Goal: Transaction & Acquisition: Purchase product/service

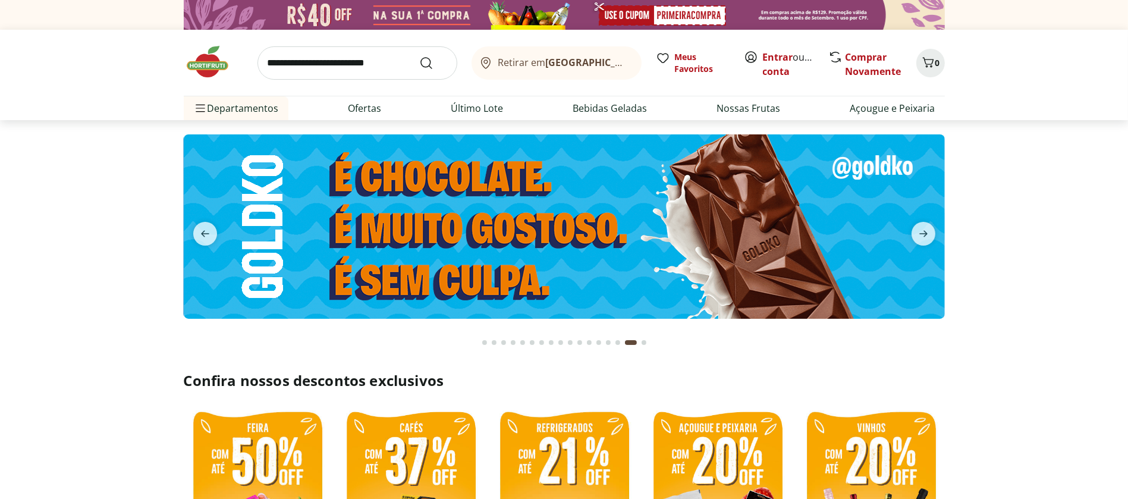
click at [208, 65] on img at bounding box center [213, 62] width 59 height 36
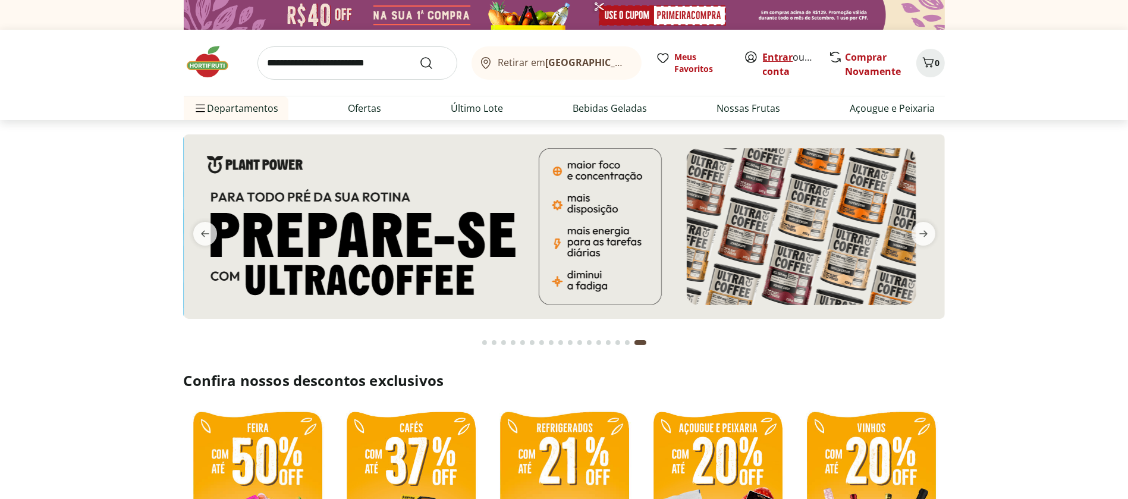
click at [784, 57] on link "Entrar" at bounding box center [778, 57] width 30 height 13
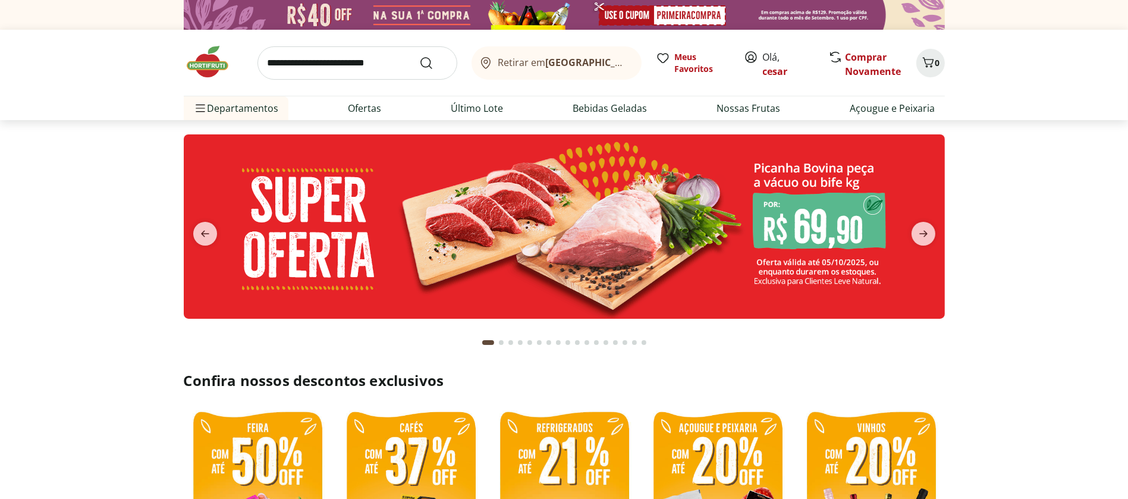
click at [476, 219] on img at bounding box center [564, 226] width 761 height 184
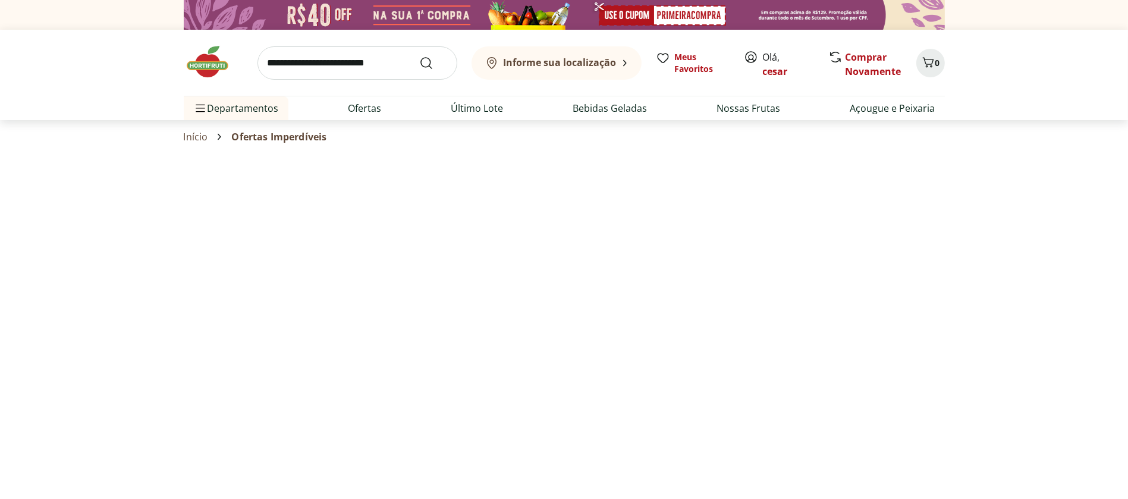
select select "**********"
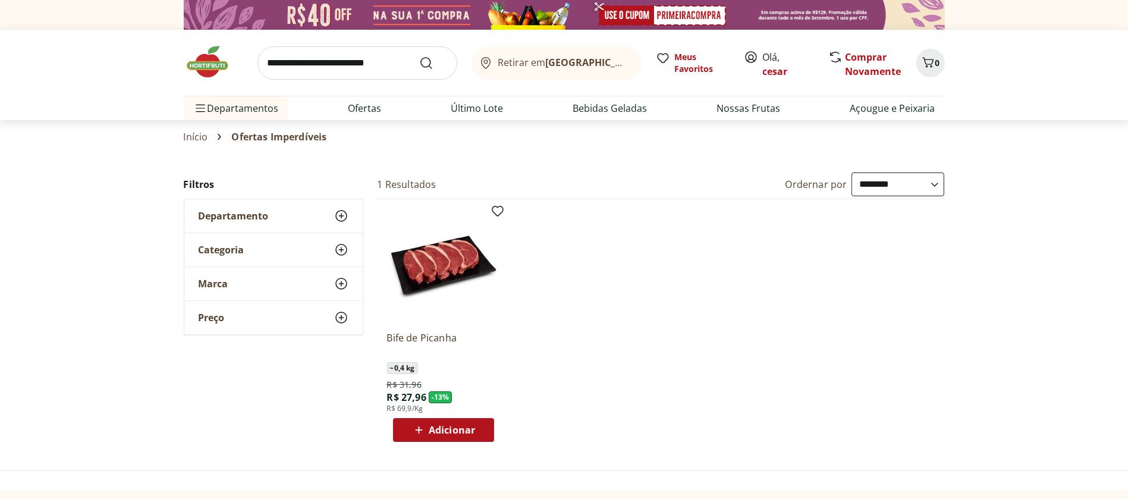
click at [215, 75] on img at bounding box center [213, 62] width 59 height 36
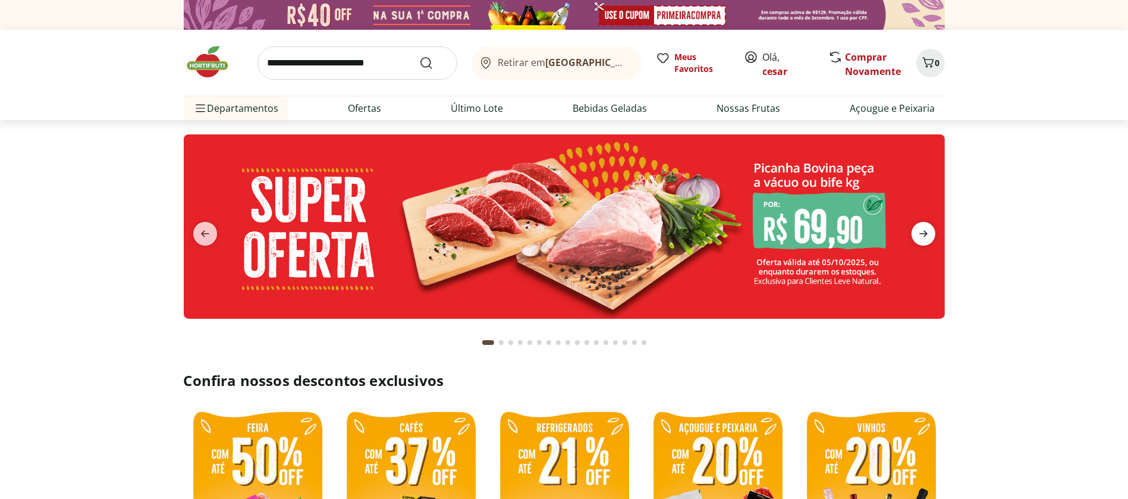
click at [914, 234] on span "next" at bounding box center [923, 234] width 24 height 24
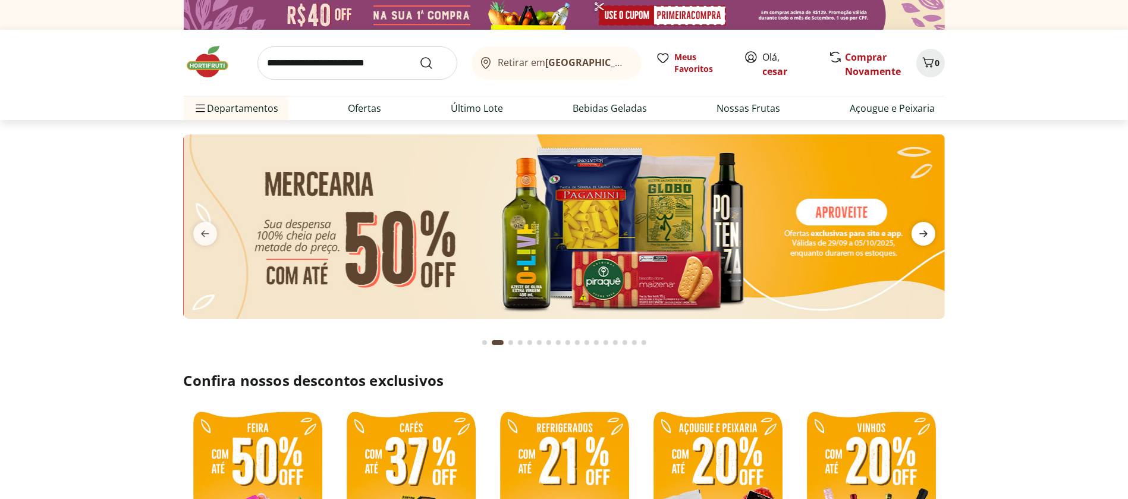
click at [914, 234] on span "next" at bounding box center [923, 234] width 24 height 24
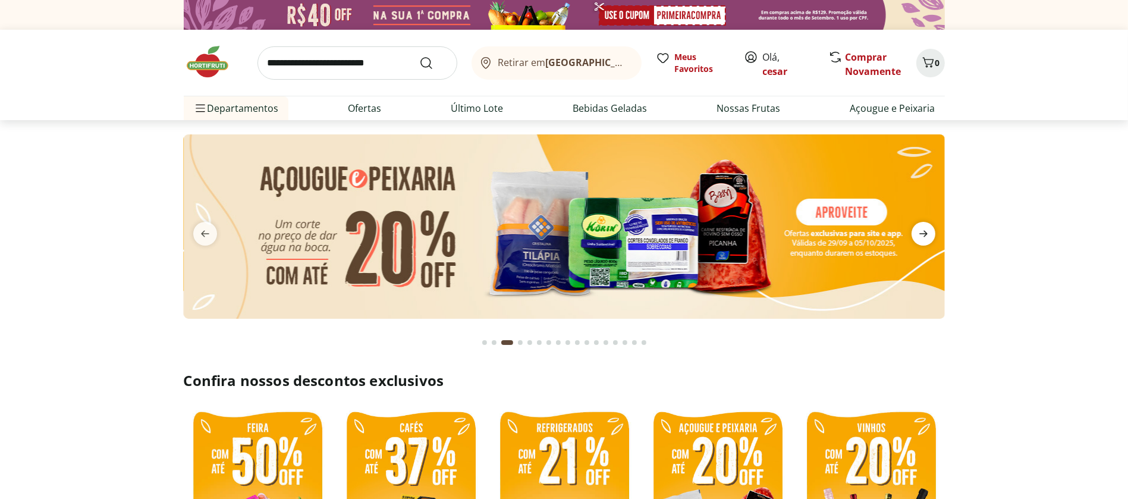
click at [914, 234] on span "next" at bounding box center [923, 234] width 24 height 24
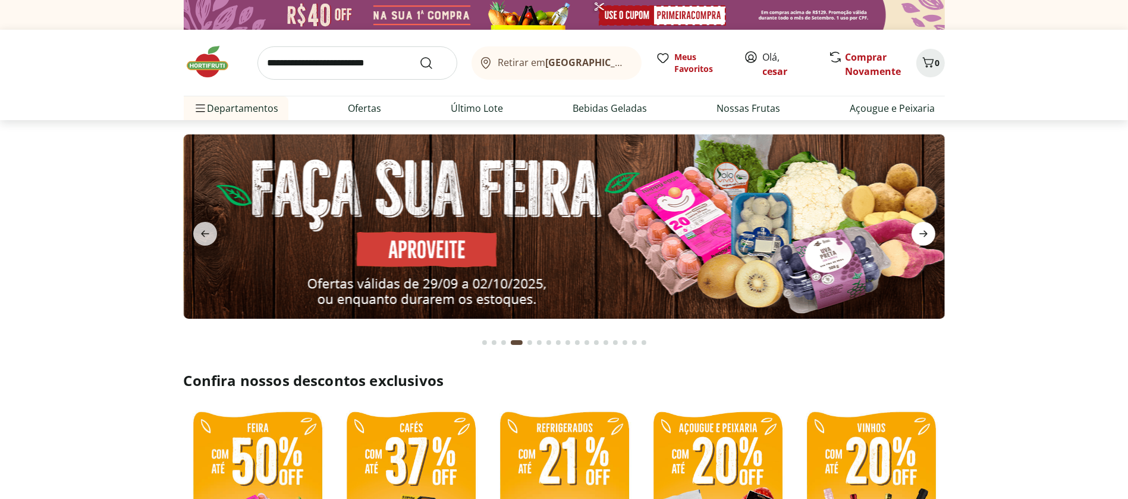
click at [914, 234] on span "next" at bounding box center [923, 234] width 24 height 24
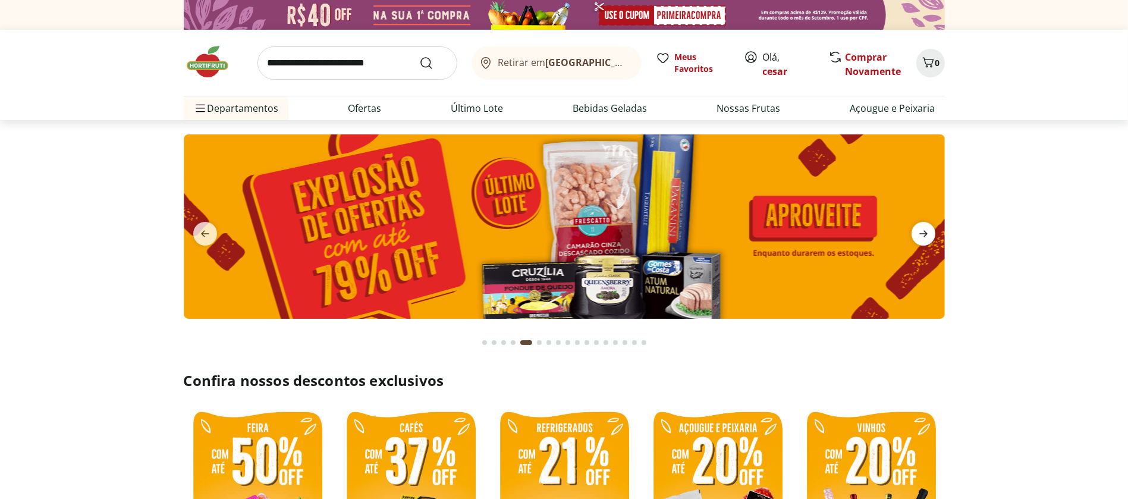
click at [914, 234] on span "next" at bounding box center [923, 234] width 24 height 24
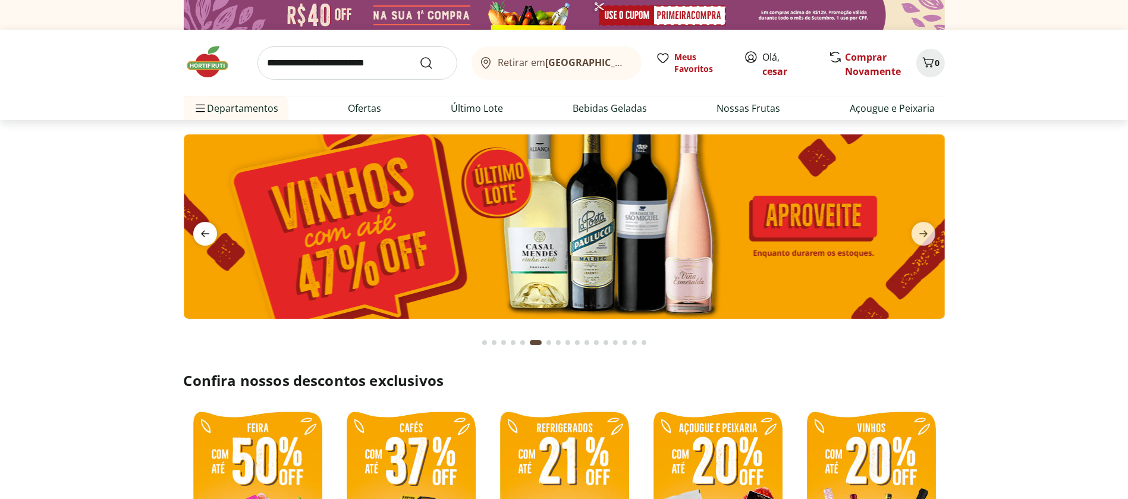
click at [201, 241] on span "previous" at bounding box center [205, 234] width 24 height 24
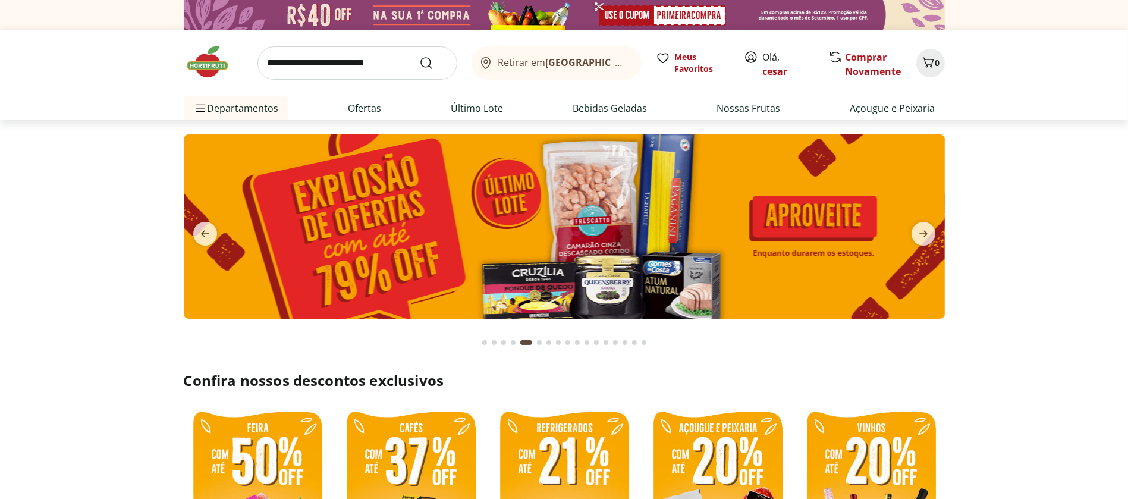
click at [467, 238] on img at bounding box center [564, 226] width 761 height 184
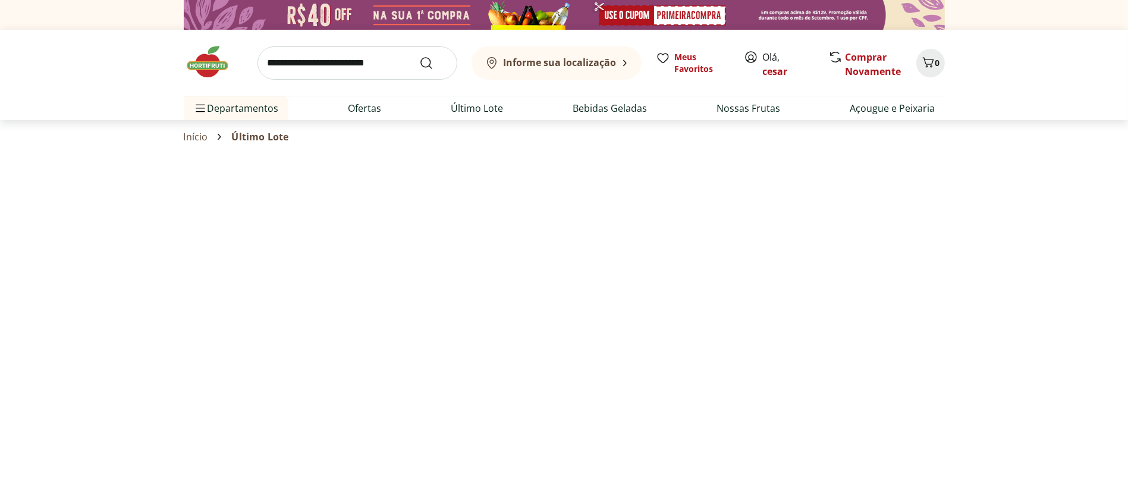
select select "**********"
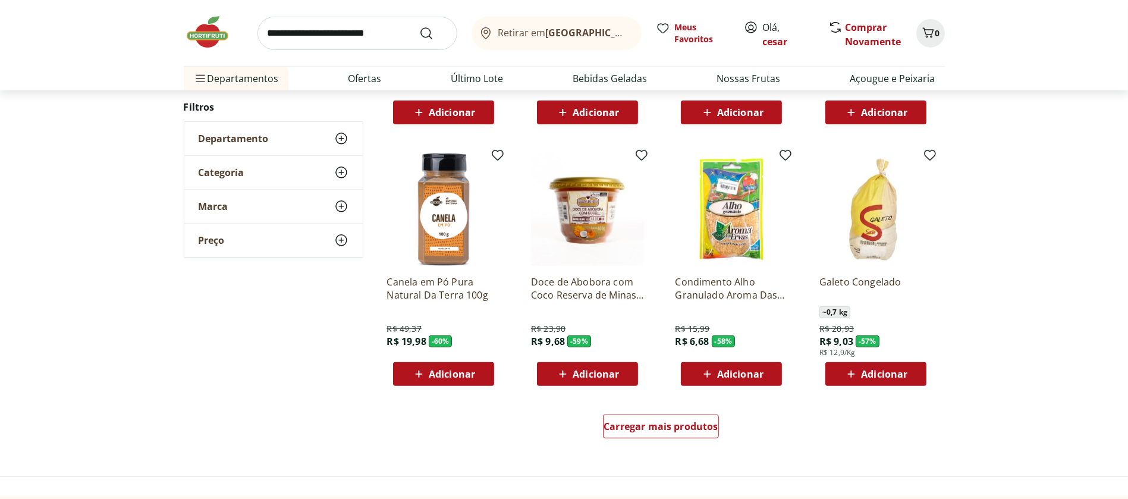
scroll to position [582, 0]
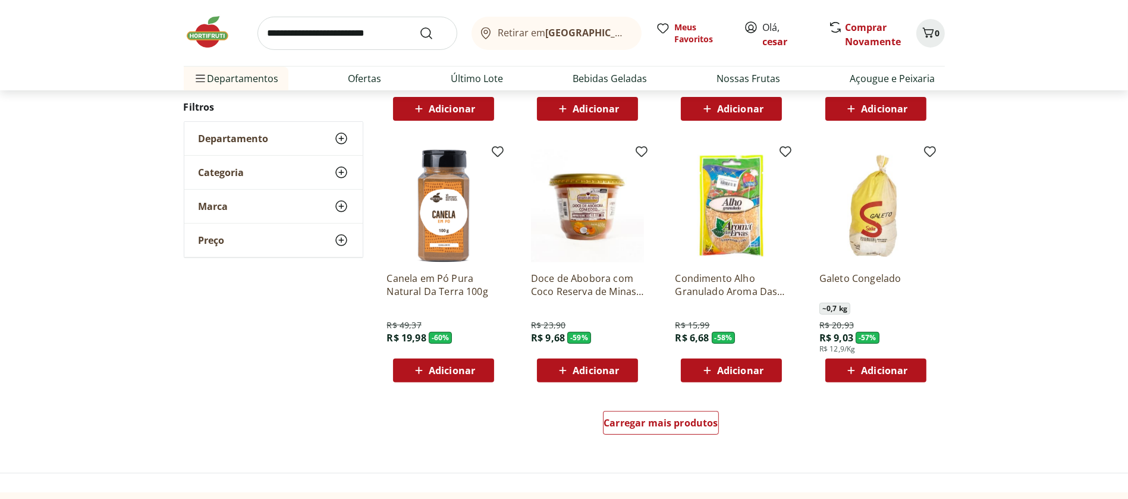
click at [851, 367] on icon at bounding box center [851, 370] width 7 height 7
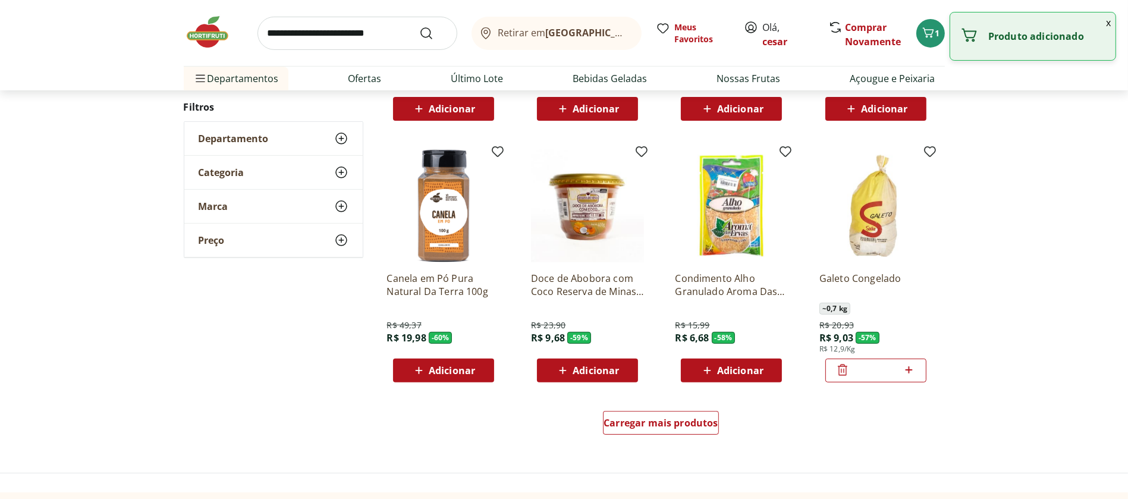
click at [908, 367] on icon at bounding box center [908, 370] width 15 height 14
type input "*"
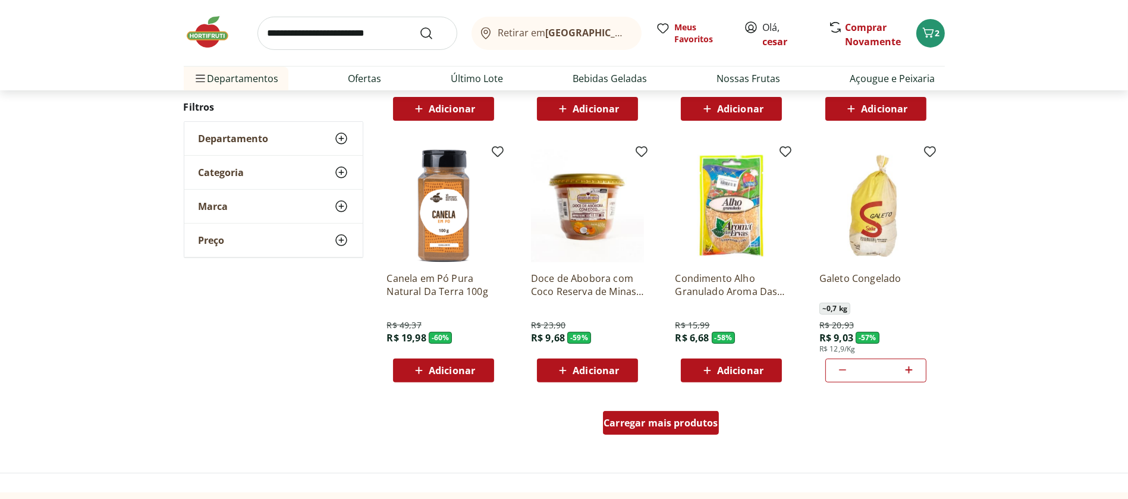
click at [670, 429] on div "Carregar mais produtos" at bounding box center [661, 423] width 116 height 24
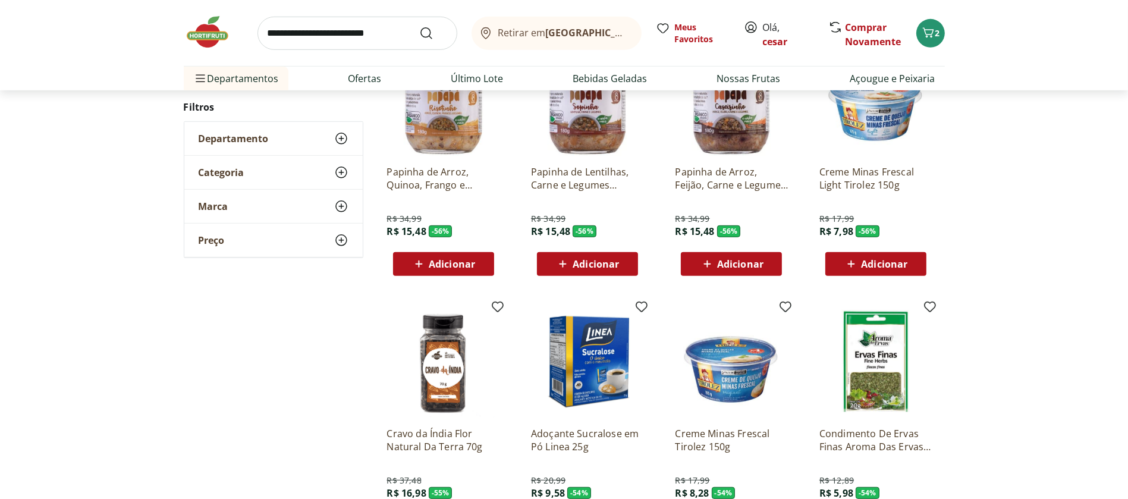
scroll to position [912, 0]
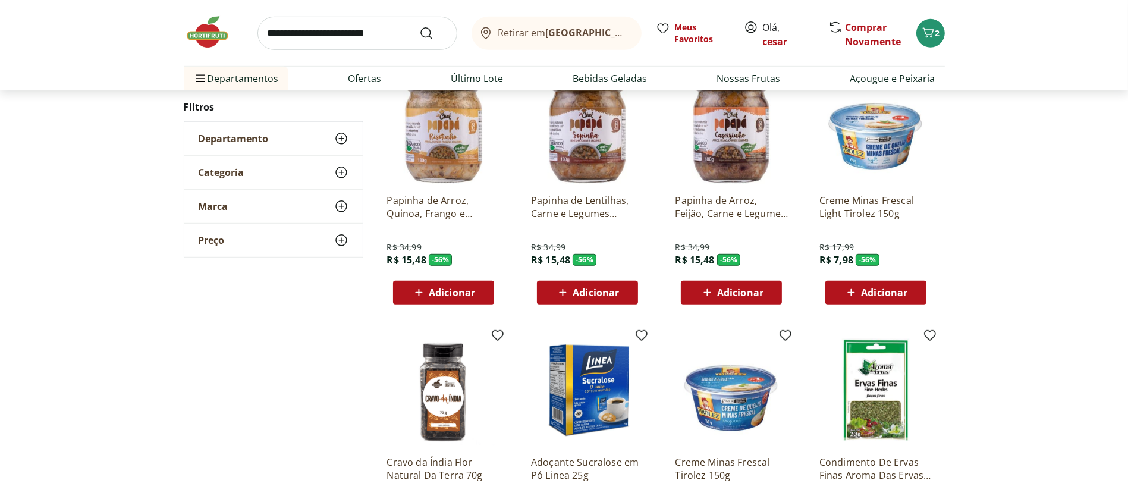
click at [852, 289] on icon at bounding box center [850, 292] width 15 height 14
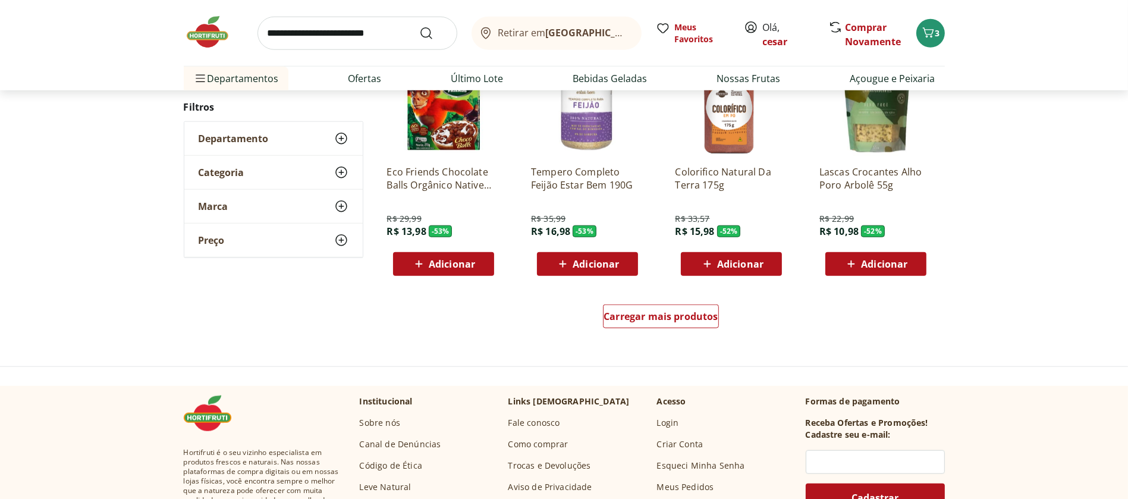
scroll to position [1466, 0]
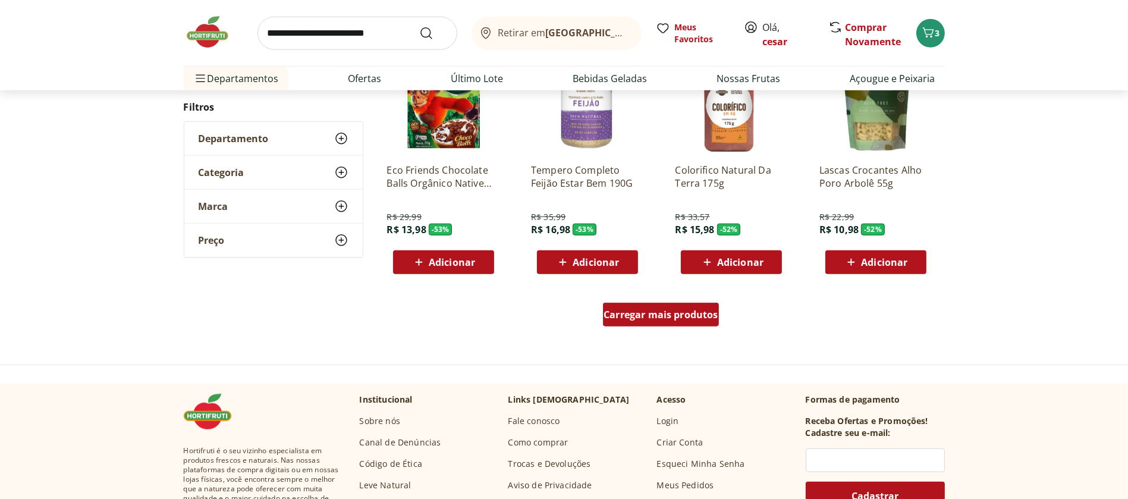
click at [697, 322] on div "Carregar mais produtos" at bounding box center [661, 315] width 116 height 24
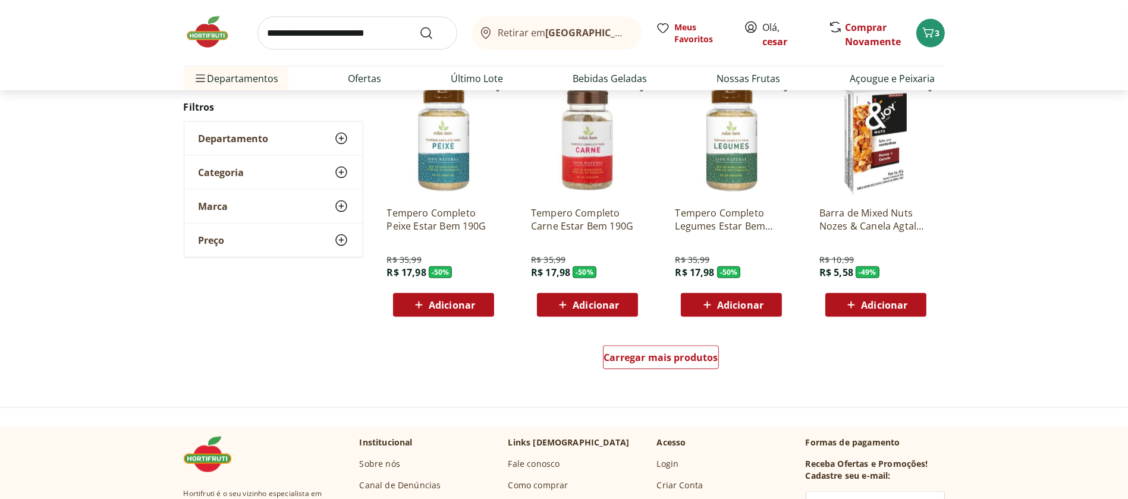
scroll to position [2200, 0]
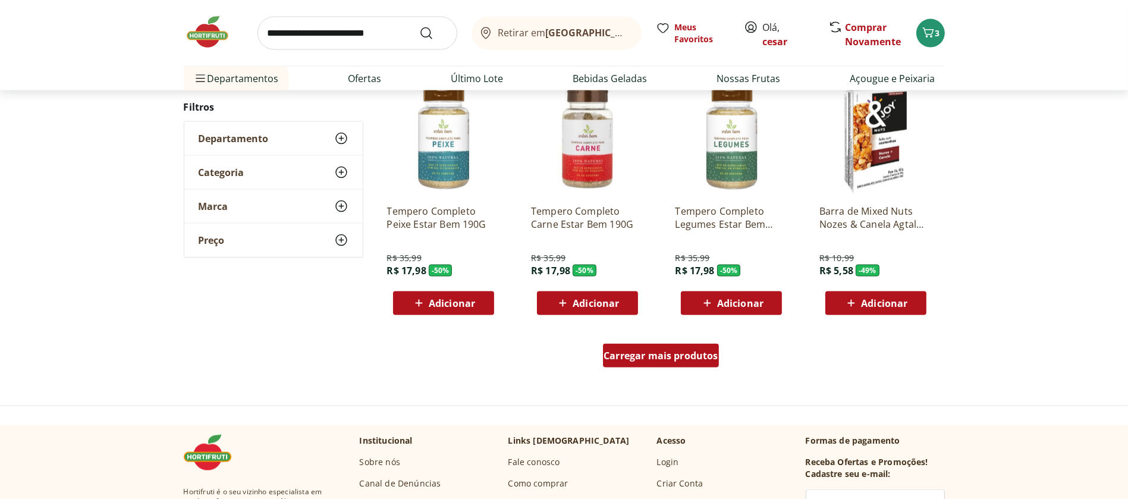
click at [645, 362] on div "Carregar mais produtos" at bounding box center [661, 356] width 116 height 24
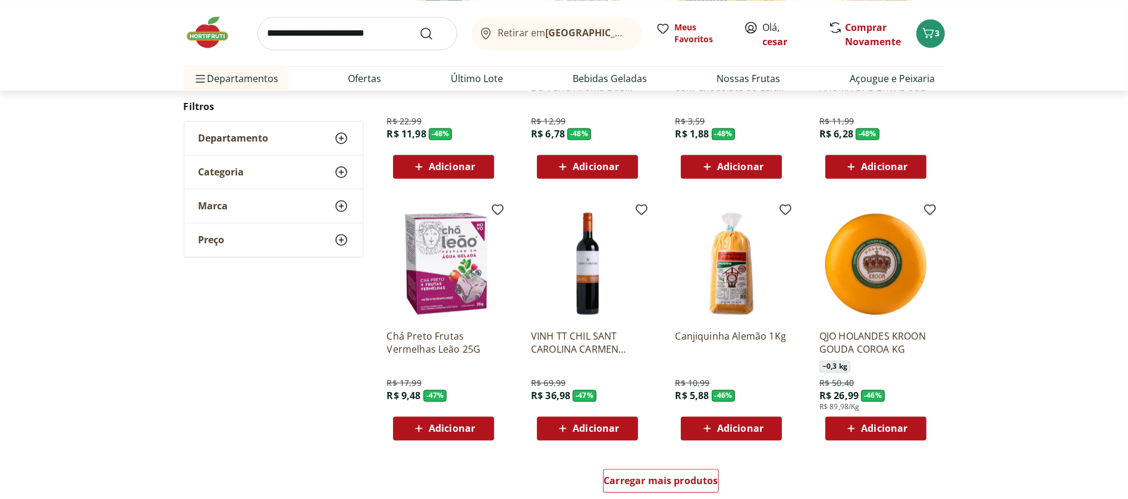
scroll to position [2853, 0]
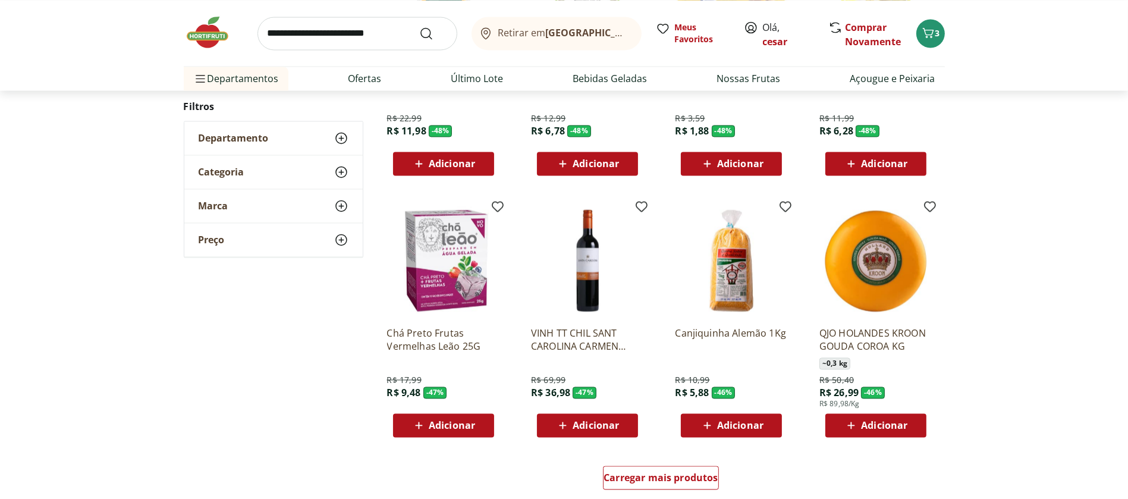
click at [850, 418] on icon at bounding box center [850, 425] width 15 height 14
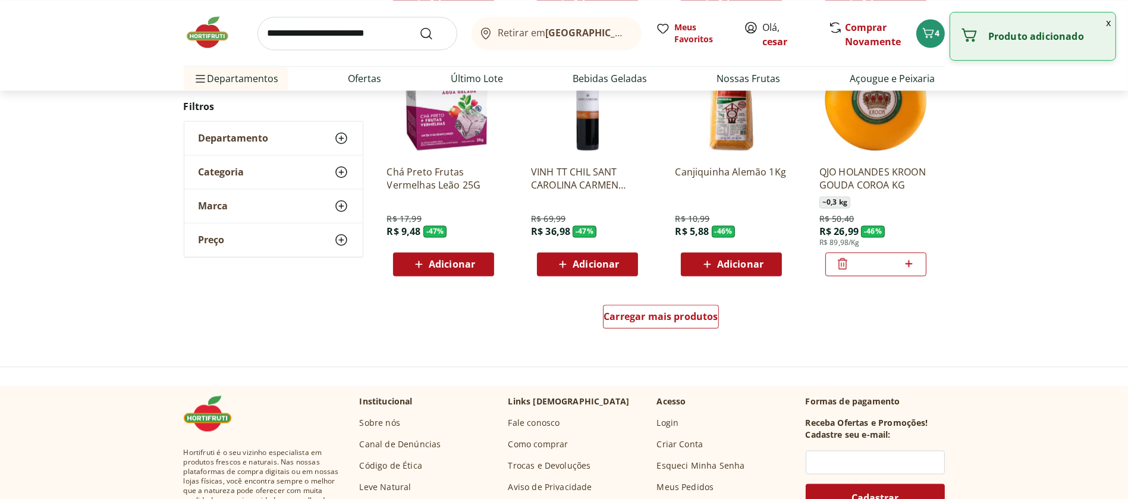
scroll to position [3017, 0]
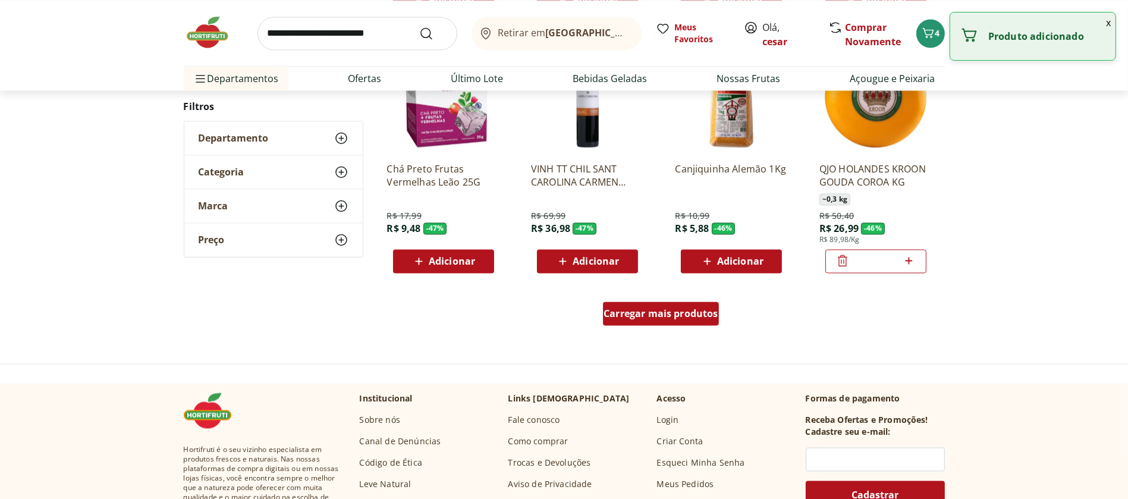
click at [662, 309] on span "Carregar mais produtos" at bounding box center [660, 313] width 115 height 10
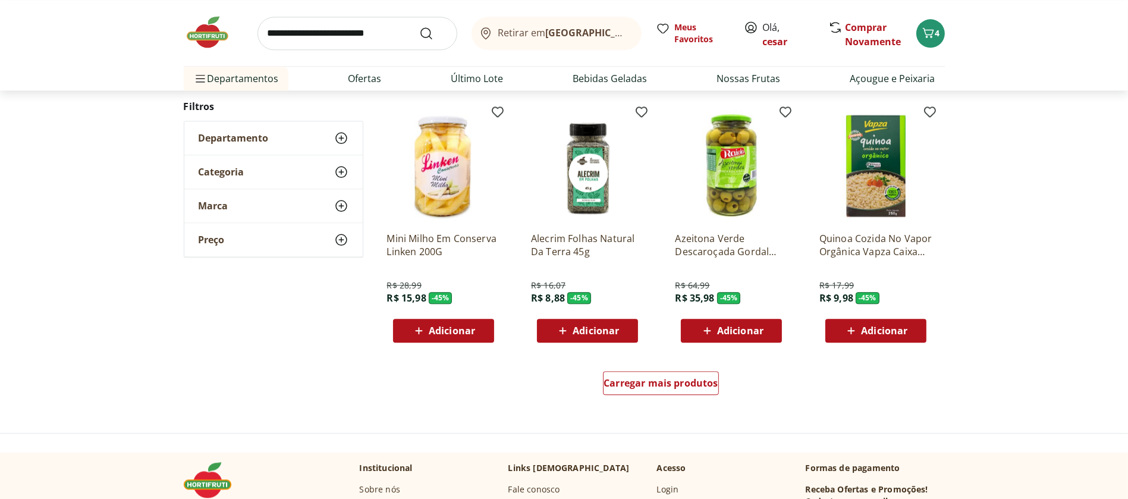
scroll to position [3724, 0]
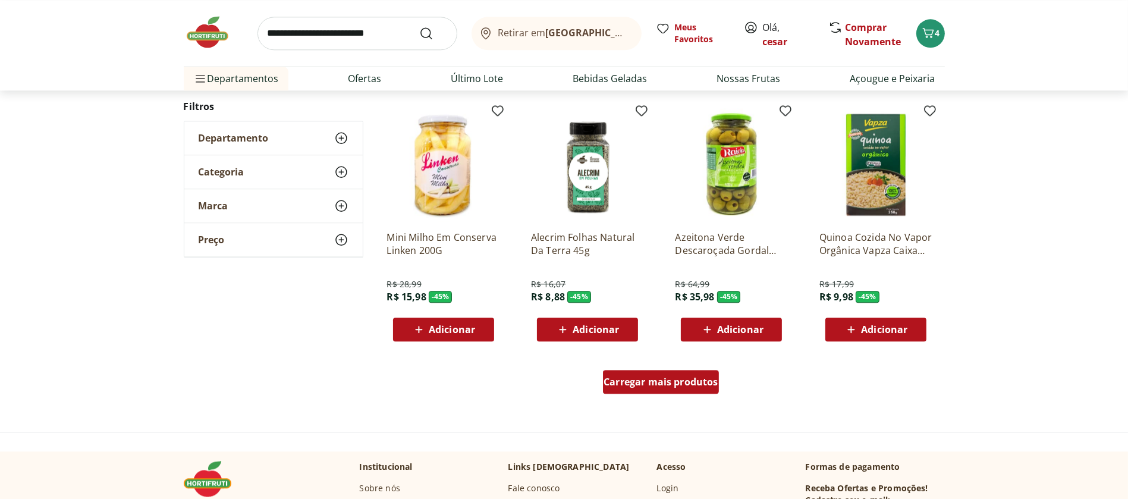
click at [656, 377] on span "Carregar mais produtos" at bounding box center [660, 382] width 115 height 10
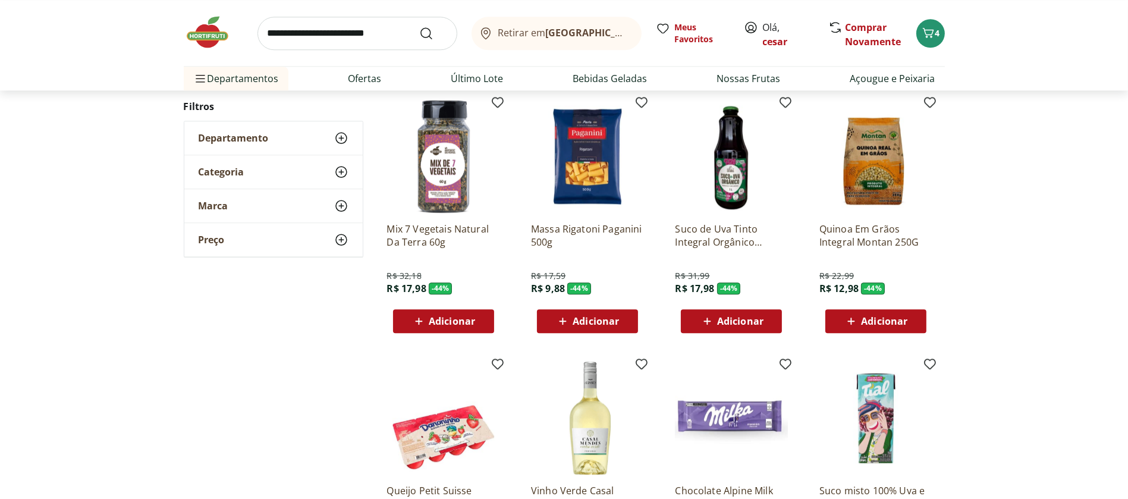
scroll to position [3975, 0]
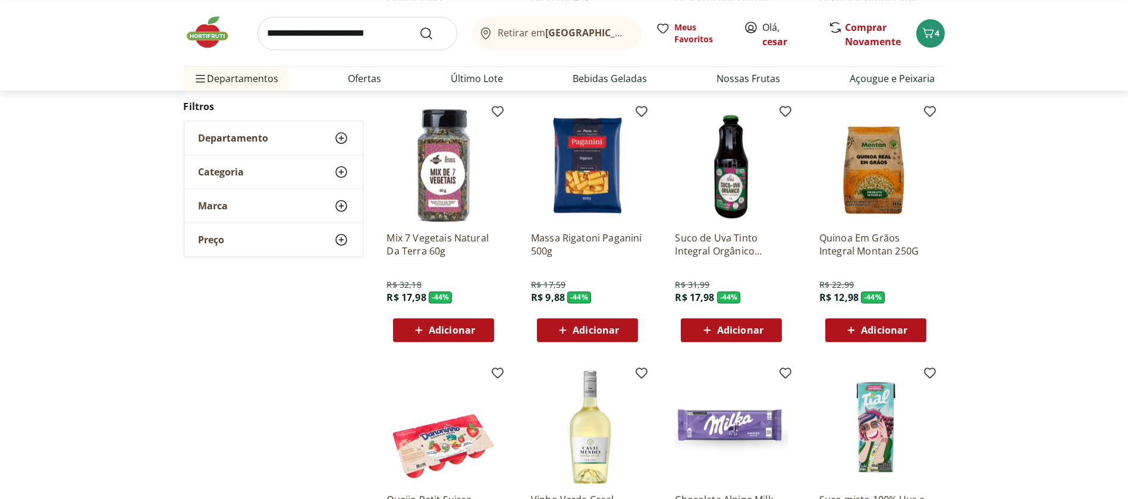
click at [713, 334] on icon at bounding box center [707, 330] width 15 height 14
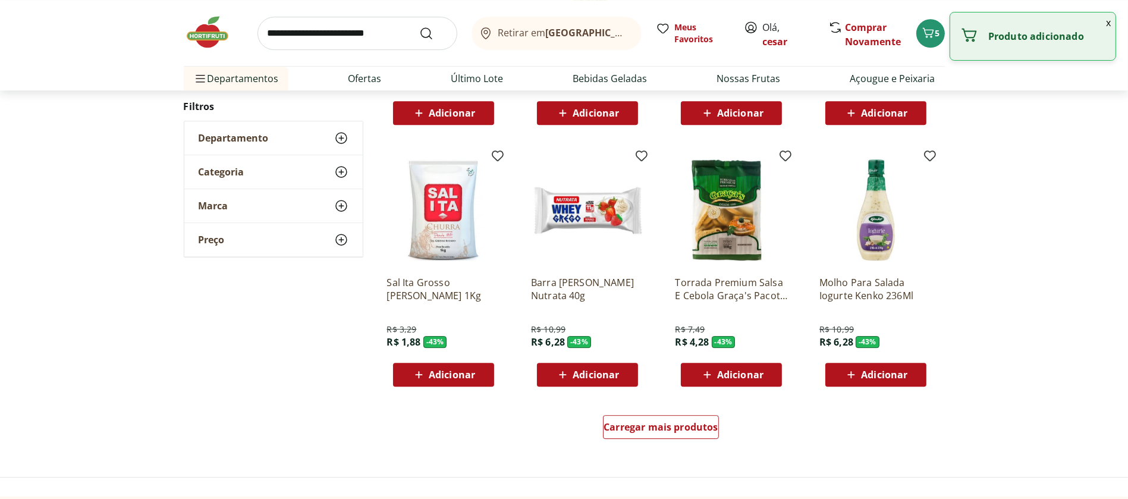
scroll to position [4455, 0]
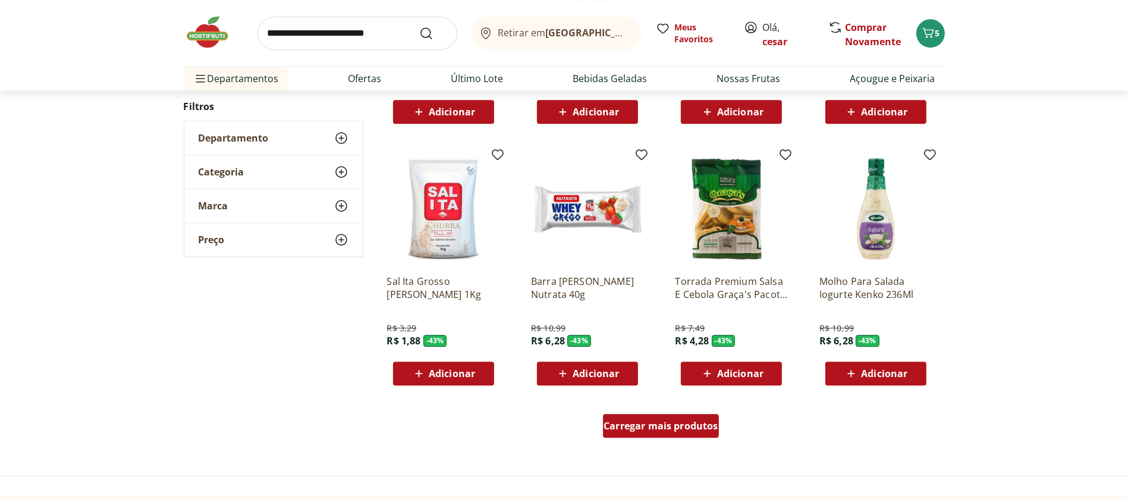
click at [684, 423] on span "Carregar mais produtos" at bounding box center [660, 426] width 115 height 10
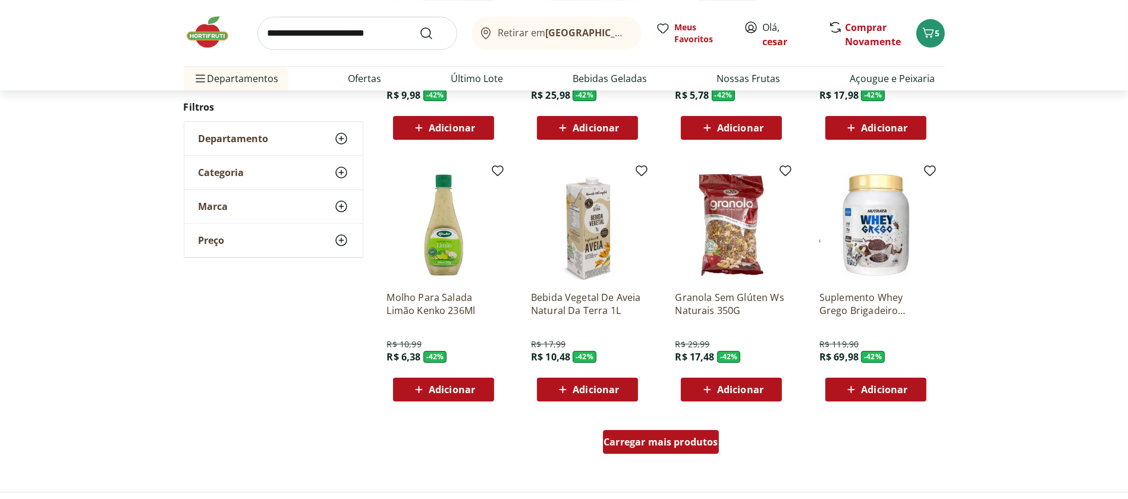
scroll to position [5215, 0]
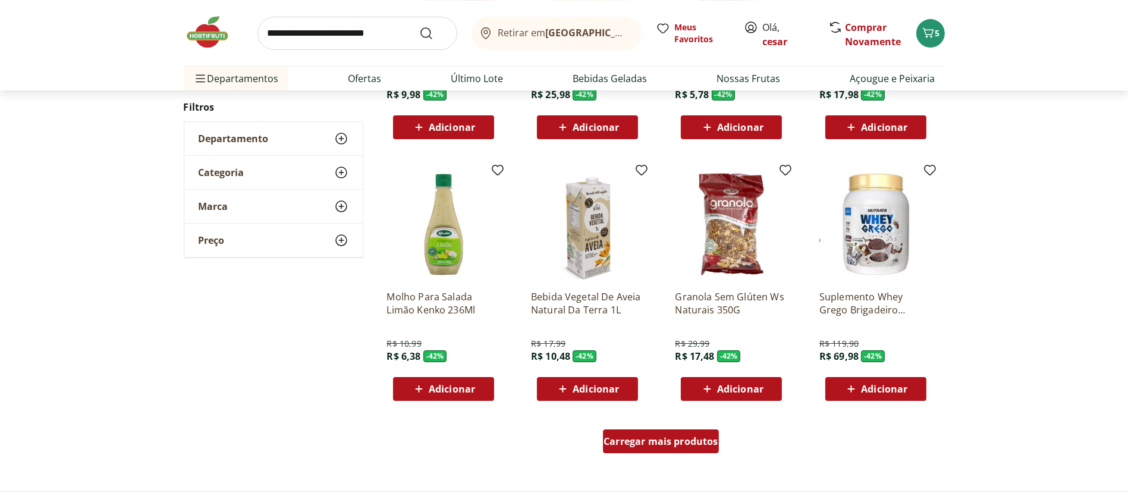
click at [676, 451] on div "Carregar mais produtos" at bounding box center [661, 441] width 116 height 24
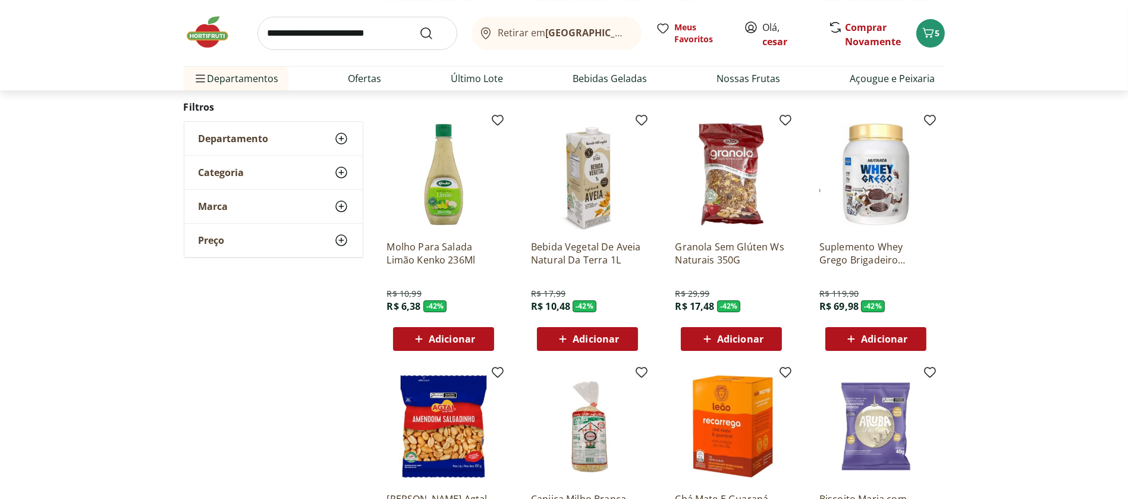
scroll to position [5269, 0]
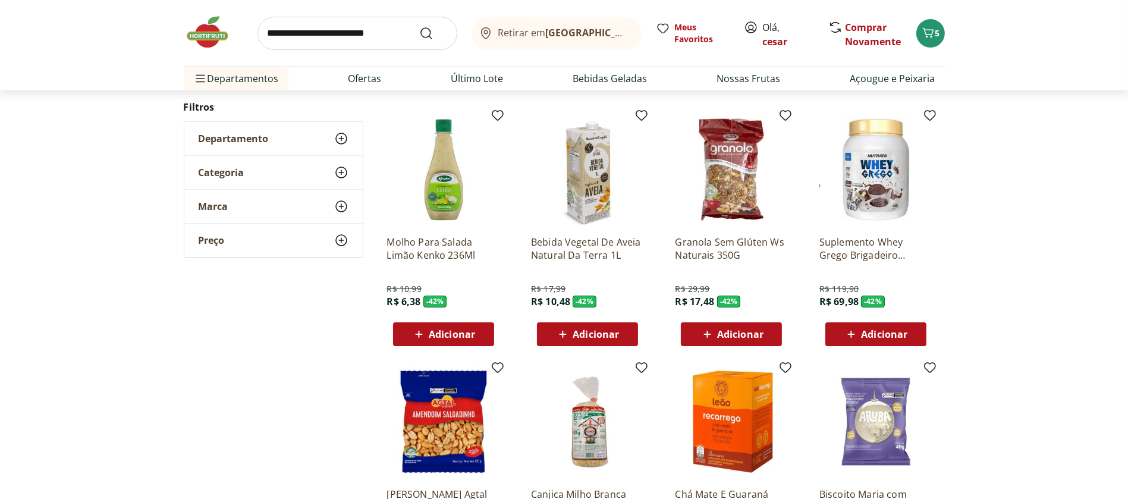
click at [561, 332] on icon at bounding box center [562, 334] width 15 height 14
click at [621, 334] on icon at bounding box center [620, 333] width 15 height 14
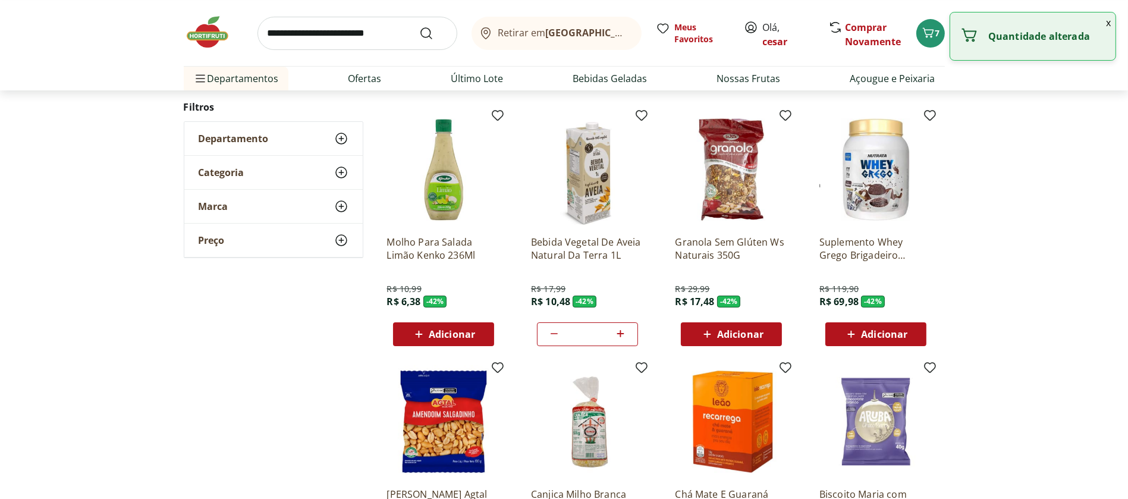
click at [621, 334] on icon at bounding box center [620, 333] width 15 height 14
type input "*"
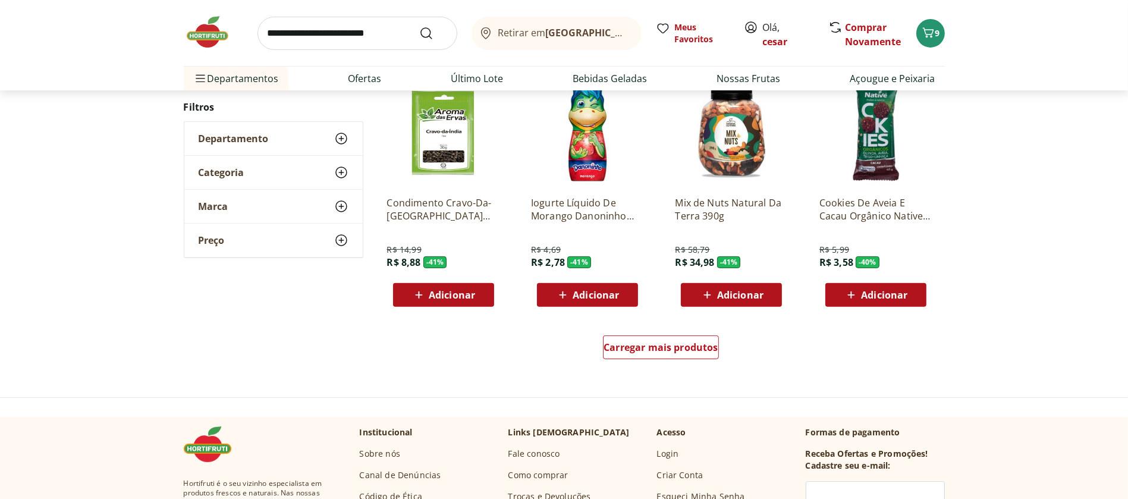
scroll to position [6087, 0]
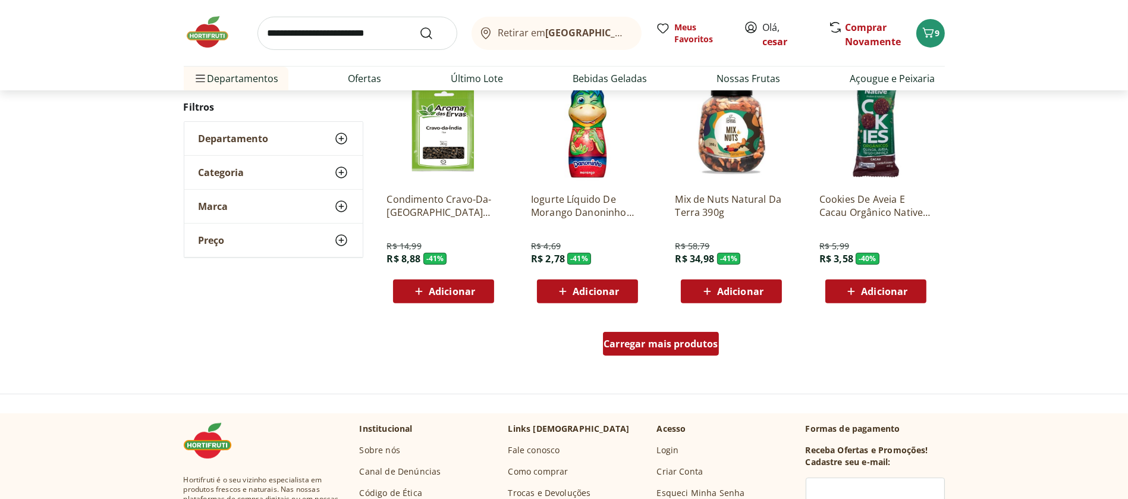
click at [665, 344] on span "Carregar mais produtos" at bounding box center [660, 344] width 115 height 10
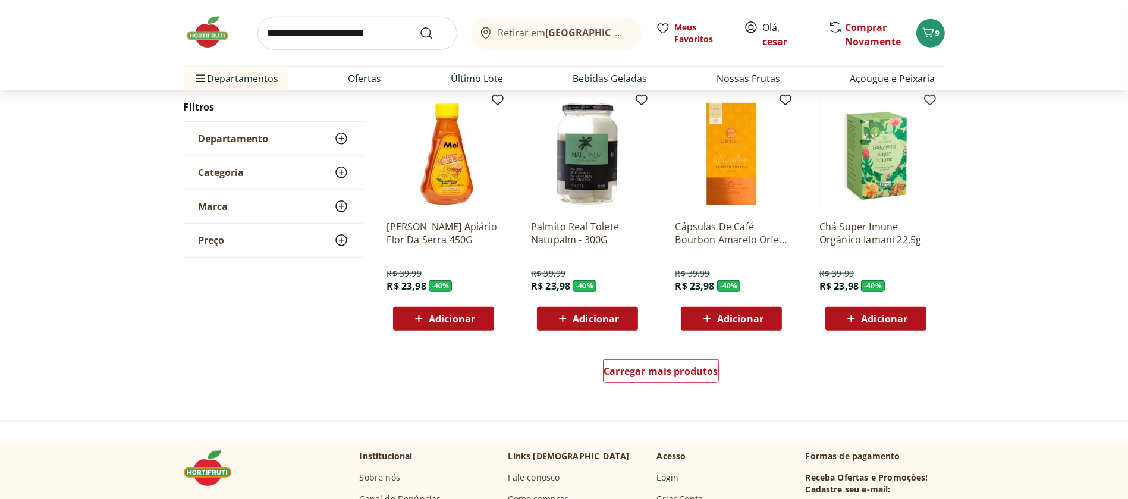
scroll to position [6840, 0]
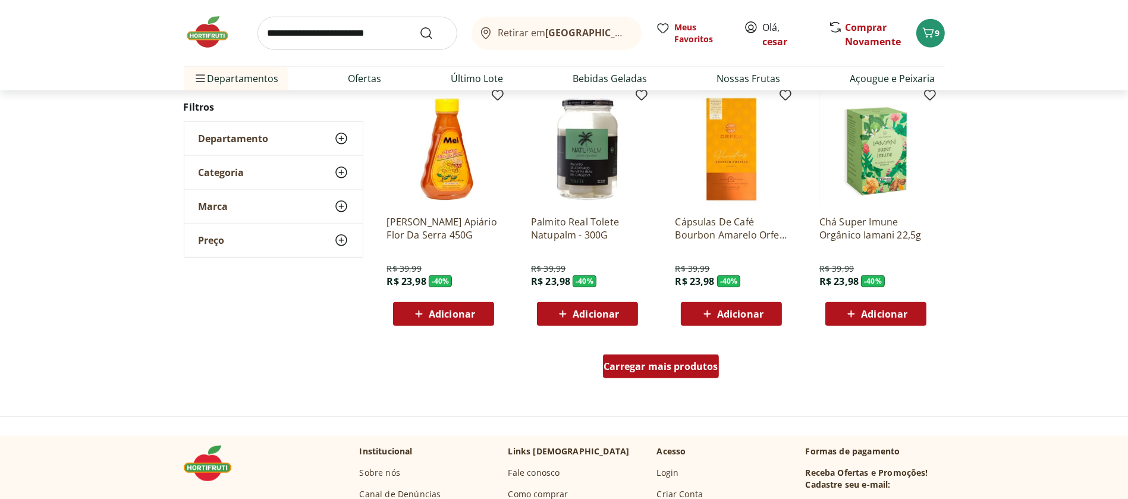
click at [641, 365] on span "Carregar mais produtos" at bounding box center [660, 366] width 115 height 10
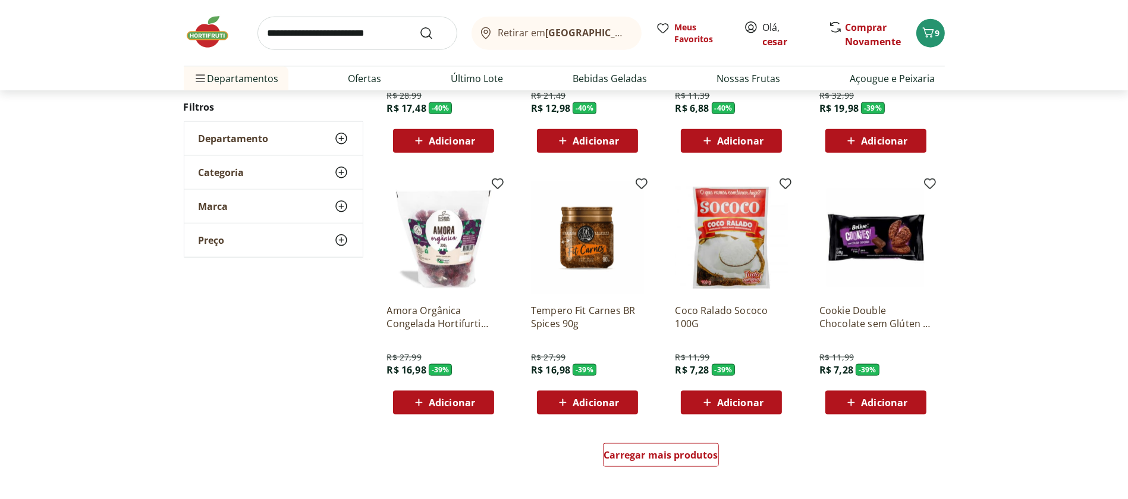
scroll to position [7619, 0]
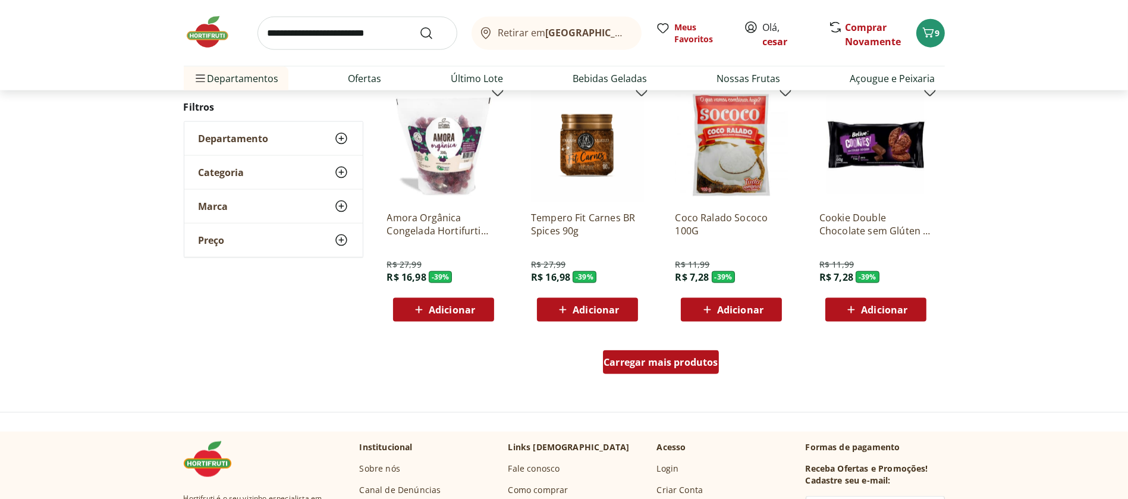
click at [695, 357] on span "Carregar mais produtos" at bounding box center [660, 362] width 115 height 10
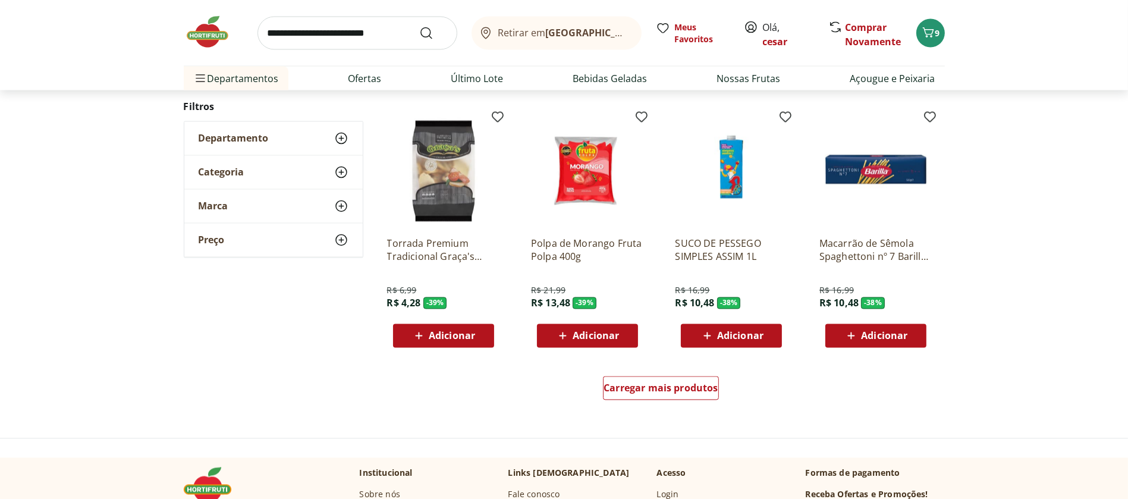
scroll to position [8368, 0]
click at [420, 333] on icon at bounding box center [418, 335] width 7 height 7
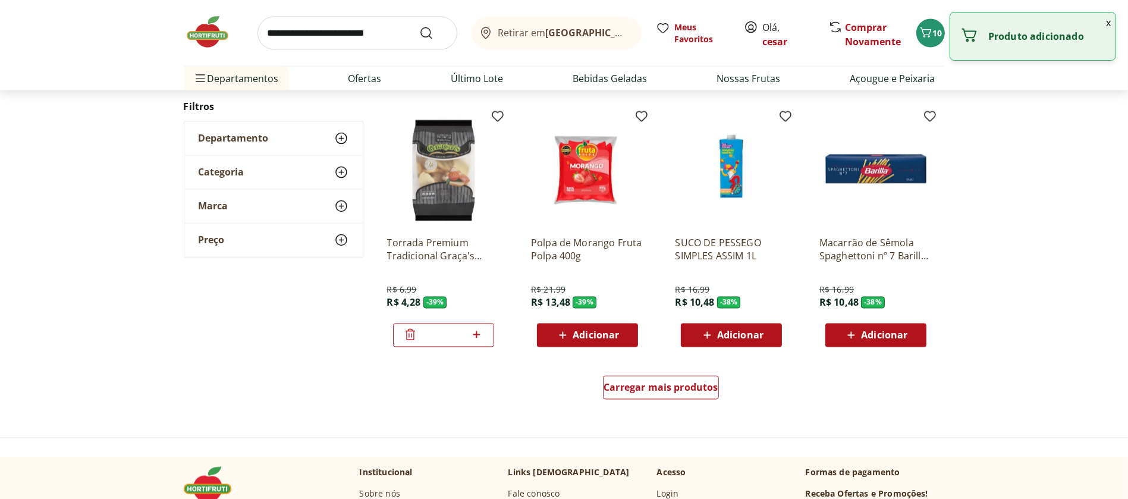
click at [476, 335] on icon at bounding box center [476, 335] width 15 height 14
type input "*"
click at [647, 392] on div "Carregar mais produtos" at bounding box center [661, 388] width 116 height 24
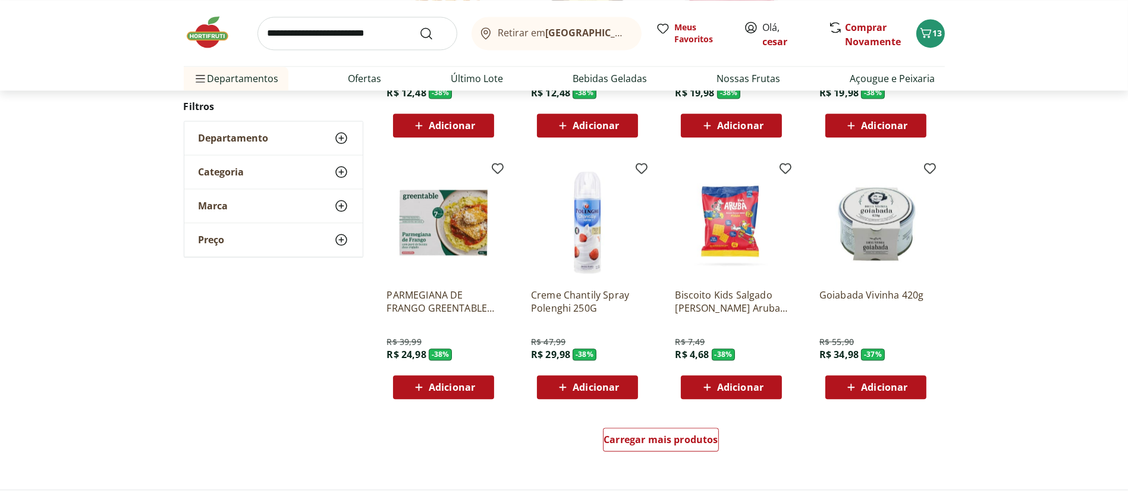
scroll to position [9092, 0]
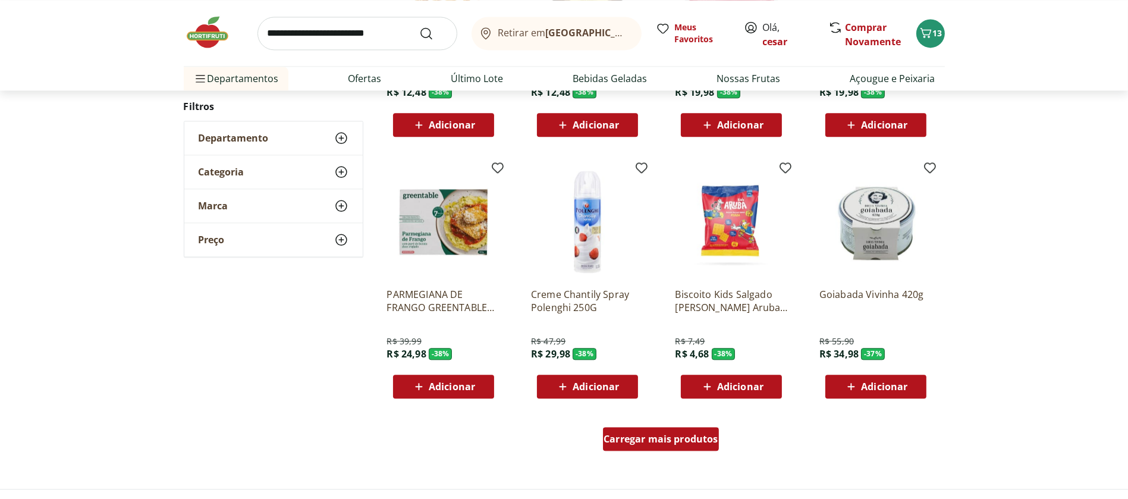
click at [647, 434] on span "Carregar mais produtos" at bounding box center [660, 439] width 115 height 10
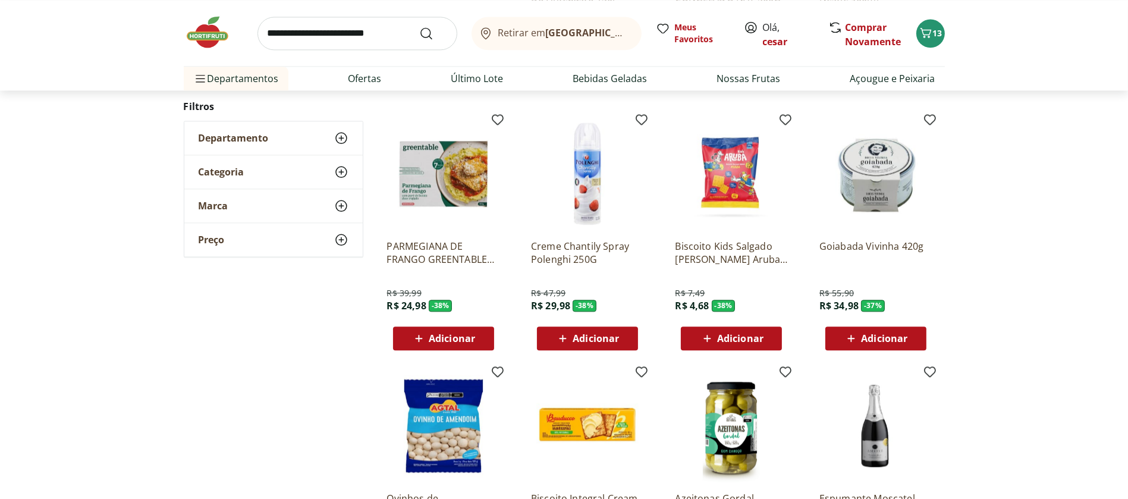
scroll to position [9155, 0]
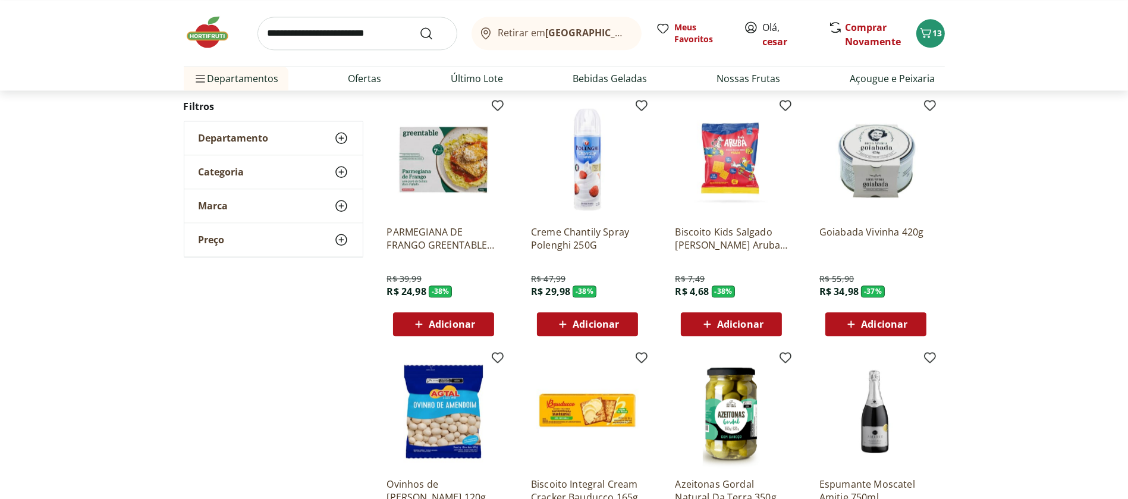
click at [572, 319] on span "Adicionar" at bounding box center [595, 324] width 46 height 10
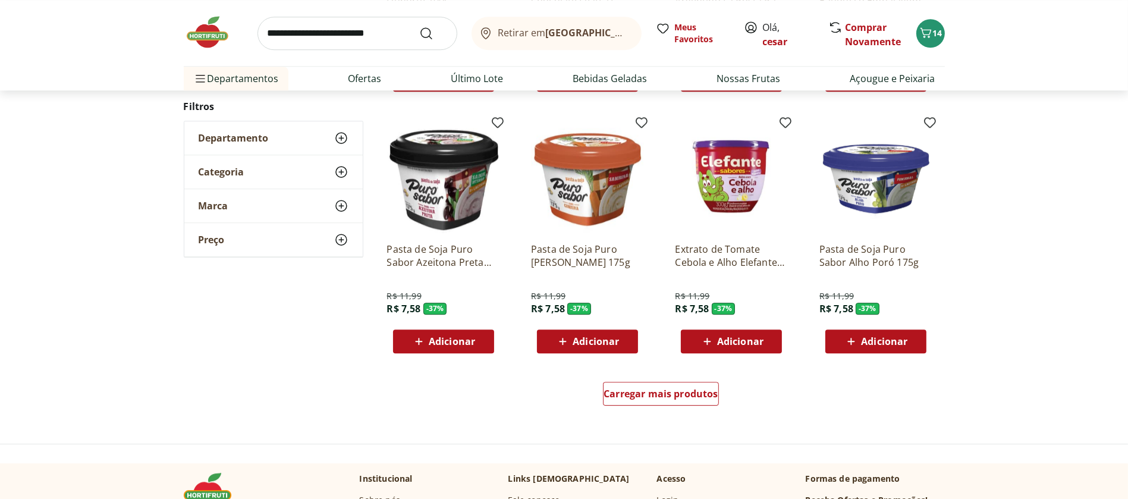
scroll to position [9914, 0]
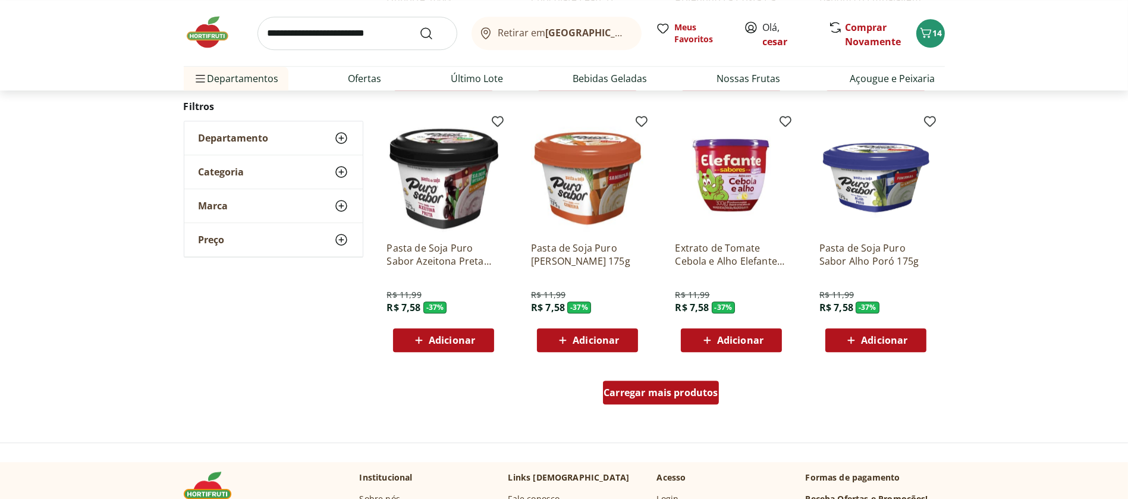
click at [660, 388] on span "Carregar mais produtos" at bounding box center [660, 393] width 115 height 10
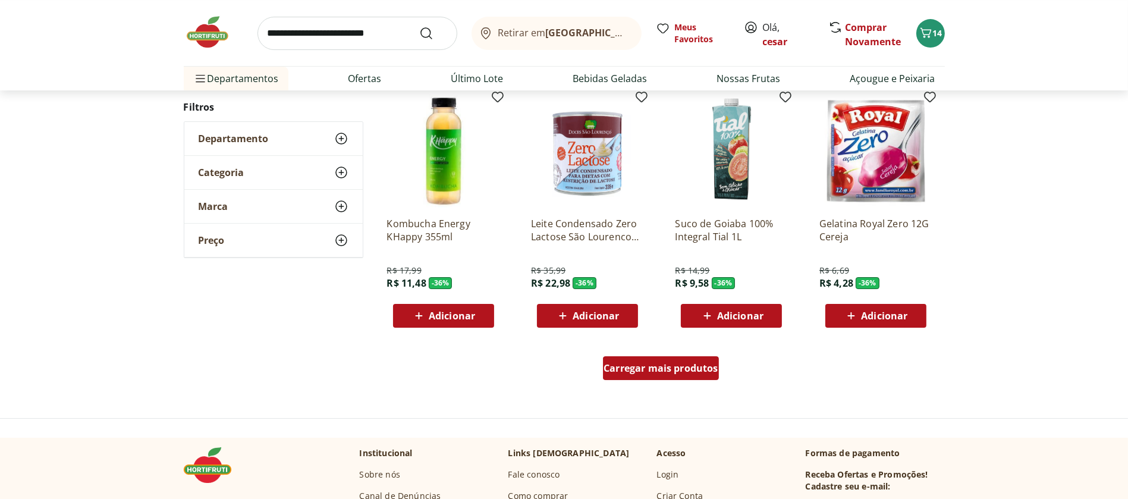
scroll to position [10714, 0]
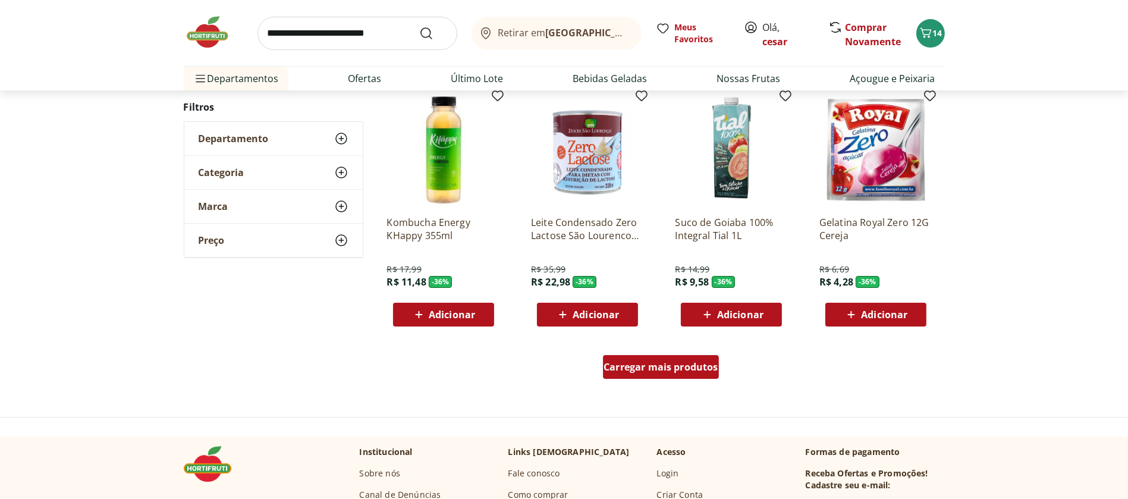
click at [656, 362] on span "Carregar mais produtos" at bounding box center [660, 367] width 115 height 10
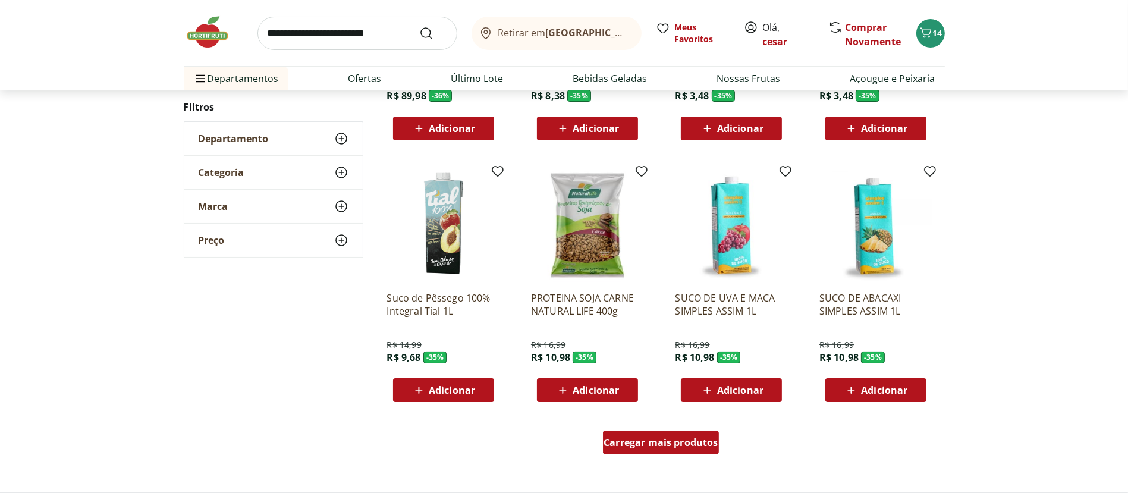
scroll to position [11455, 0]
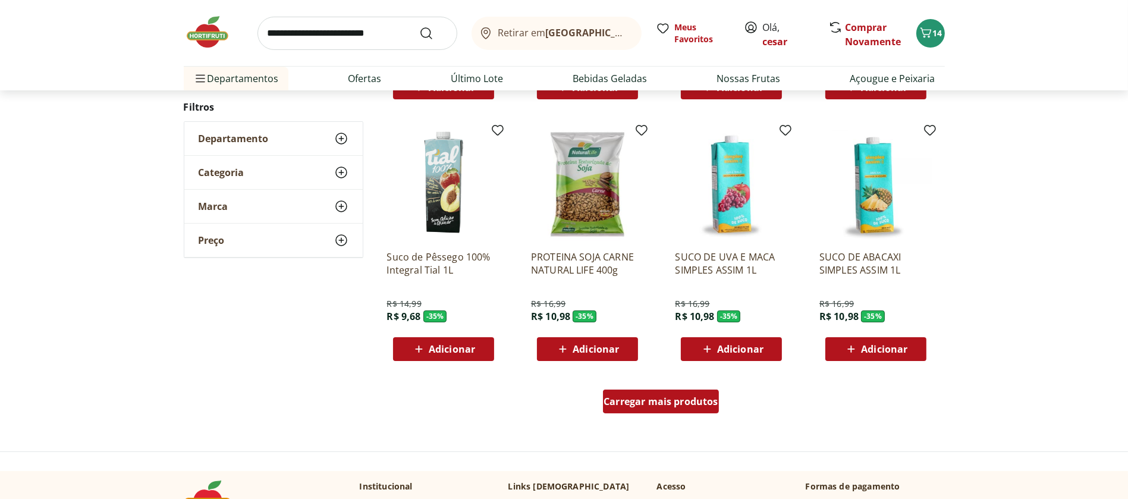
click at [679, 396] on span "Carregar mais produtos" at bounding box center [660, 401] width 115 height 10
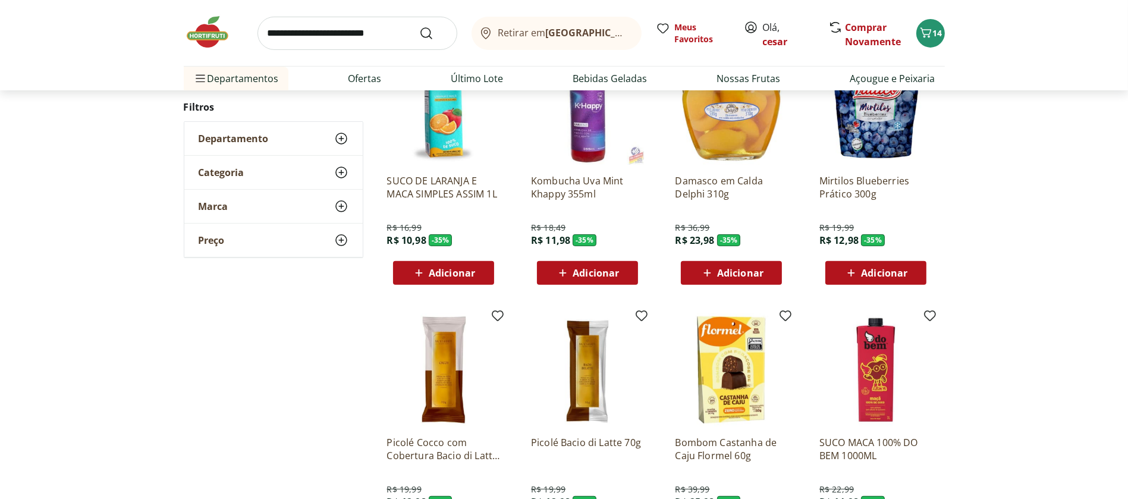
scroll to position [11782, 0]
click at [851, 267] on icon at bounding box center [850, 273] width 15 height 14
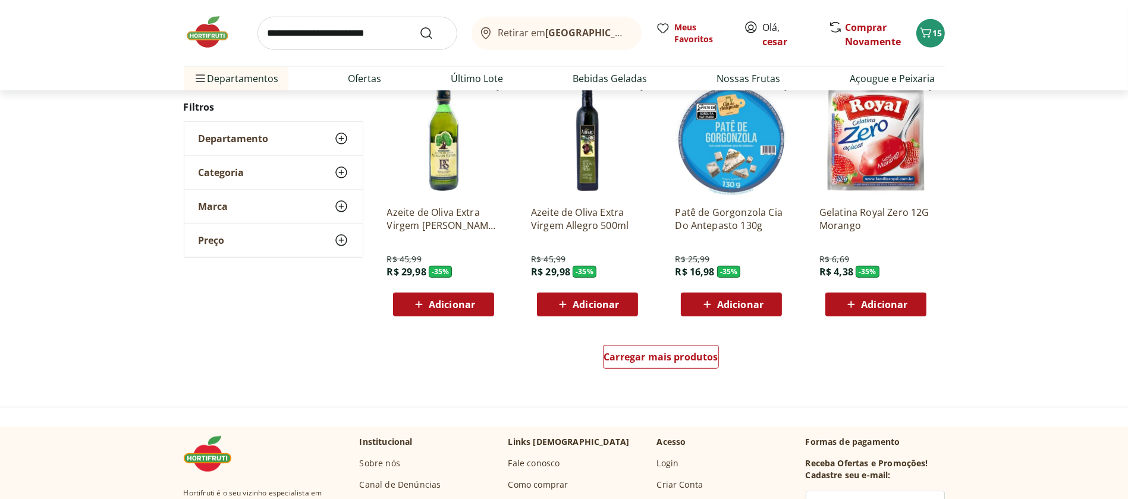
scroll to position [12279, 0]
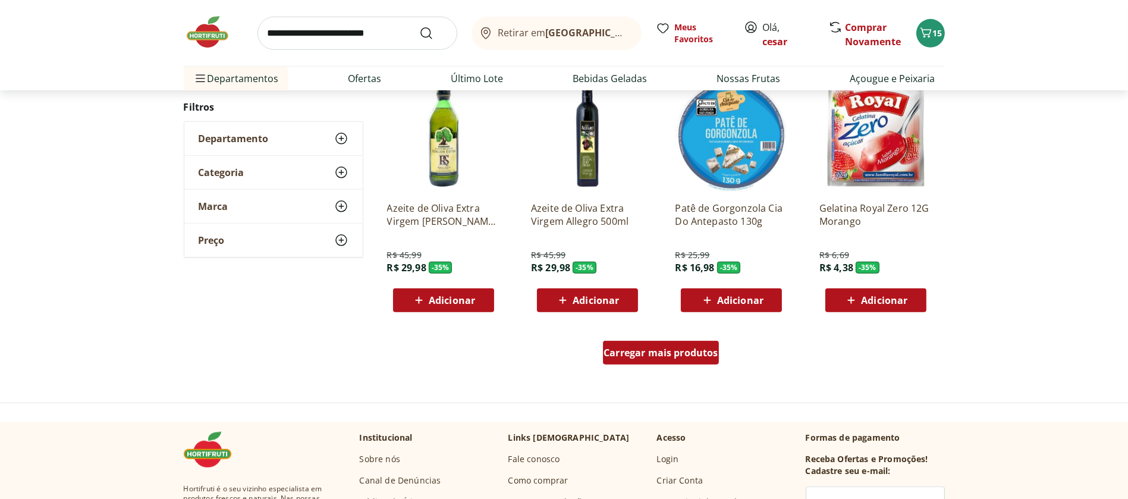
click at [679, 348] on span "Carregar mais produtos" at bounding box center [660, 353] width 115 height 10
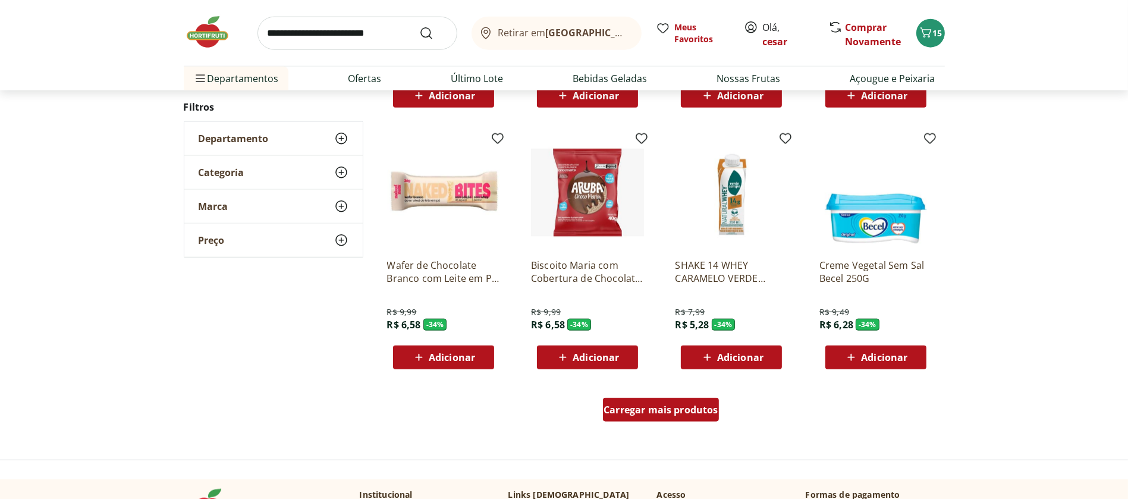
scroll to position [13001, 0]
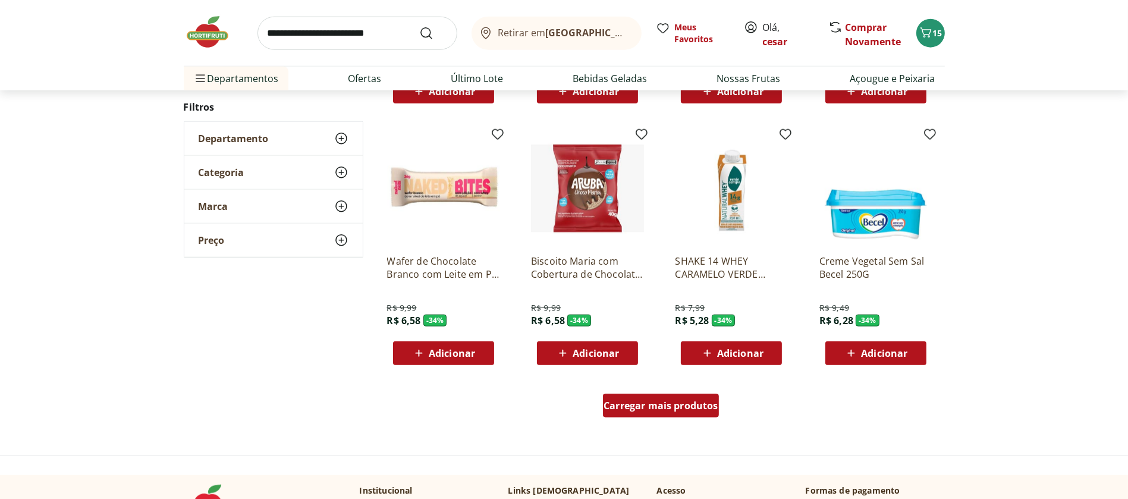
click at [676, 401] on span "Carregar mais produtos" at bounding box center [660, 406] width 115 height 10
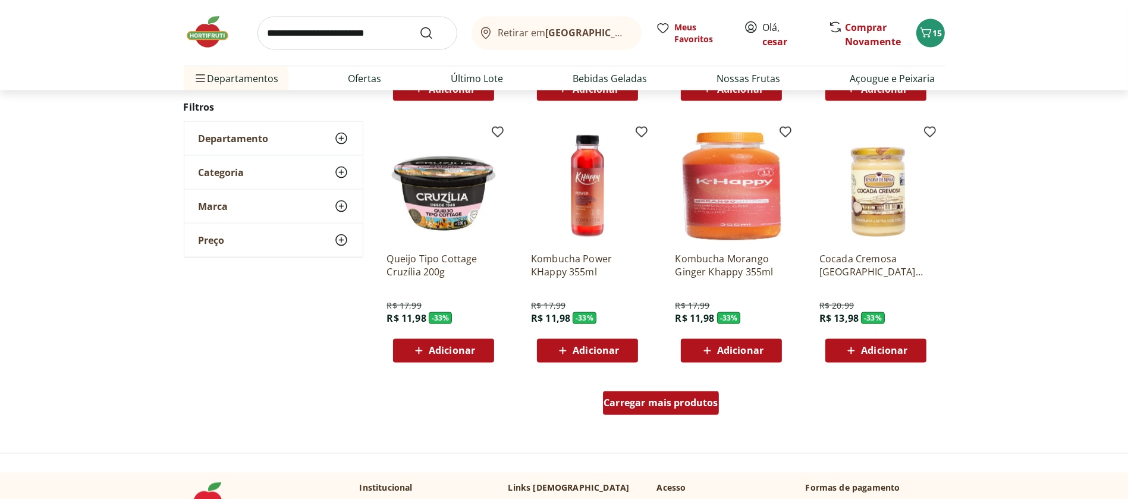
scroll to position [13785, 0]
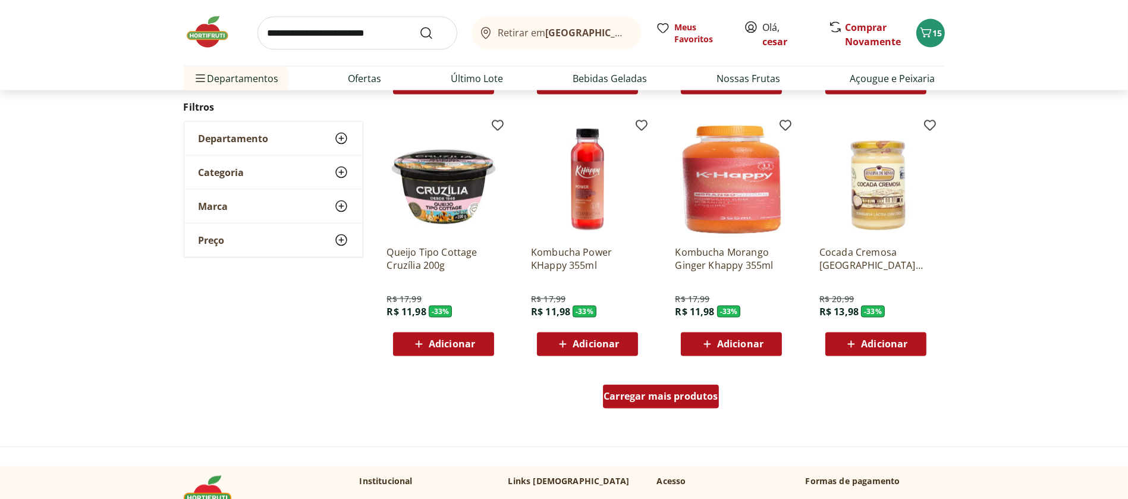
click at [666, 399] on span "Carregar mais produtos" at bounding box center [660, 397] width 115 height 10
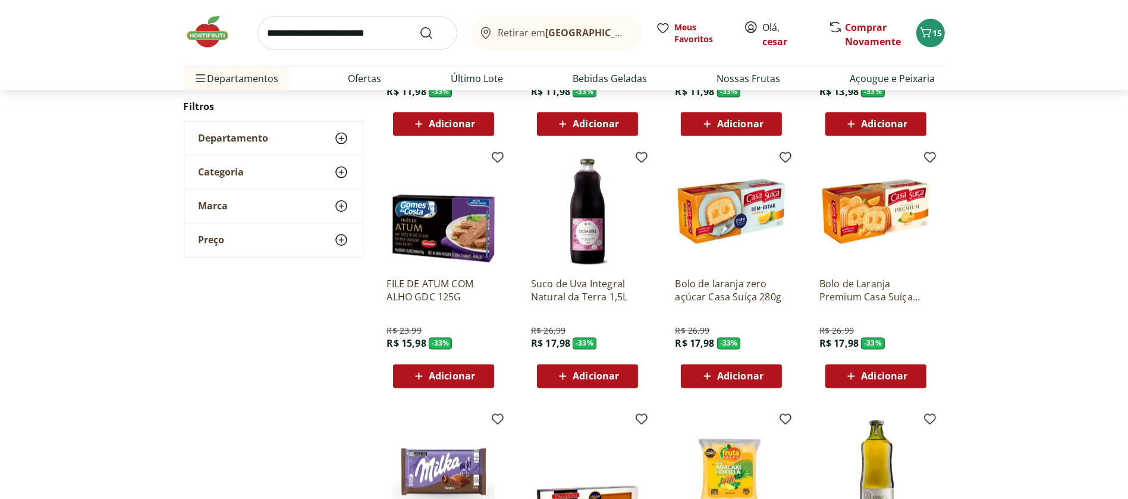
scroll to position [14006, 0]
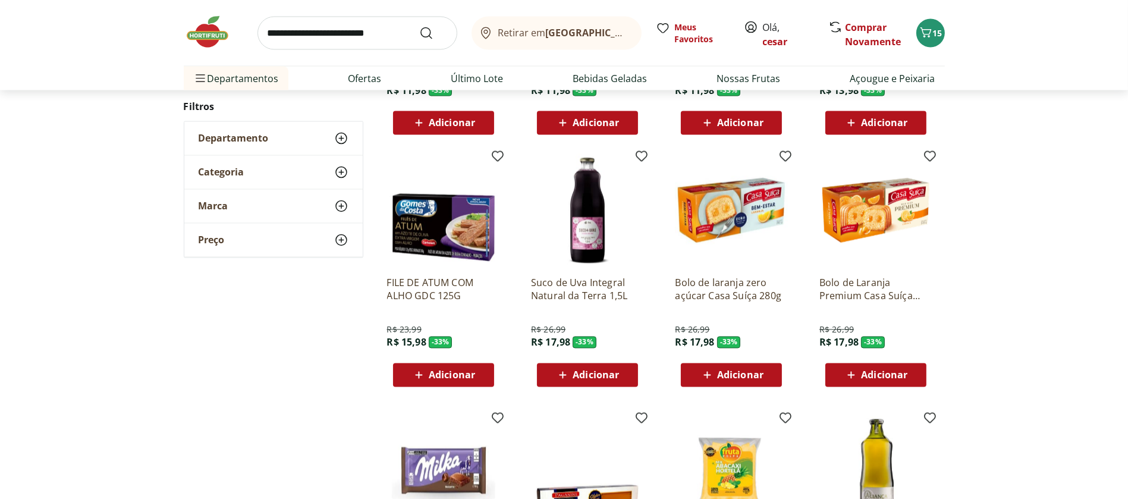
click at [562, 374] on icon at bounding box center [562, 374] width 7 height 7
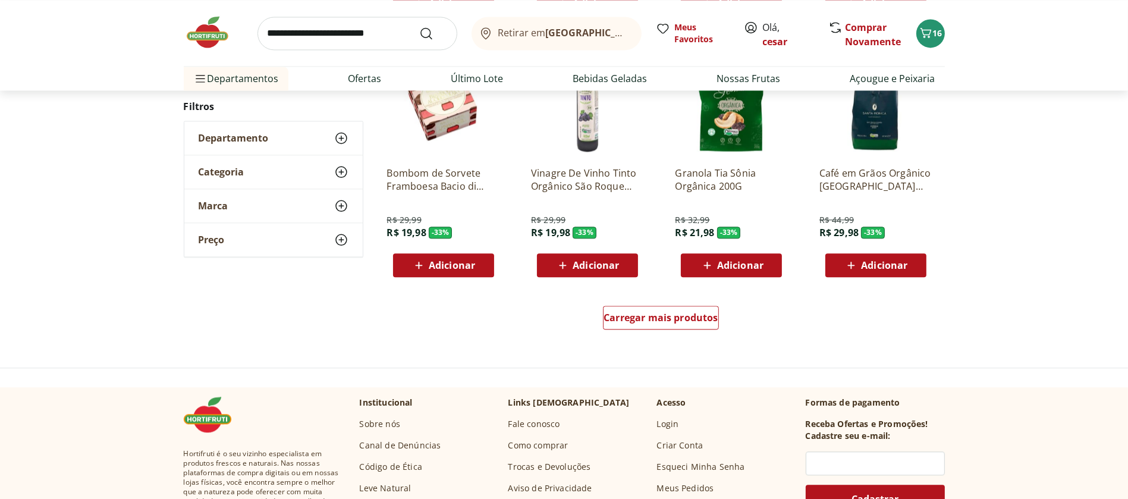
scroll to position [14641, 0]
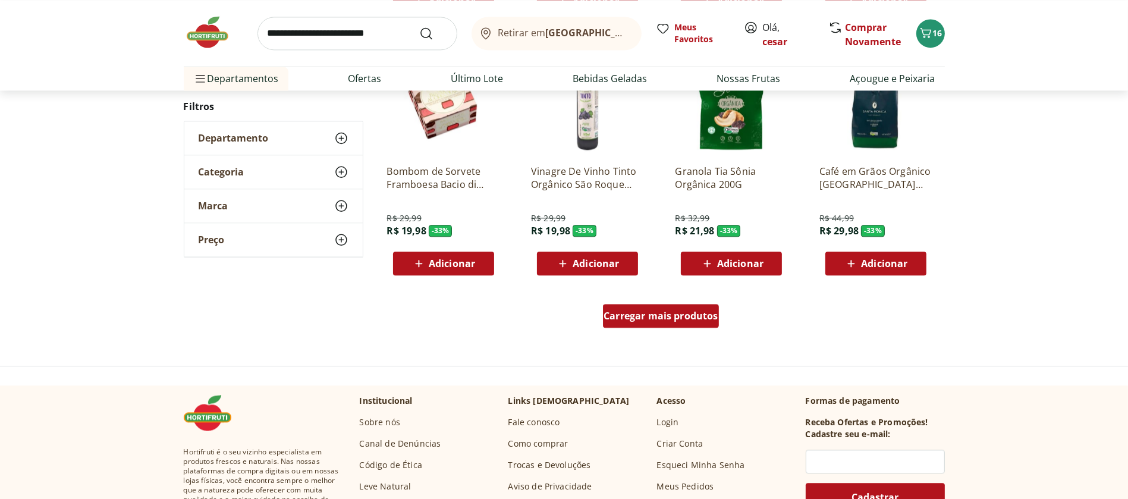
click at [656, 319] on span "Carregar mais produtos" at bounding box center [660, 316] width 115 height 10
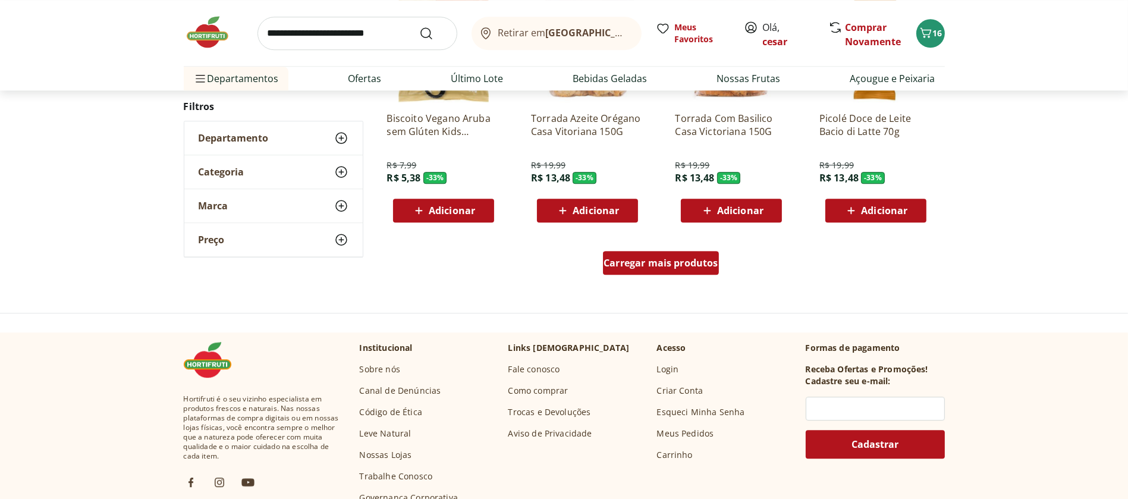
scroll to position [15475, 0]
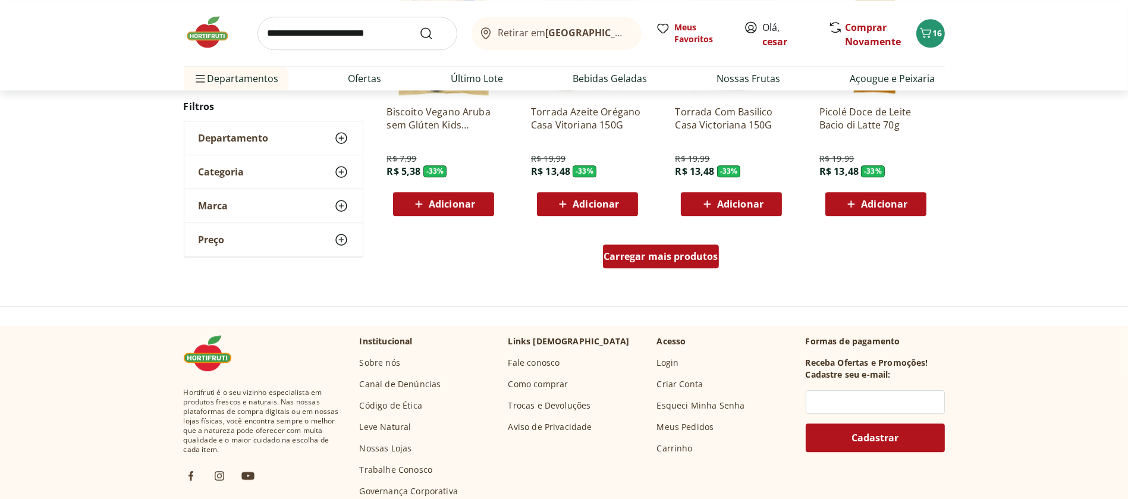
click at [679, 251] on span "Carregar mais produtos" at bounding box center [660, 256] width 115 height 10
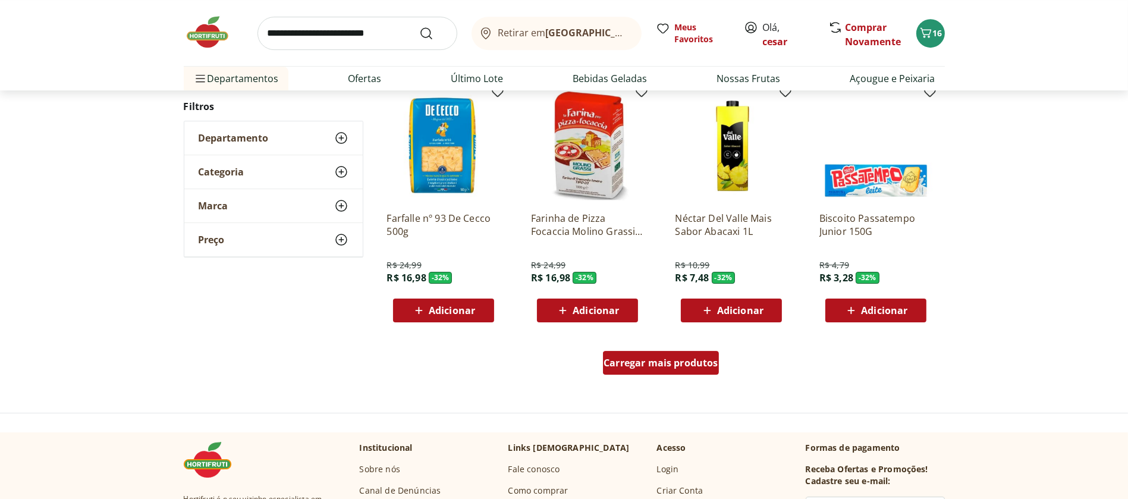
scroll to position [16146, 0]
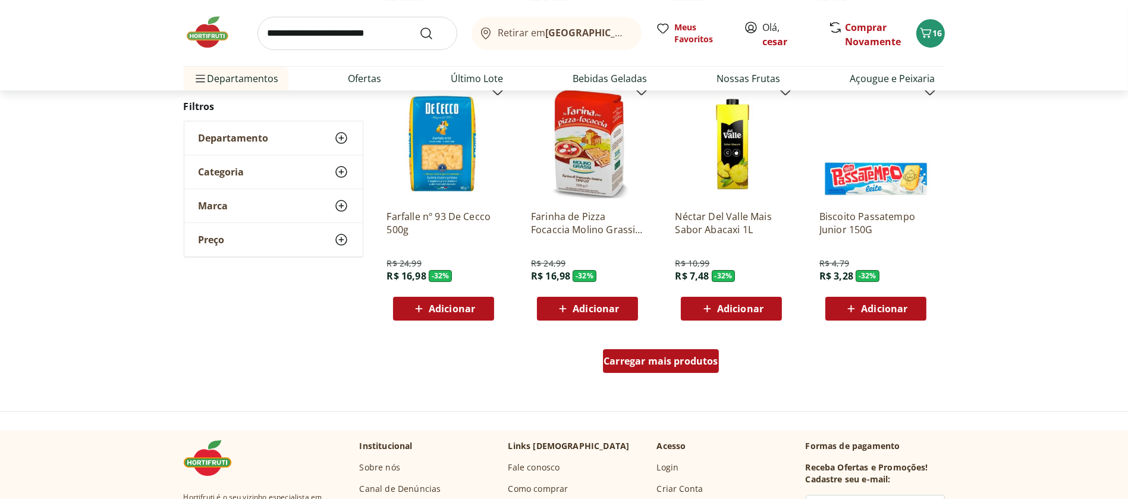
click at [660, 356] on span "Carregar mais produtos" at bounding box center [660, 361] width 115 height 10
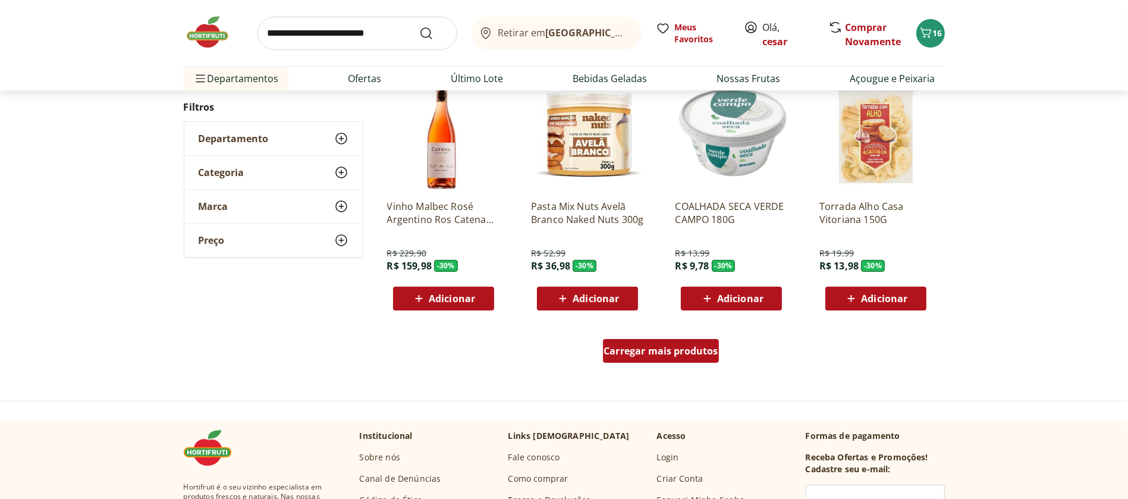
scroll to position [16930, 0]
click at [659, 347] on span "Carregar mais produtos" at bounding box center [660, 352] width 115 height 10
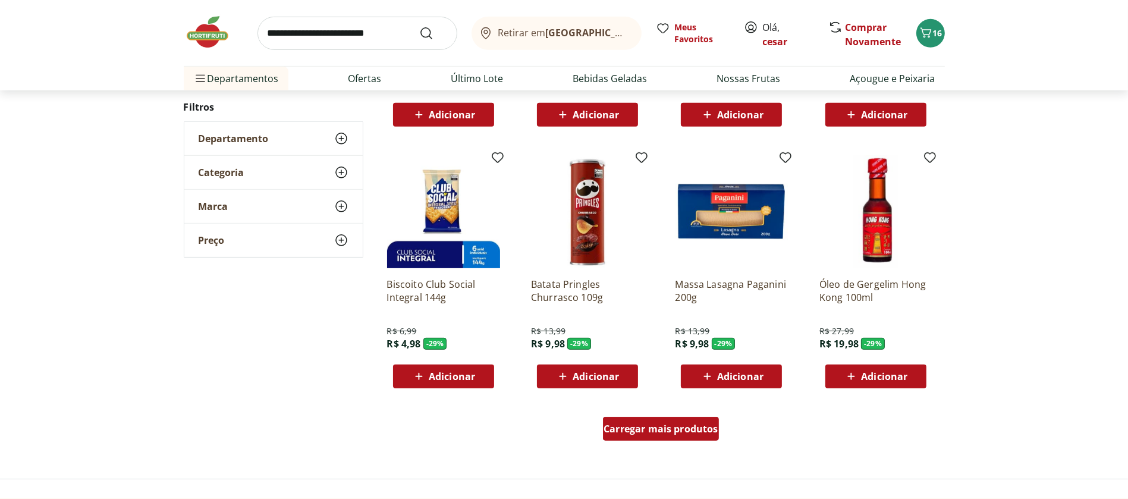
scroll to position [17629, 0]
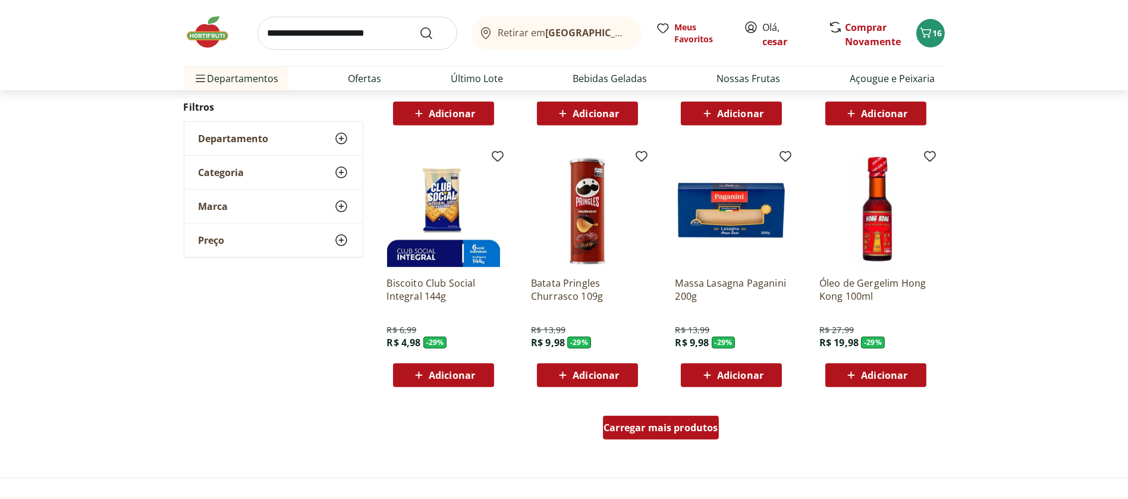
click at [679, 430] on span "Carregar mais produtos" at bounding box center [660, 428] width 115 height 10
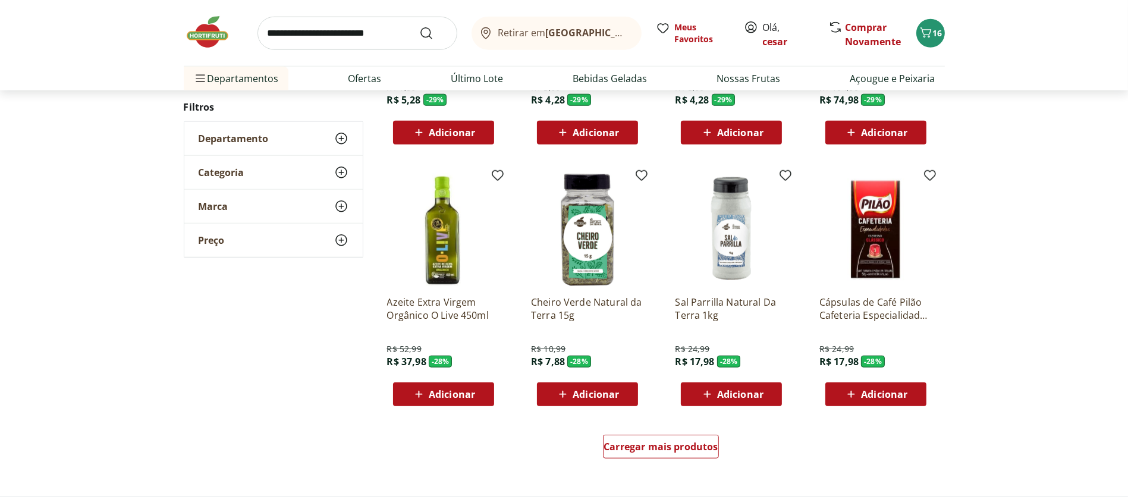
scroll to position [18387, 0]
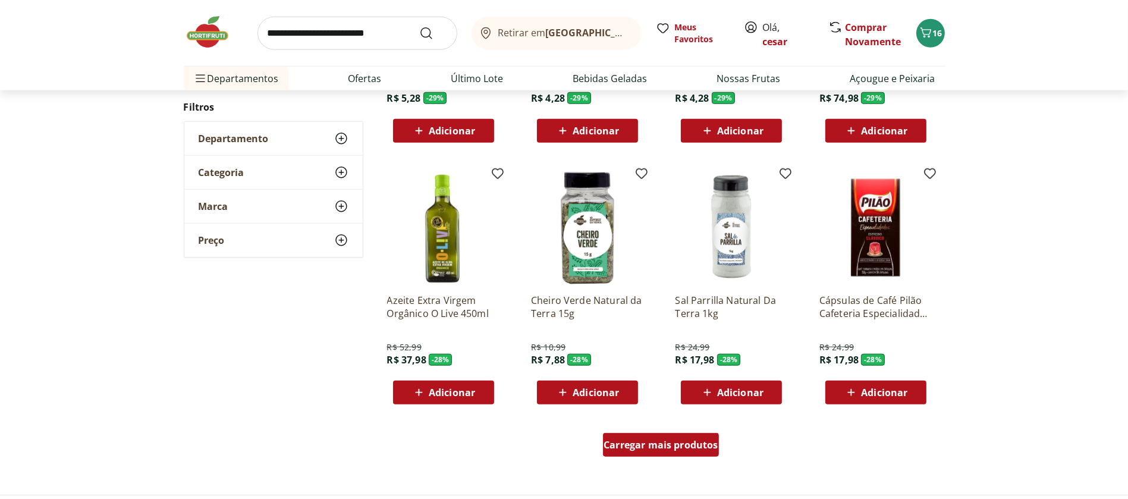
click at [678, 456] on link "Carregar mais produtos" at bounding box center [661, 447] width 116 height 29
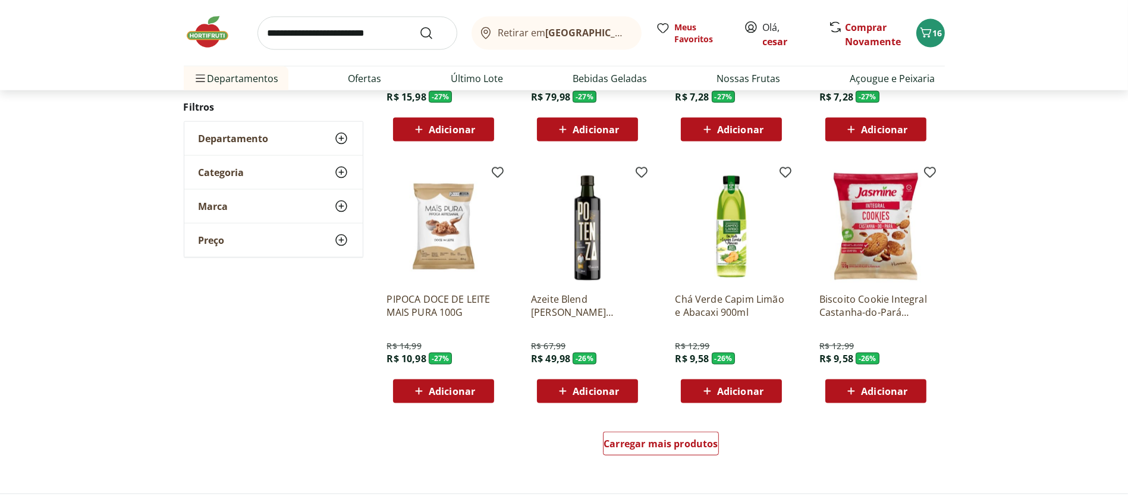
scroll to position [19167, 0]
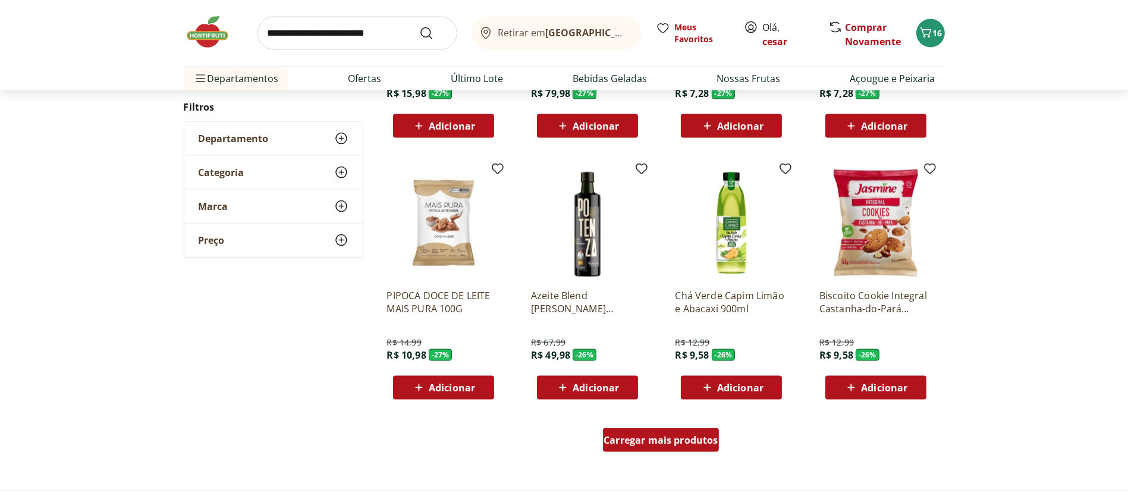
click at [681, 435] on span "Carregar mais produtos" at bounding box center [660, 440] width 115 height 10
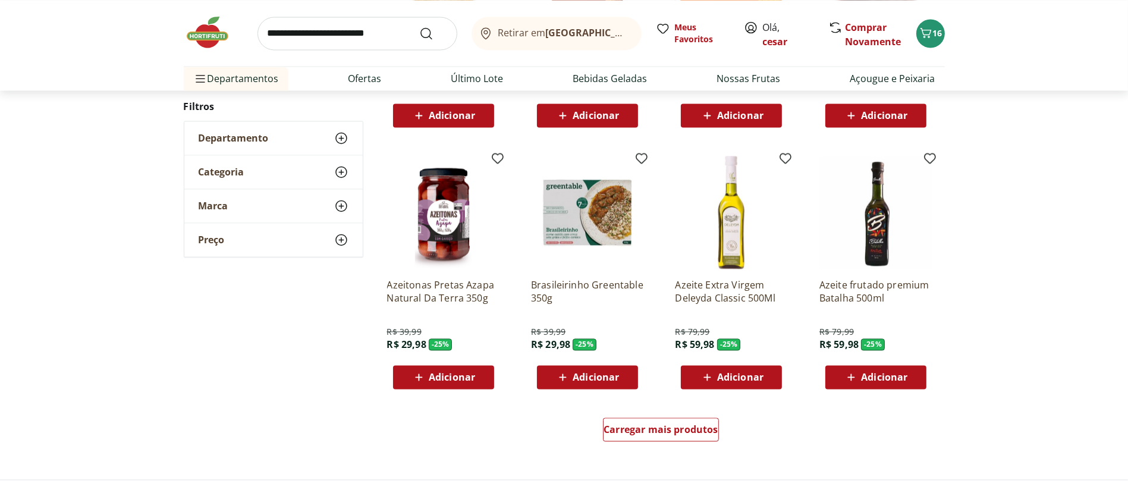
scroll to position [19953, 0]
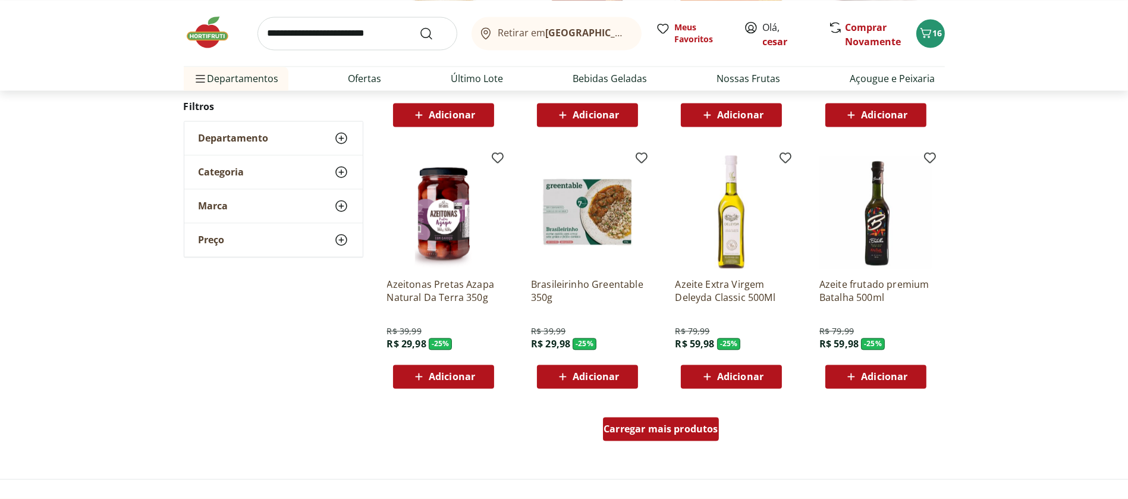
click at [682, 429] on span "Carregar mais produtos" at bounding box center [660, 429] width 115 height 10
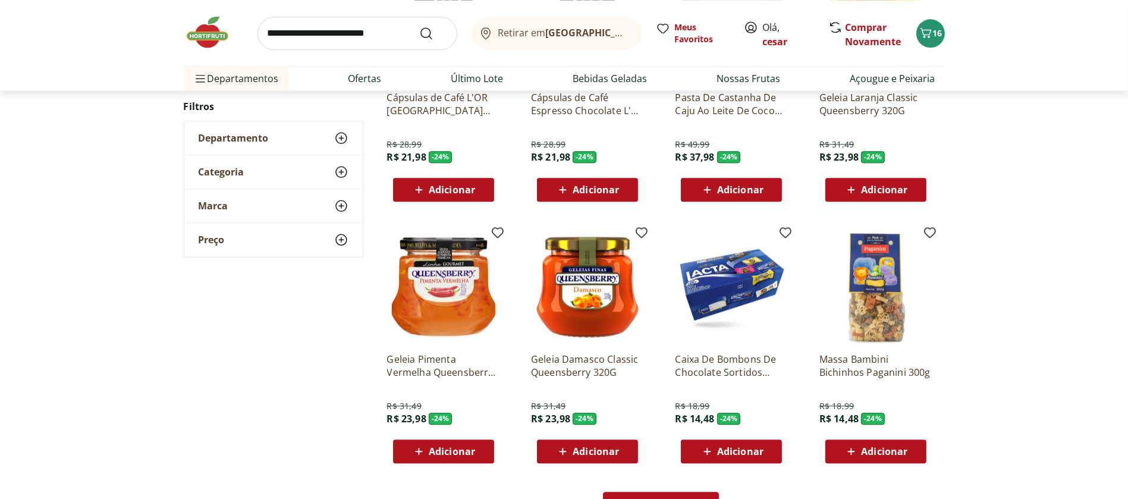
scroll to position [20654, 0]
click at [566, 449] on icon at bounding box center [562, 450] width 15 height 14
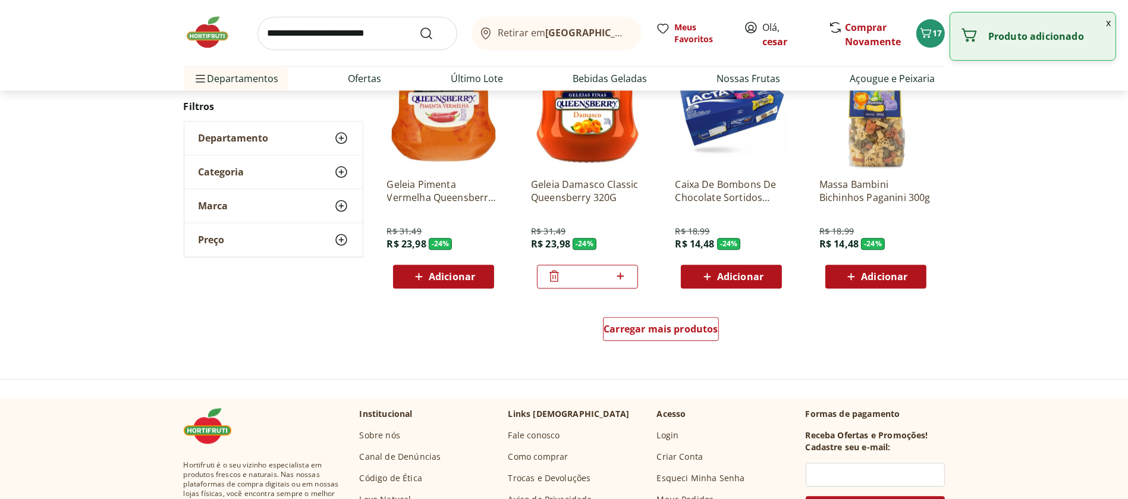
scroll to position [20830, 0]
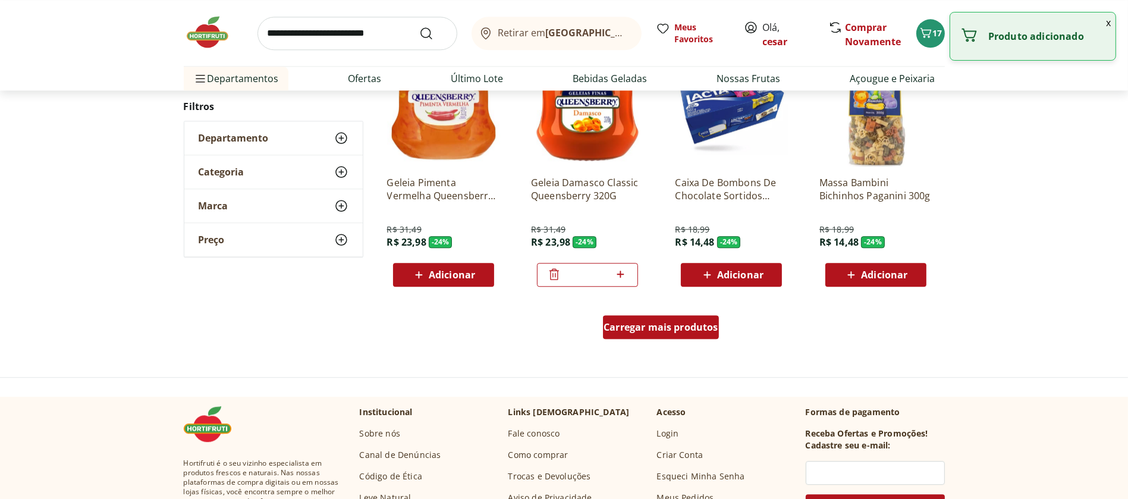
click at [645, 326] on span "Carregar mais produtos" at bounding box center [660, 327] width 115 height 10
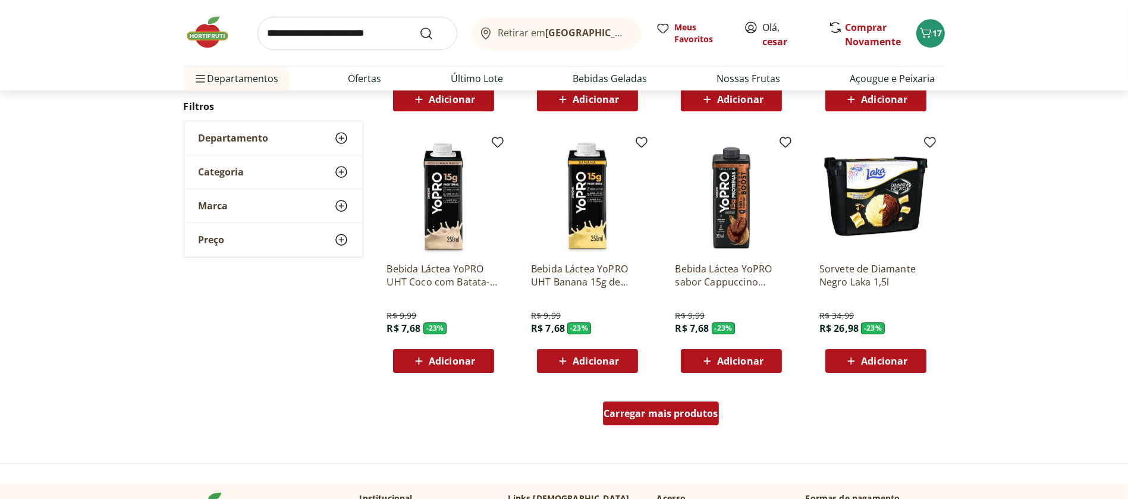
scroll to position [21523, 0]
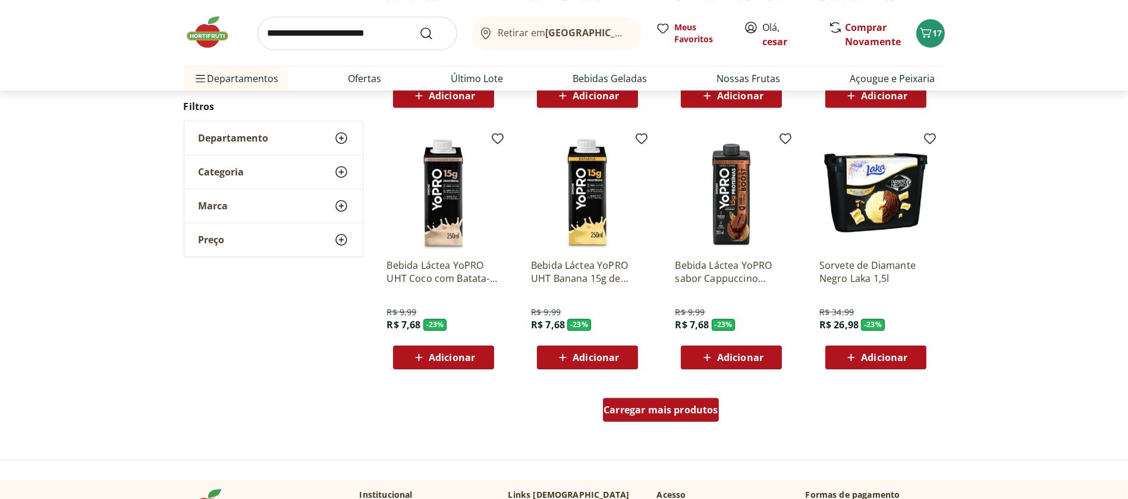
click at [647, 418] on link "Carregar mais produtos" at bounding box center [661, 412] width 116 height 29
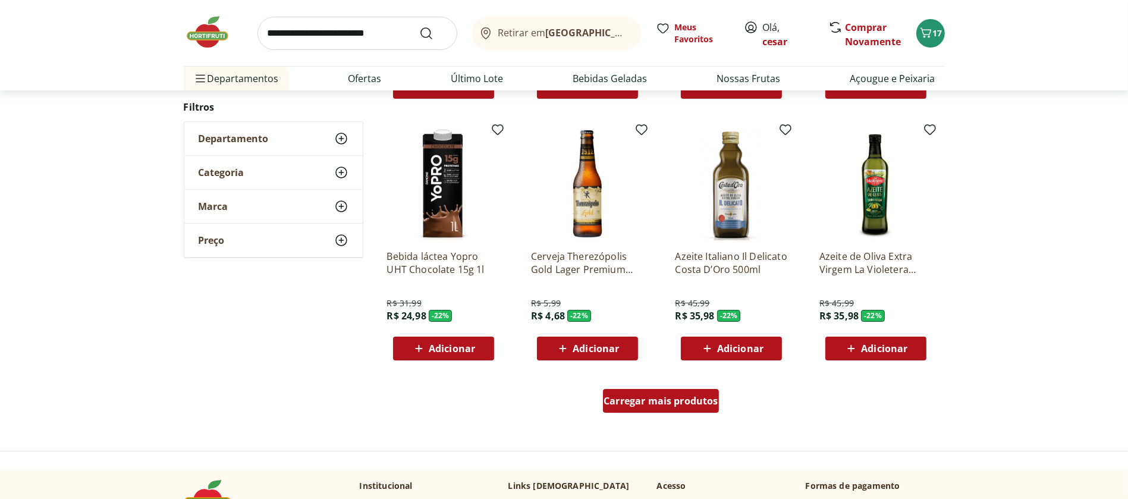
scroll to position [22307, 0]
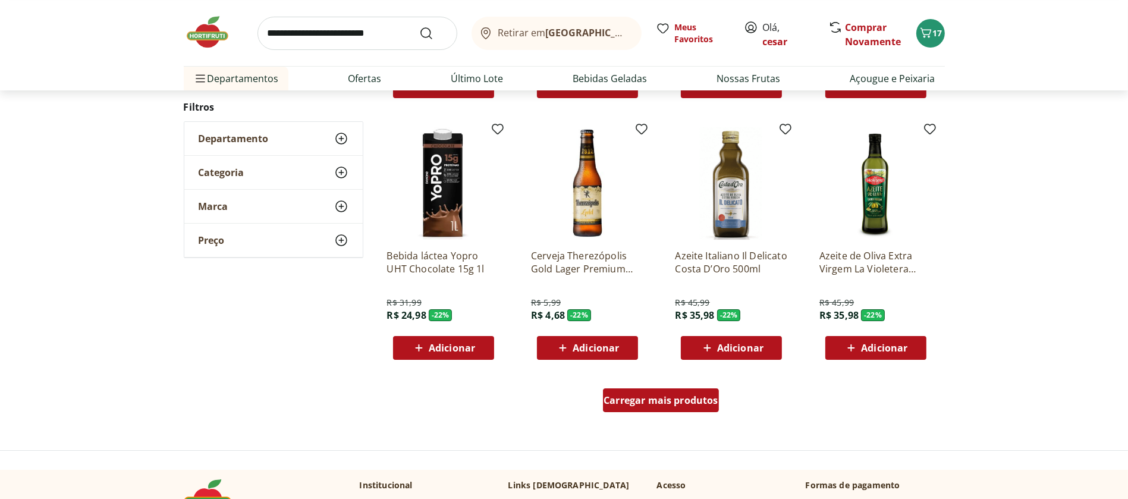
click at [641, 398] on span "Carregar mais produtos" at bounding box center [660, 400] width 115 height 10
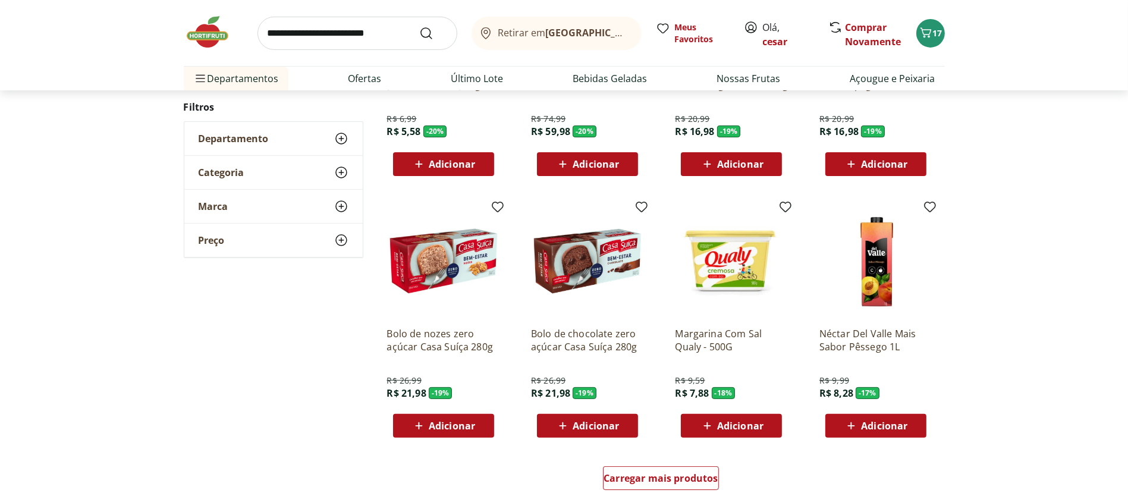
scroll to position [23010, 0]
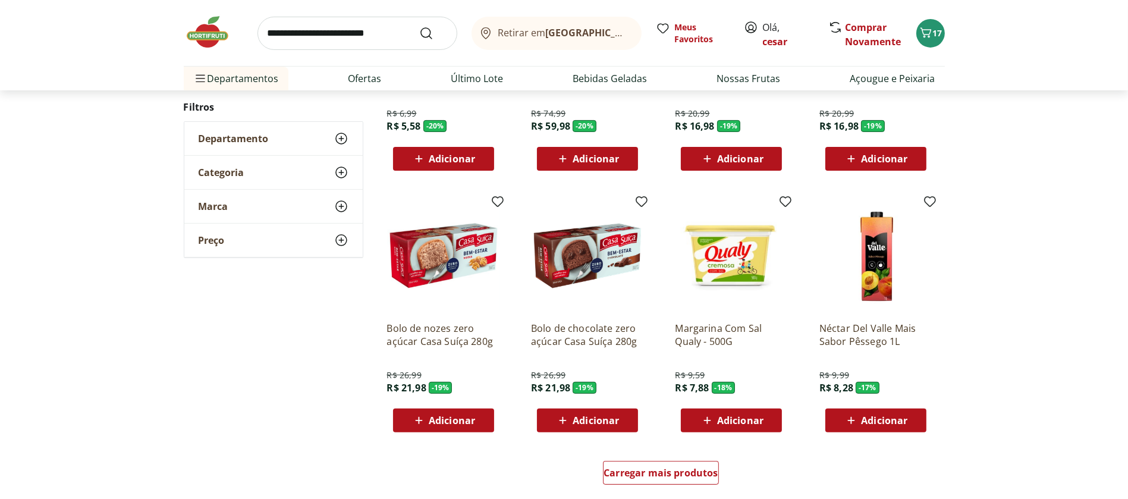
click at [707, 417] on icon at bounding box center [706, 420] width 7 height 7
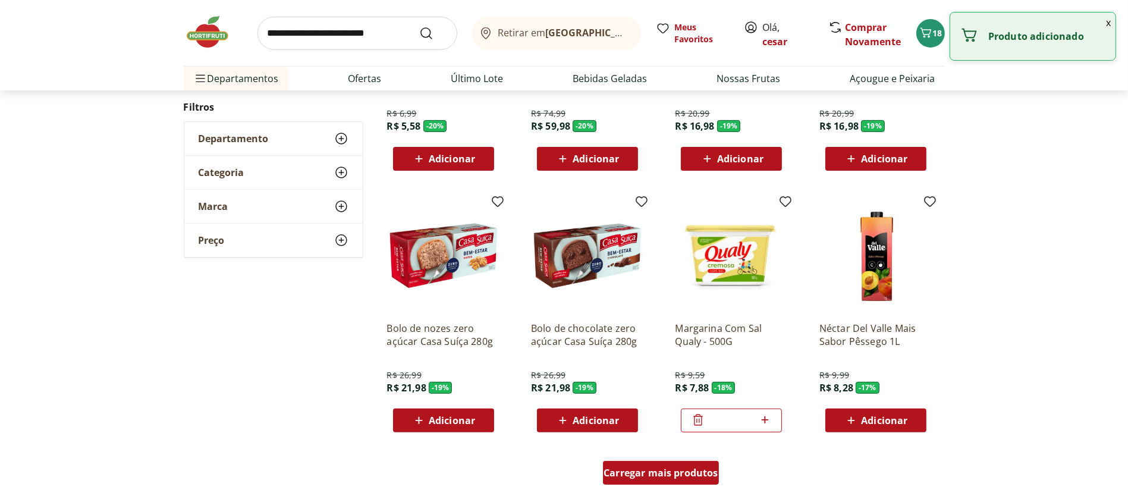
click at [651, 472] on span "Carregar mais produtos" at bounding box center [660, 473] width 115 height 10
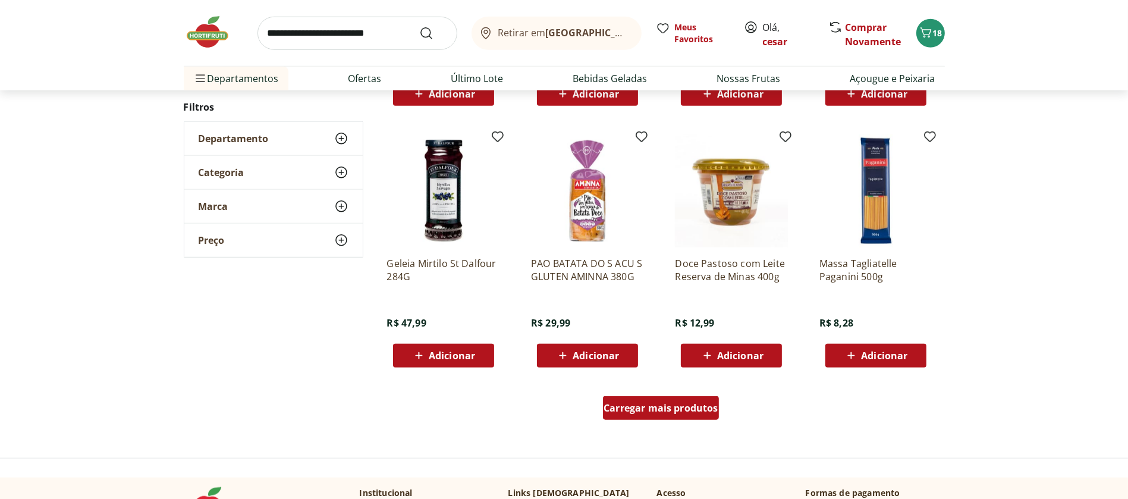
scroll to position [23851, 0]
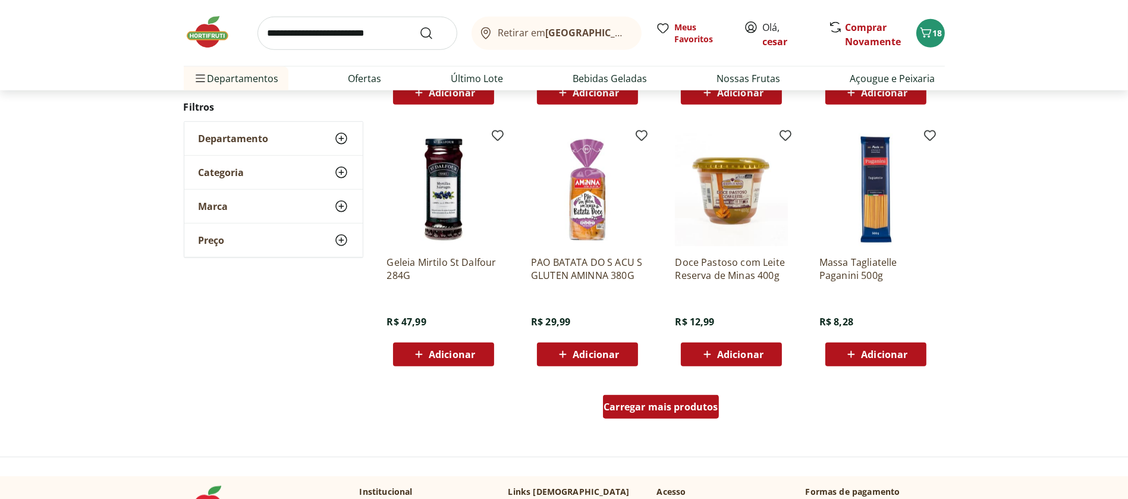
click at [683, 402] on span "Carregar mais produtos" at bounding box center [660, 407] width 115 height 10
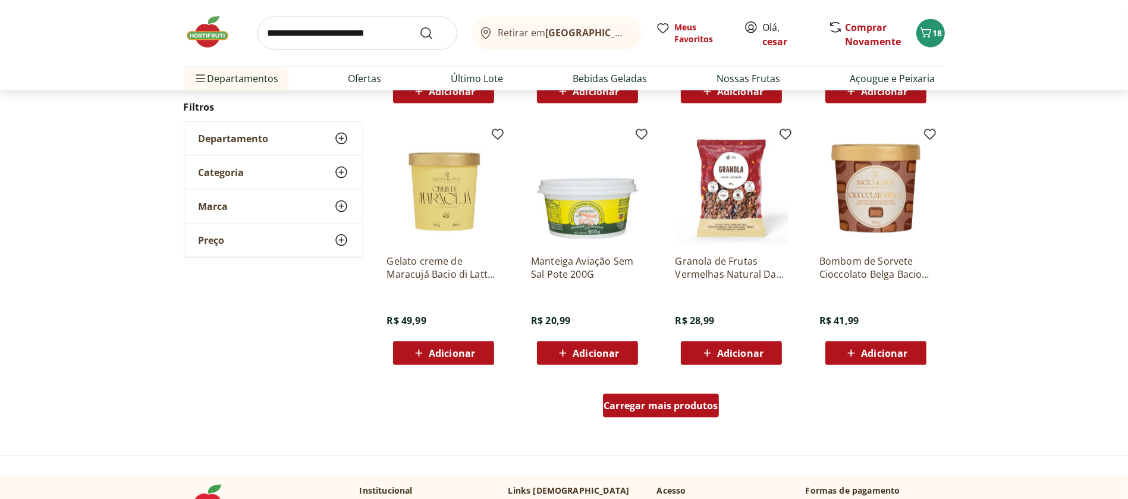
scroll to position [24628, 0]
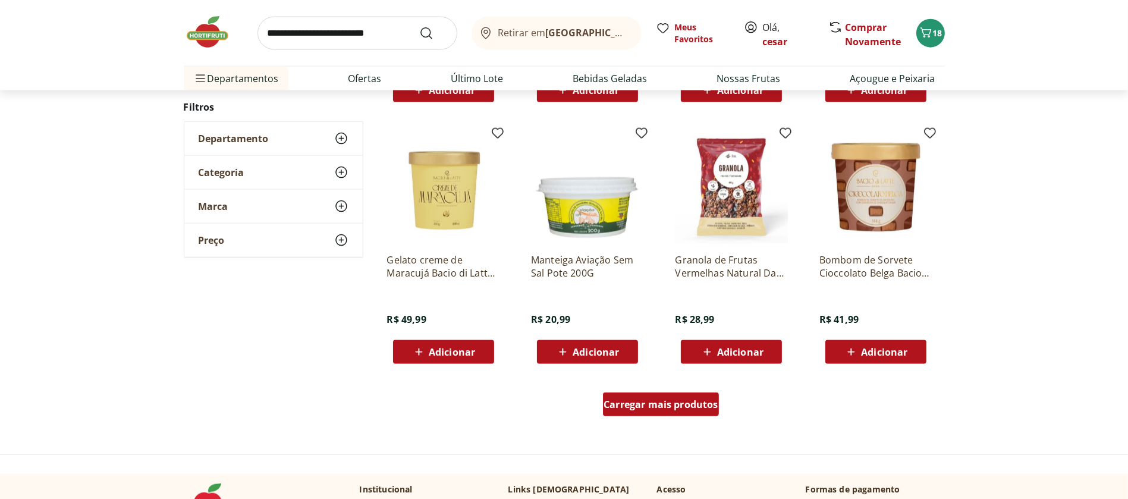
click at [677, 399] on span "Carregar mais produtos" at bounding box center [660, 404] width 115 height 10
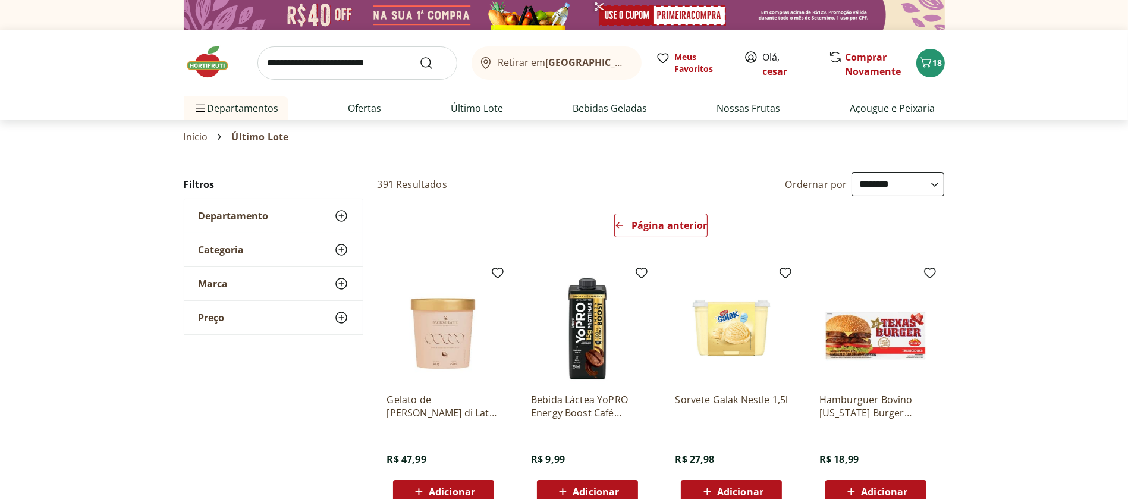
click at [207, 61] on img at bounding box center [213, 62] width 59 height 36
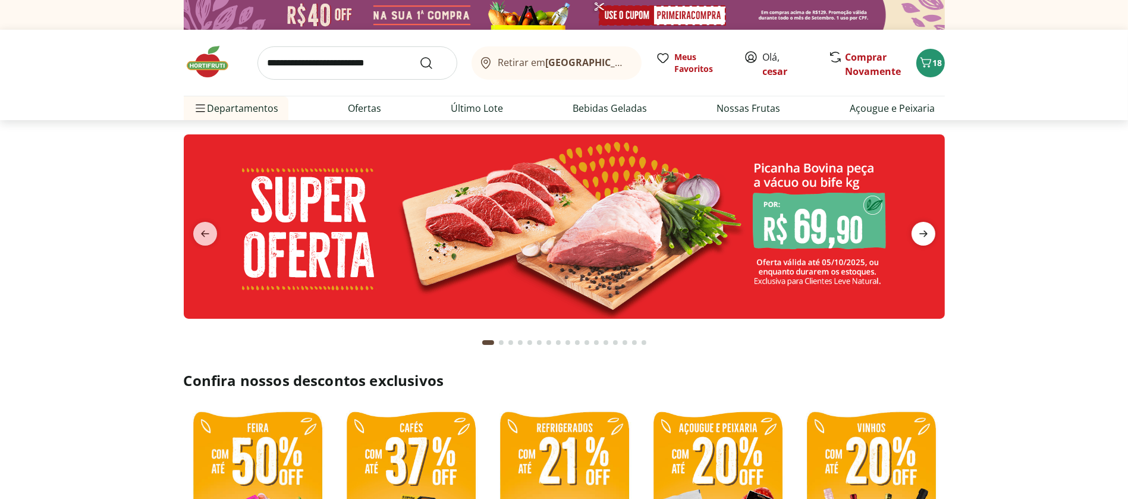
click at [928, 226] on icon "next" at bounding box center [923, 233] width 14 height 14
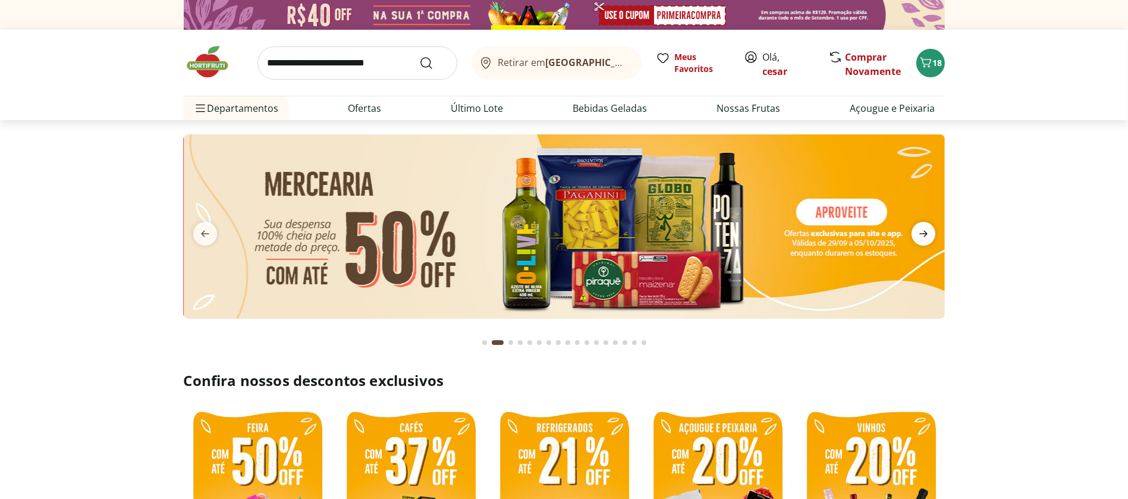
click at [928, 226] on icon "next" at bounding box center [923, 233] width 14 height 14
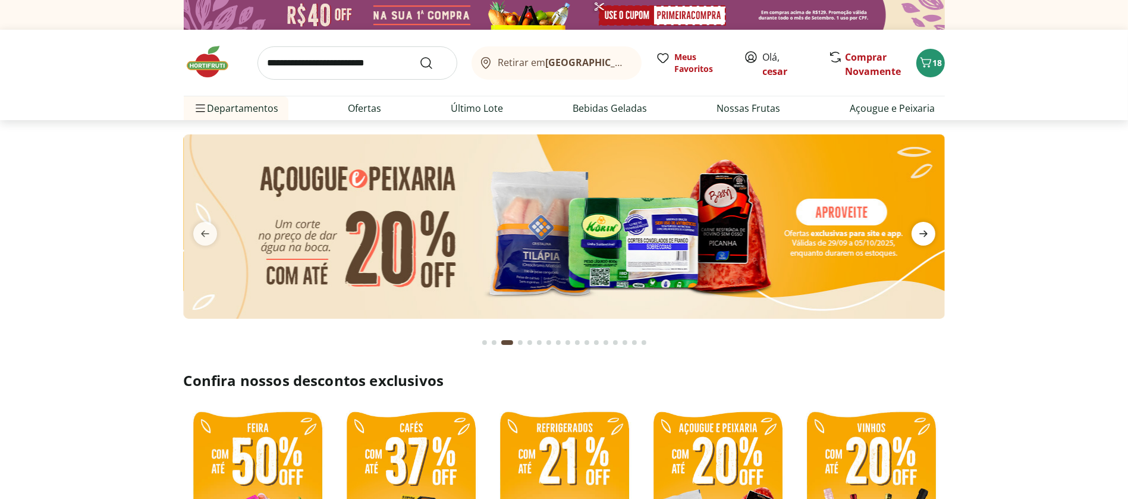
type input "*"
click at [928, 226] on icon "next" at bounding box center [923, 233] width 14 height 14
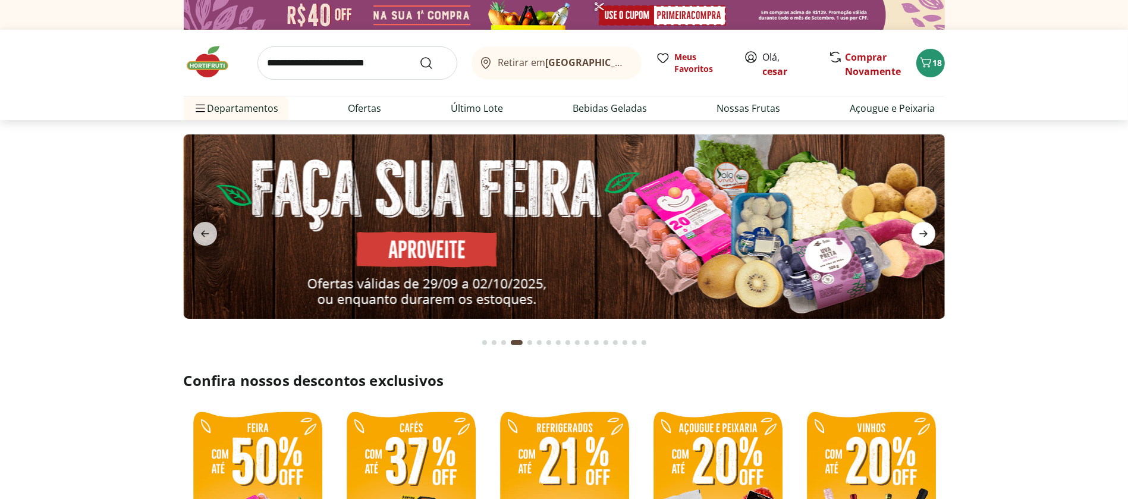
click at [928, 226] on icon "next" at bounding box center [923, 233] width 14 height 14
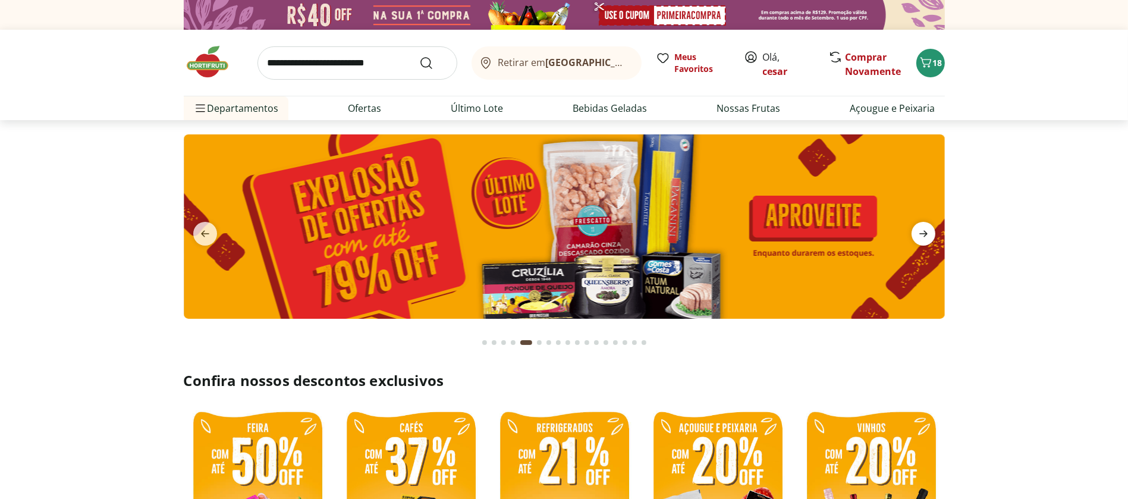
click at [928, 226] on icon "next" at bounding box center [923, 233] width 14 height 14
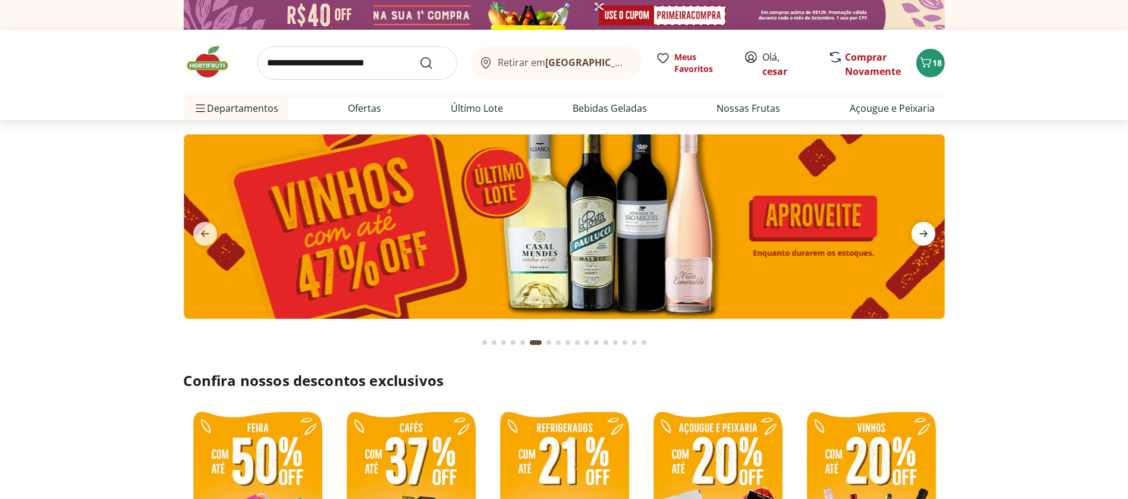
click at [928, 226] on icon "next" at bounding box center [923, 233] width 14 height 14
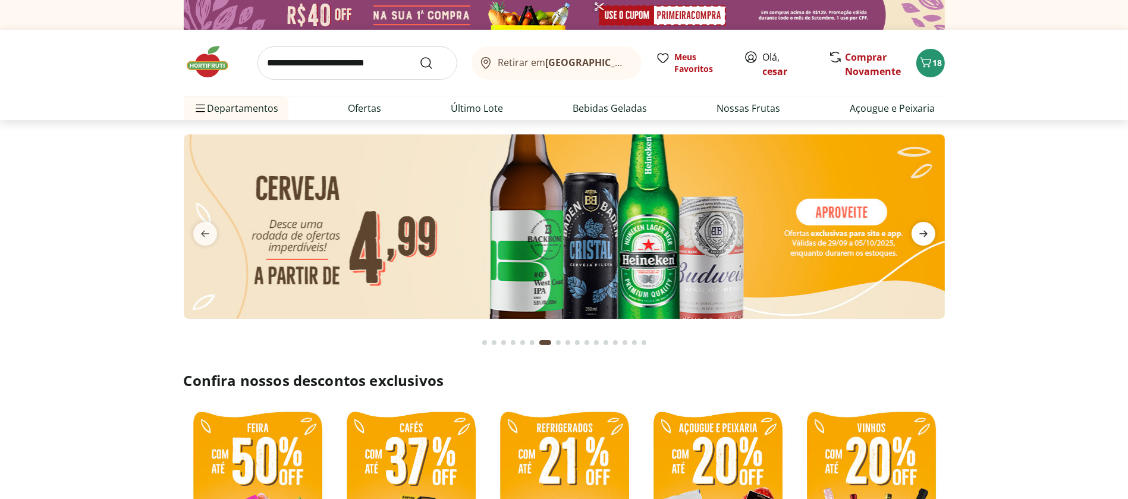
click at [928, 226] on icon "next" at bounding box center [923, 233] width 14 height 14
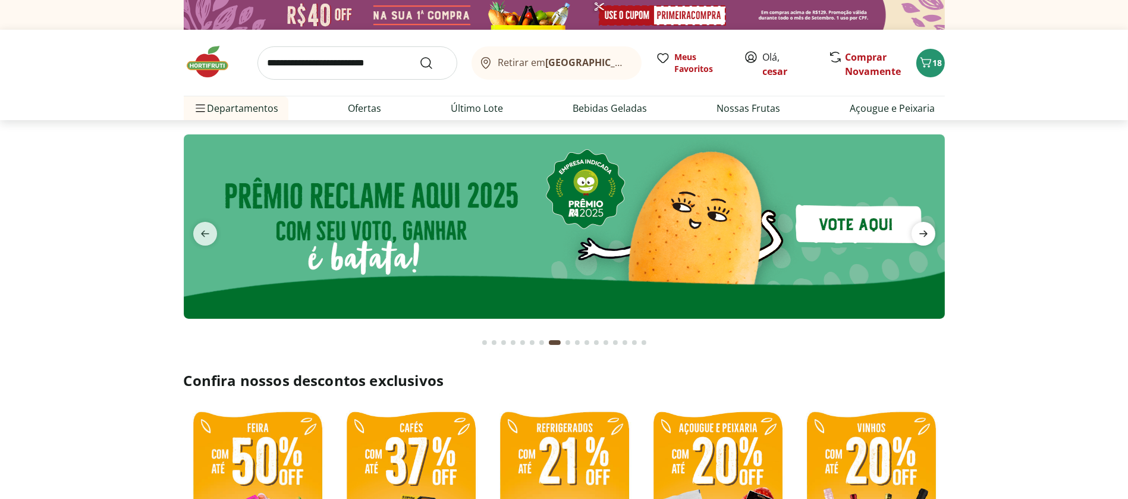
click at [928, 226] on icon "next" at bounding box center [923, 233] width 14 height 14
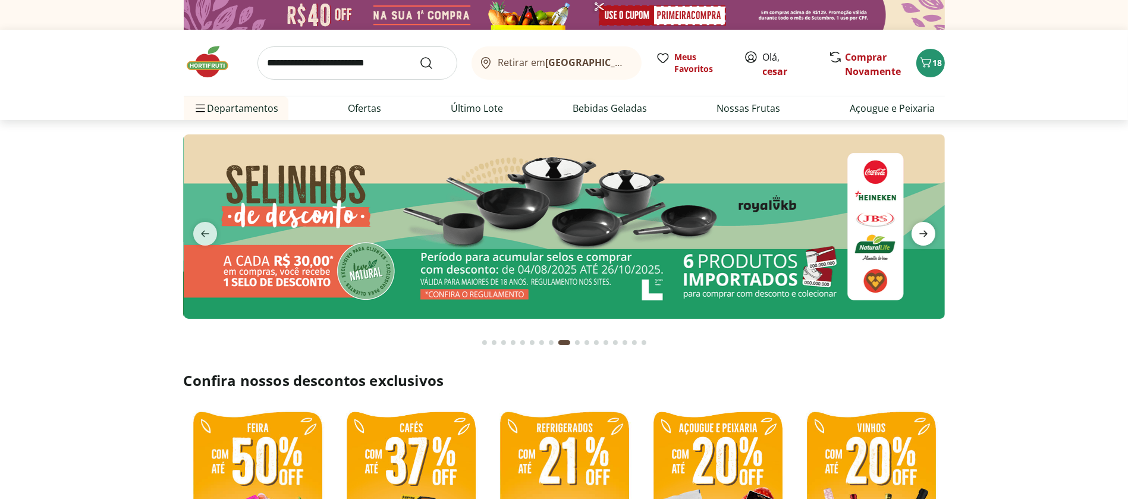
click at [928, 226] on icon "next" at bounding box center [923, 233] width 14 height 14
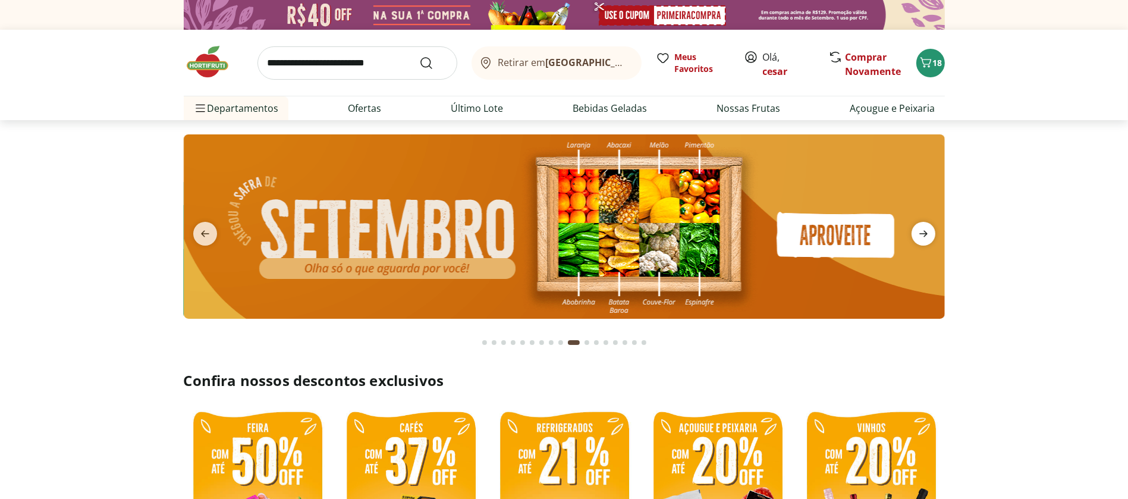
click at [922, 234] on icon "next" at bounding box center [923, 234] width 8 height 7
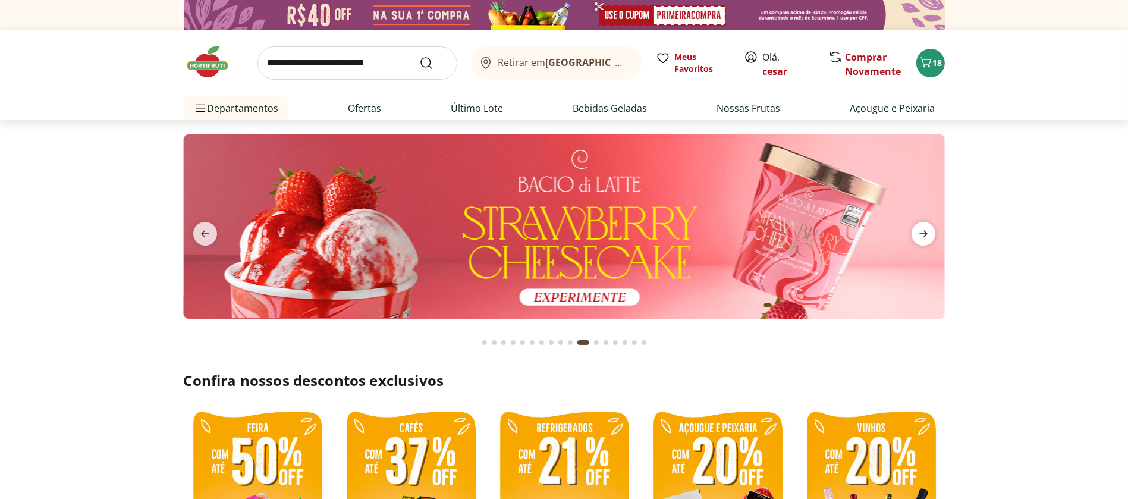
click at [920, 233] on icon "next" at bounding box center [923, 234] width 8 height 7
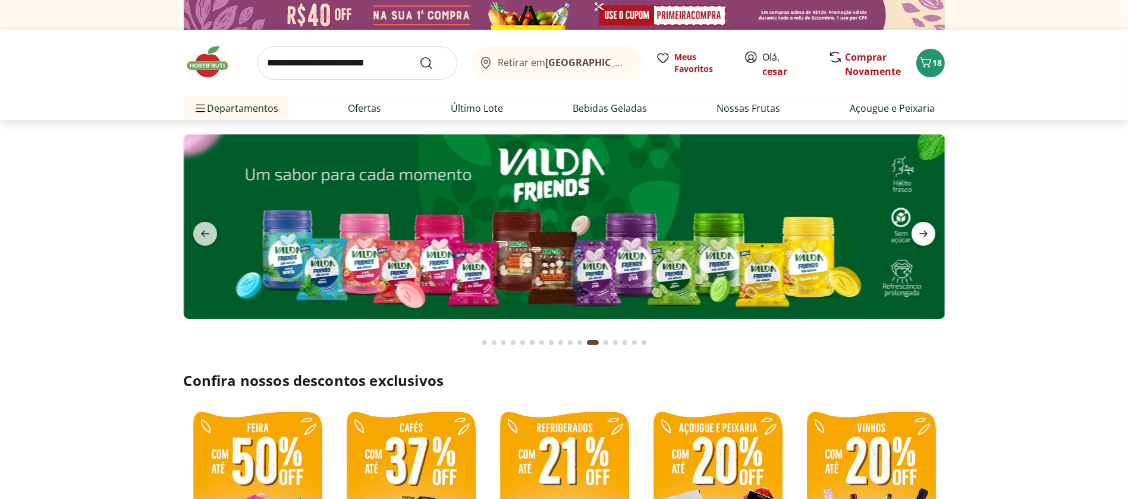
click at [920, 233] on icon "next" at bounding box center [923, 234] width 8 height 7
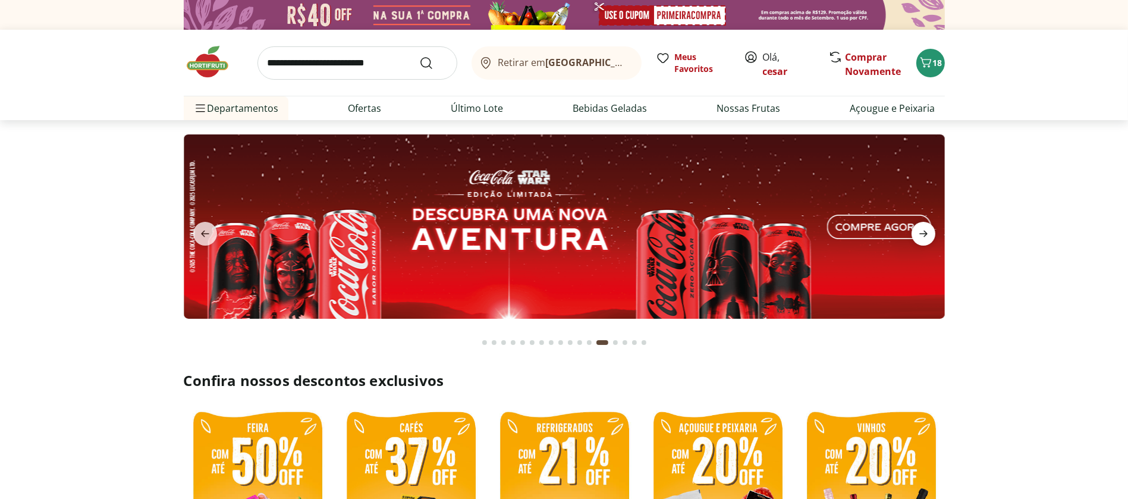
click at [920, 233] on icon "next" at bounding box center [923, 234] width 8 height 7
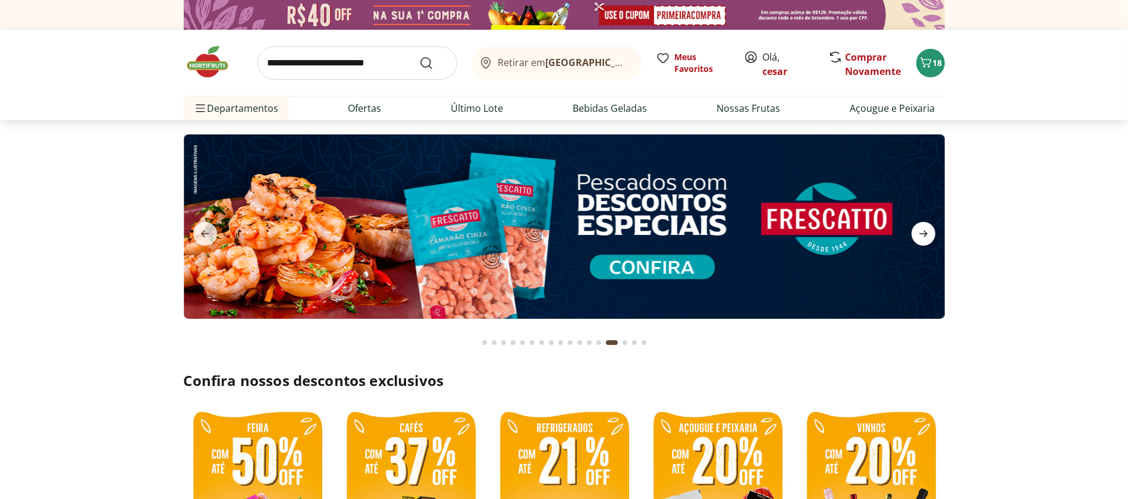
click at [920, 233] on icon "next" at bounding box center [923, 234] width 8 height 7
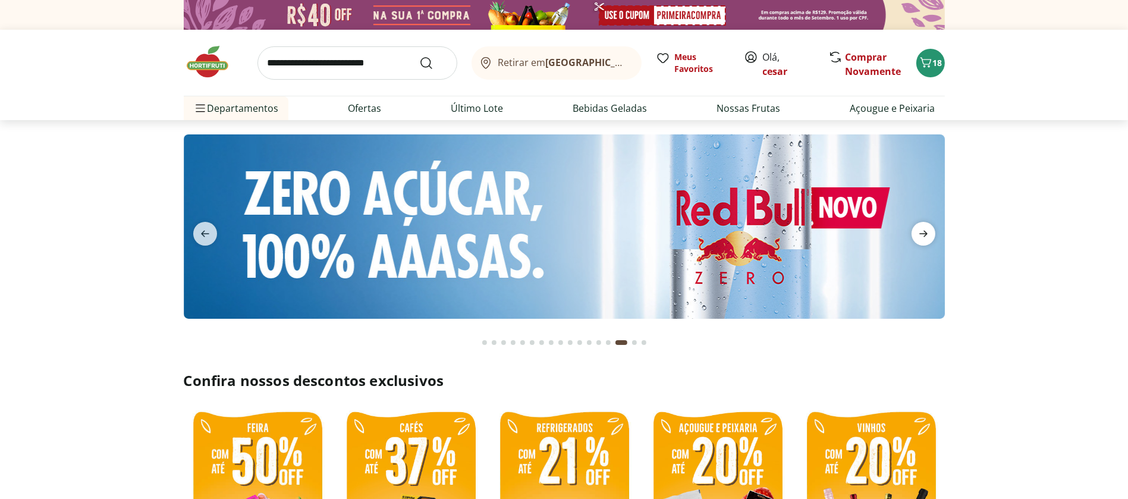
click at [920, 233] on icon "next" at bounding box center [923, 234] width 8 height 7
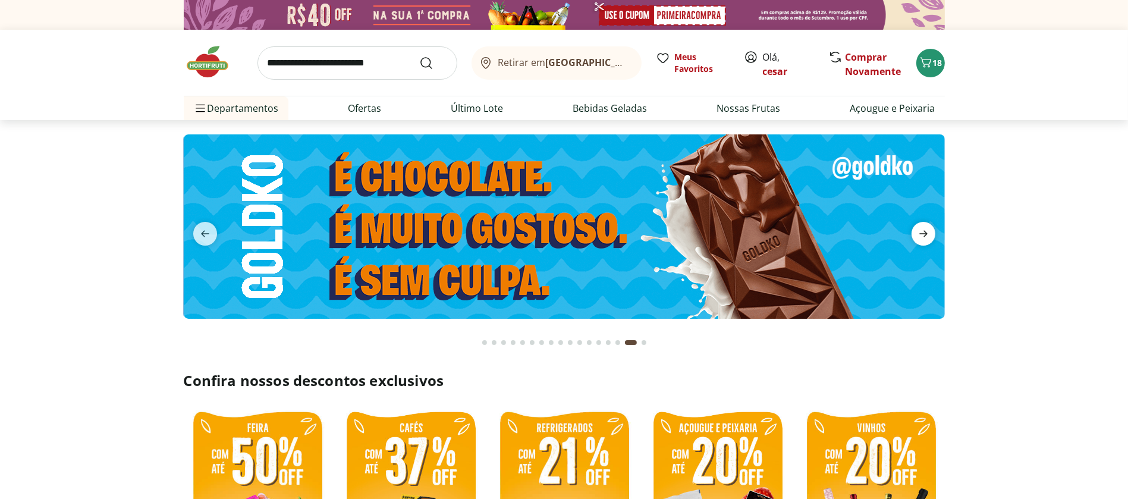
click at [920, 233] on icon "next" at bounding box center [923, 234] width 8 height 7
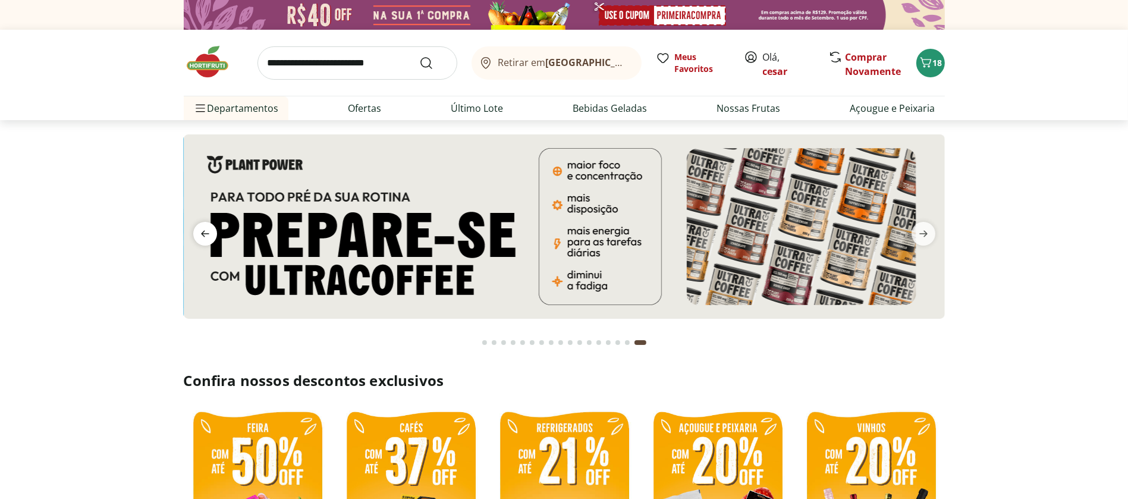
click at [202, 234] on icon "previous" at bounding box center [205, 234] width 8 height 7
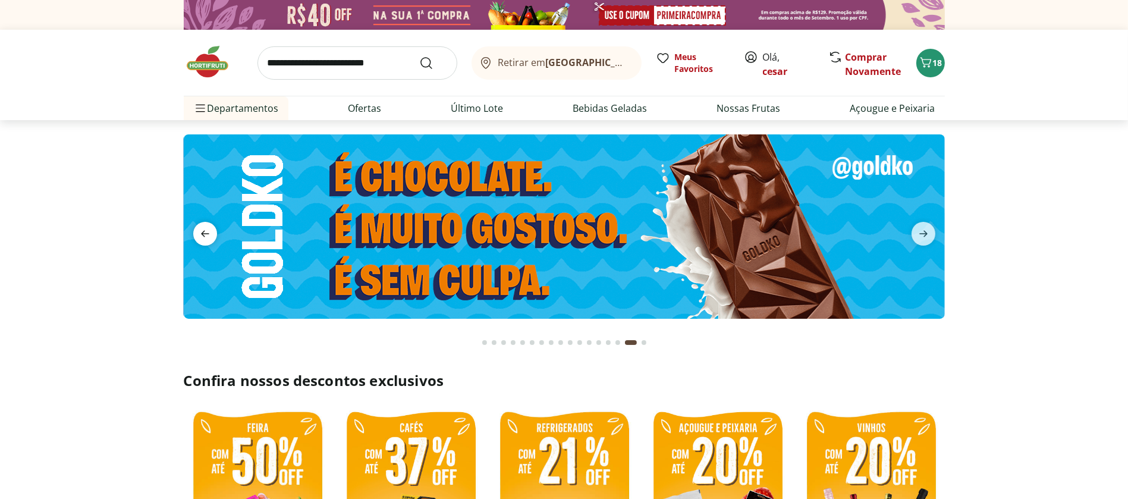
click at [202, 234] on icon "previous" at bounding box center [205, 234] width 8 height 7
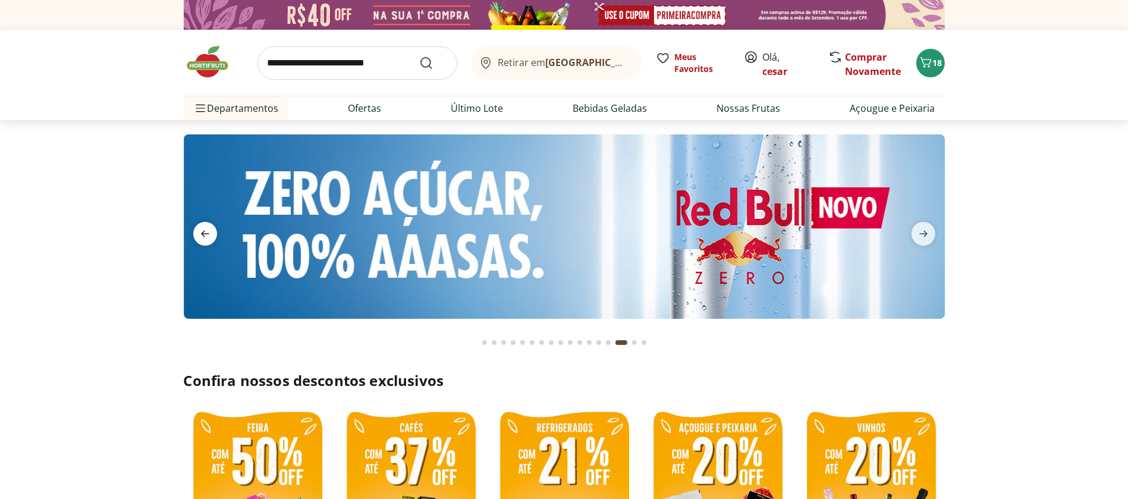
click at [202, 234] on icon "previous" at bounding box center [205, 234] width 8 height 7
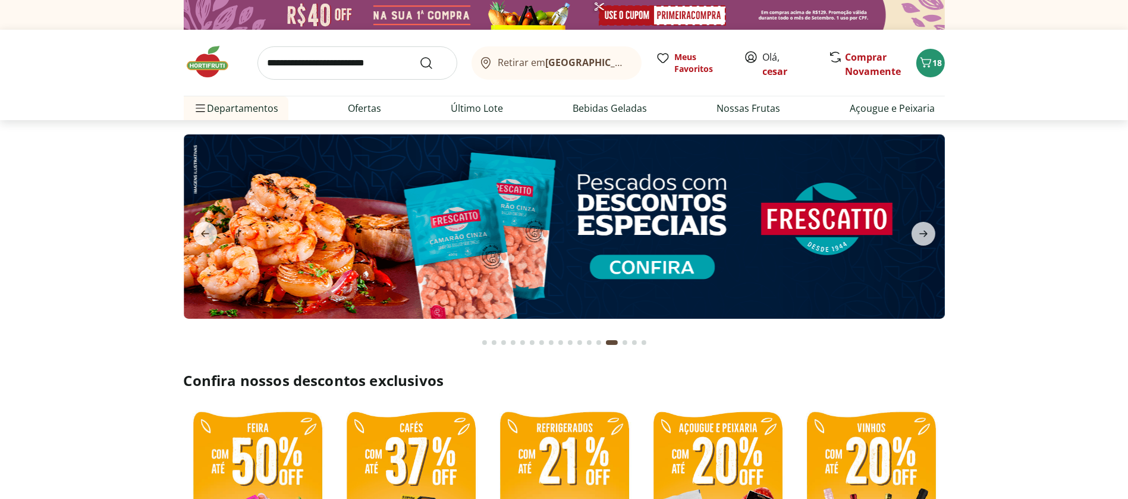
click at [285, 232] on img at bounding box center [563, 226] width 761 height 184
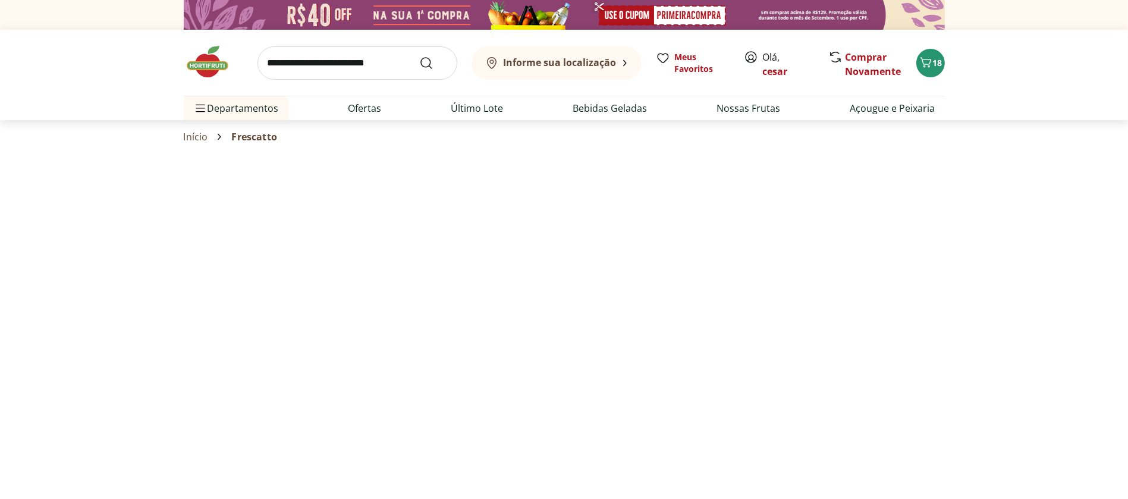
select select "**********"
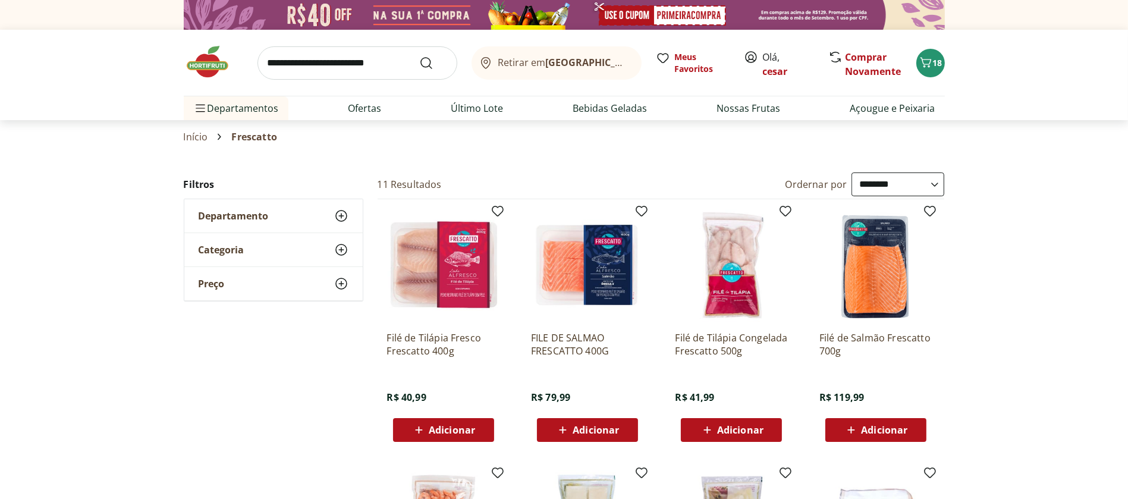
click at [212, 71] on img at bounding box center [213, 62] width 59 height 36
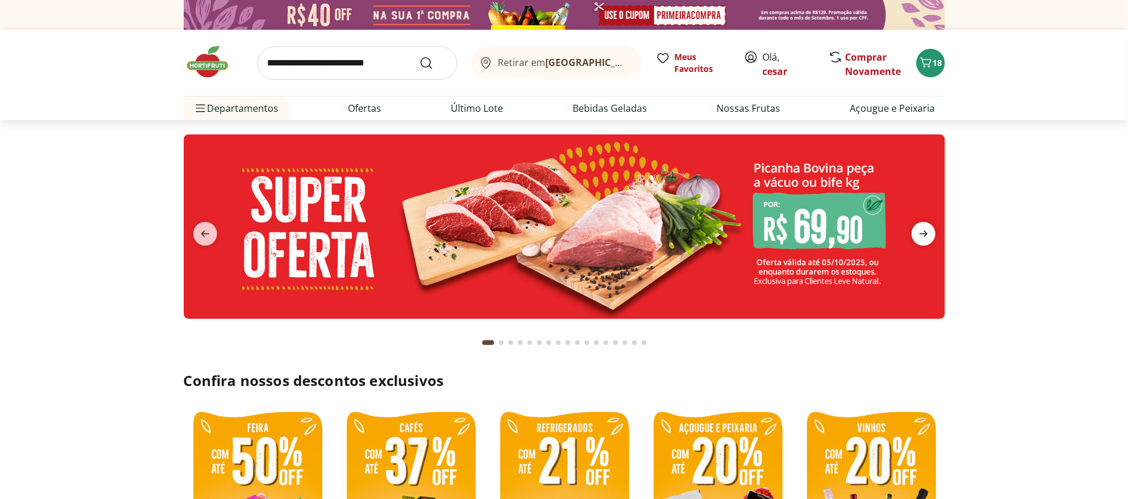
click at [924, 239] on icon "next" at bounding box center [923, 233] width 14 height 14
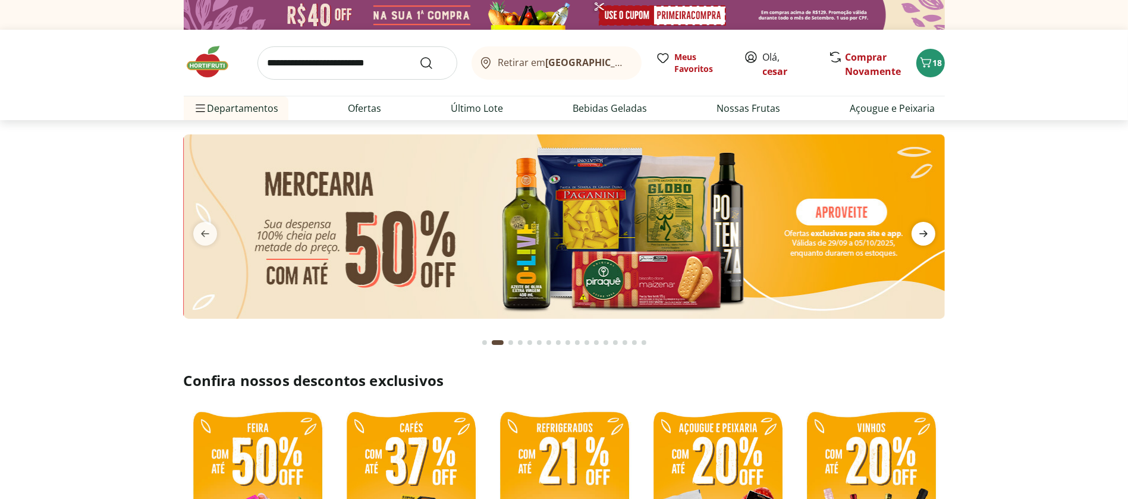
click at [924, 239] on icon "next" at bounding box center [923, 233] width 14 height 14
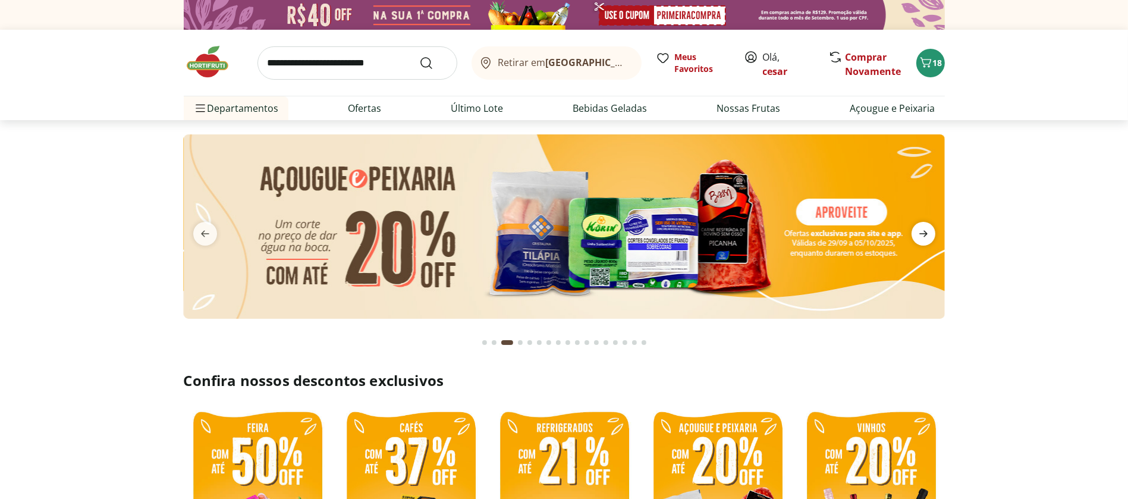
click at [924, 239] on icon "next" at bounding box center [923, 233] width 14 height 14
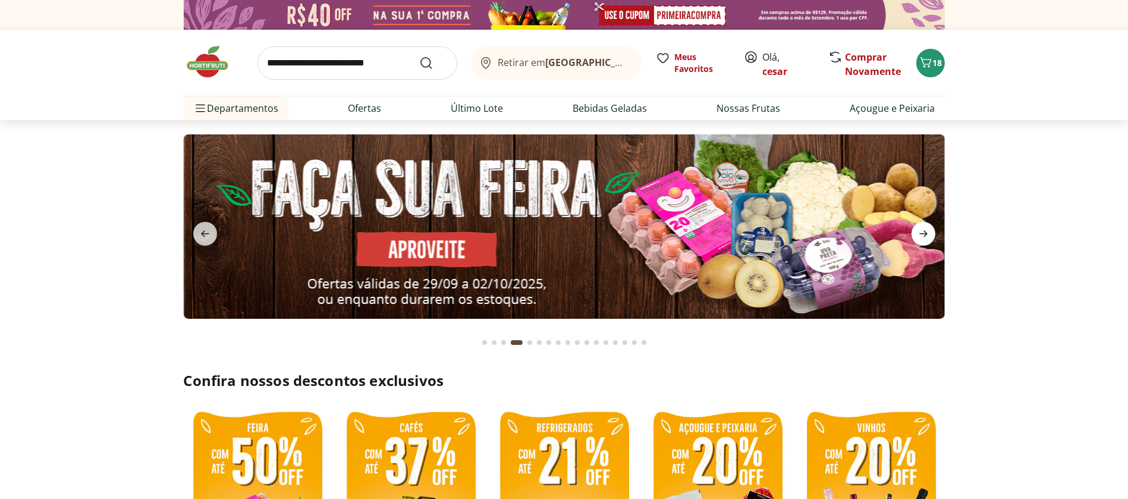
click at [924, 239] on icon "next" at bounding box center [923, 233] width 14 height 14
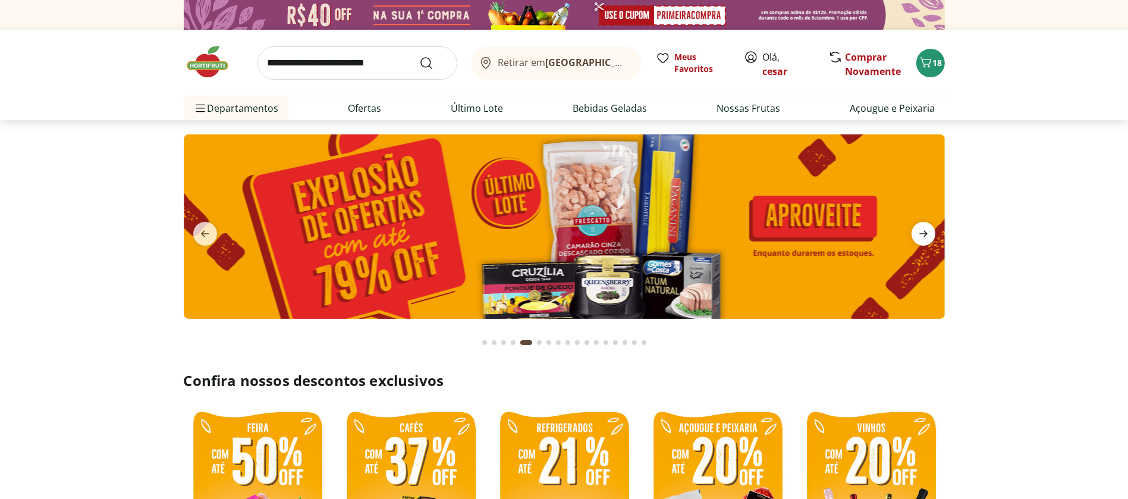
click at [924, 239] on icon "next" at bounding box center [923, 233] width 14 height 14
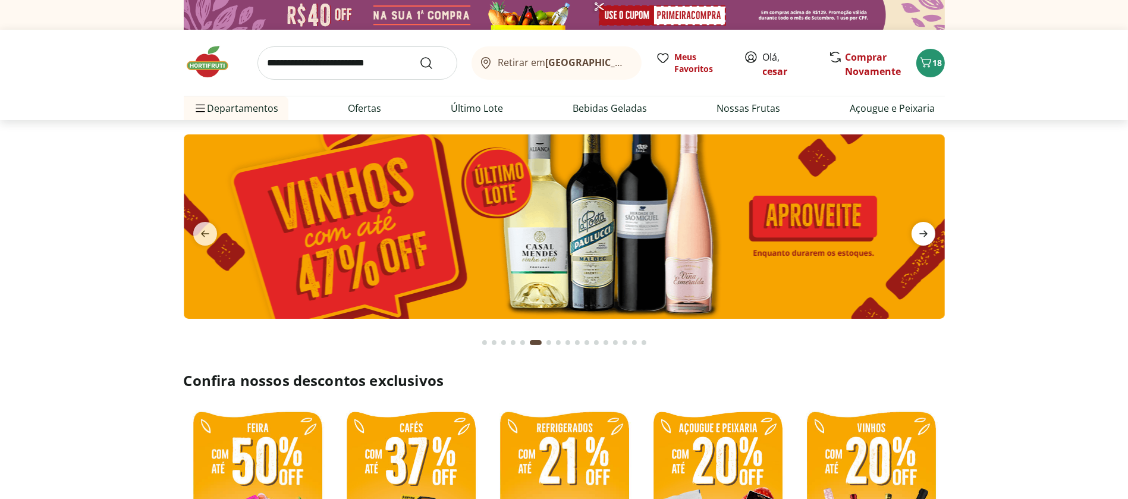
click at [924, 239] on icon "next" at bounding box center [923, 233] width 14 height 14
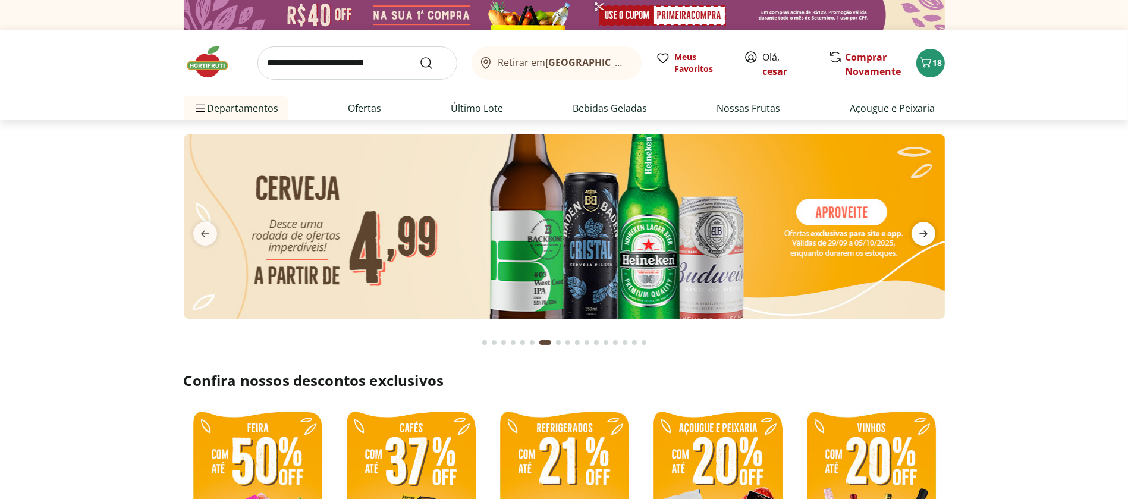
click at [924, 239] on icon "next" at bounding box center [923, 233] width 14 height 14
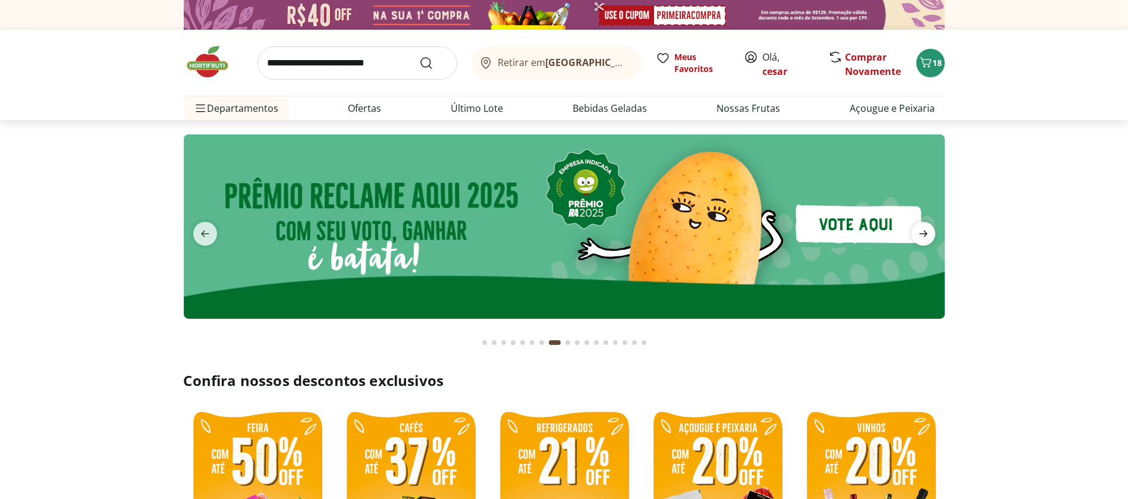
click at [924, 239] on icon "next" at bounding box center [923, 233] width 14 height 14
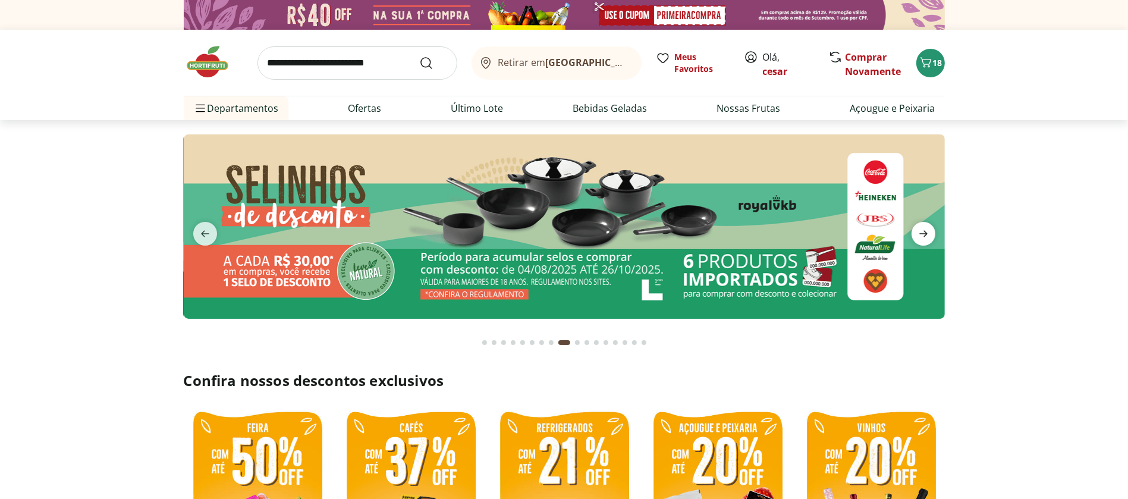
type input "*"
click at [924, 239] on icon "next" at bounding box center [923, 233] width 14 height 14
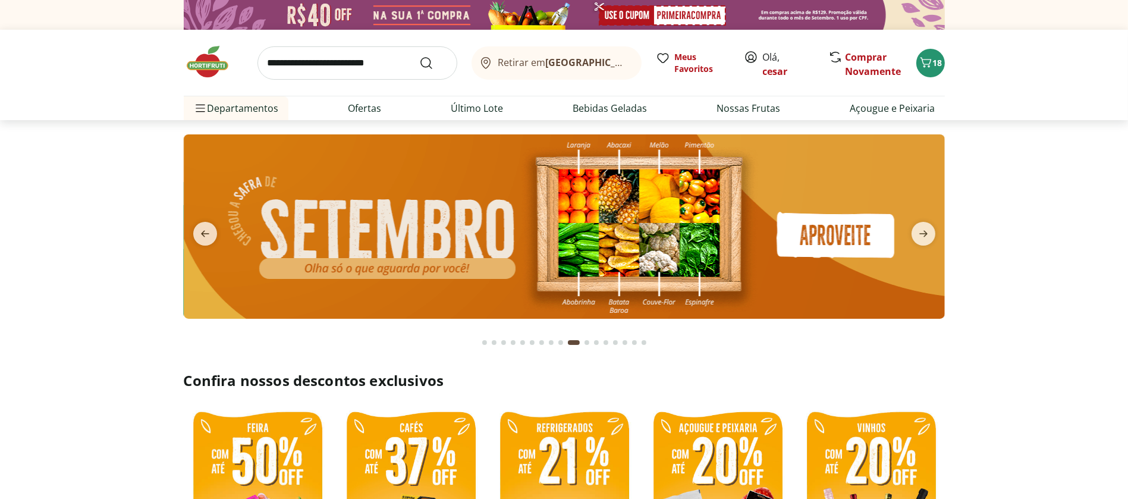
click at [444, 226] on img at bounding box center [563, 226] width 761 height 184
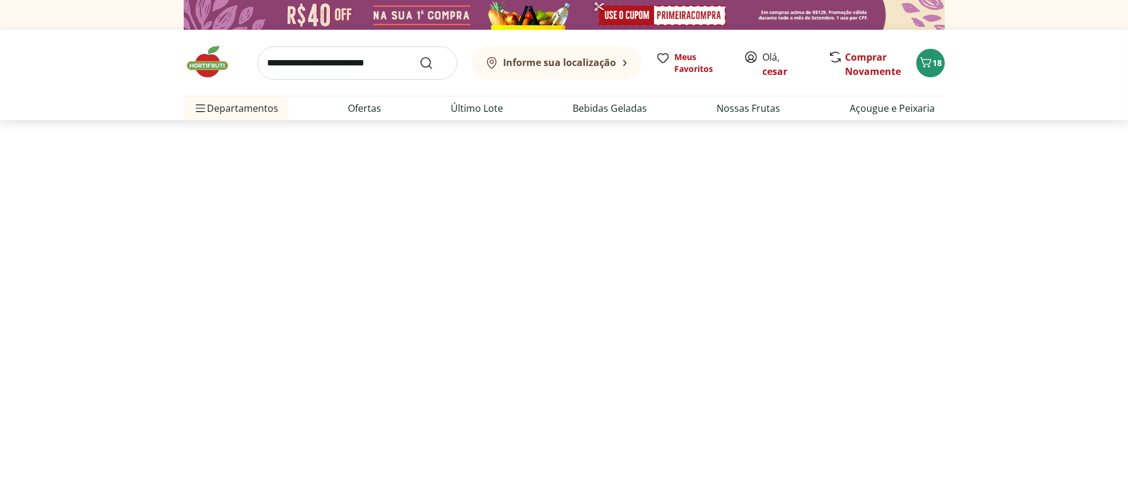
select select "**********"
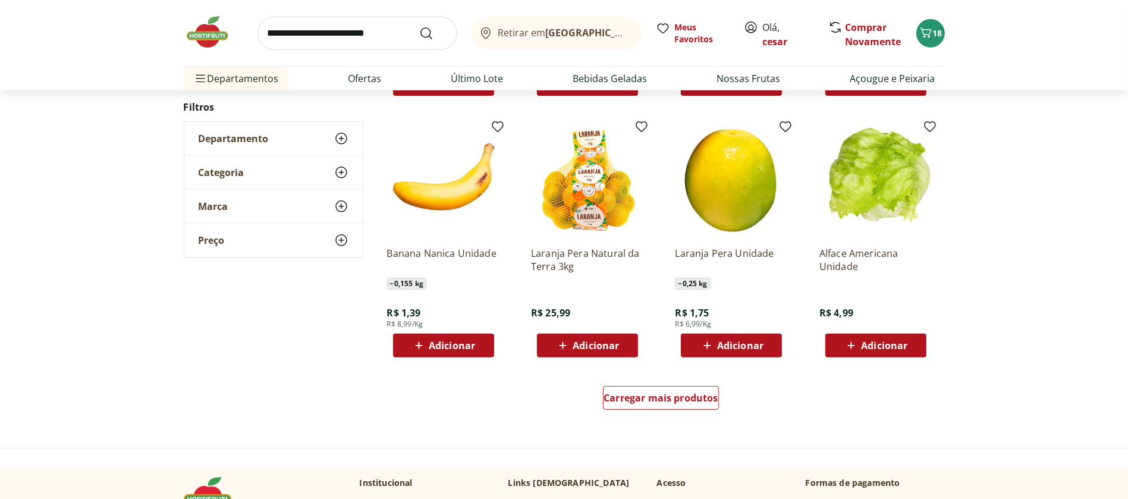
scroll to position [607, 0]
click at [668, 402] on span "Carregar mais produtos" at bounding box center [660, 398] width 115 height 10
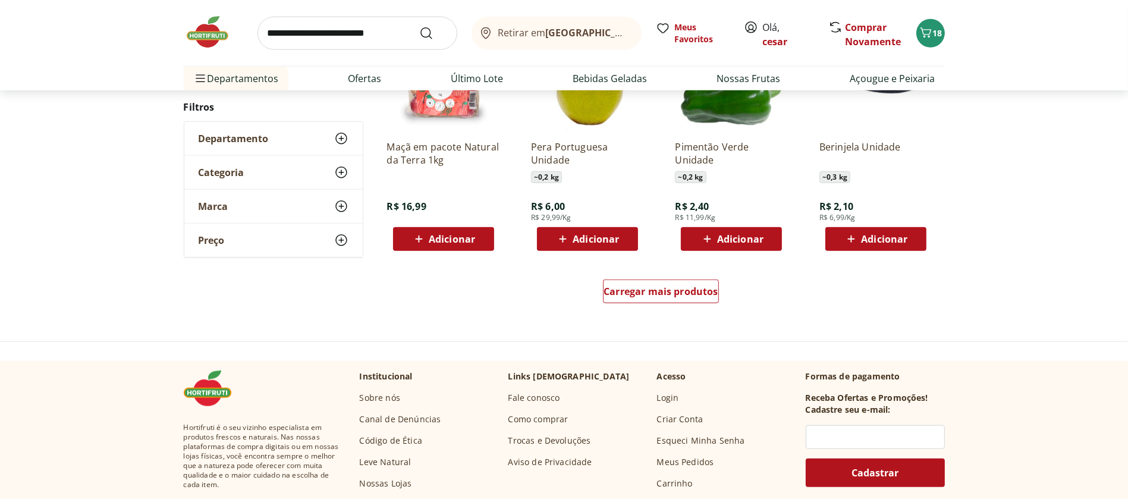
scroll to position [1492, 0]
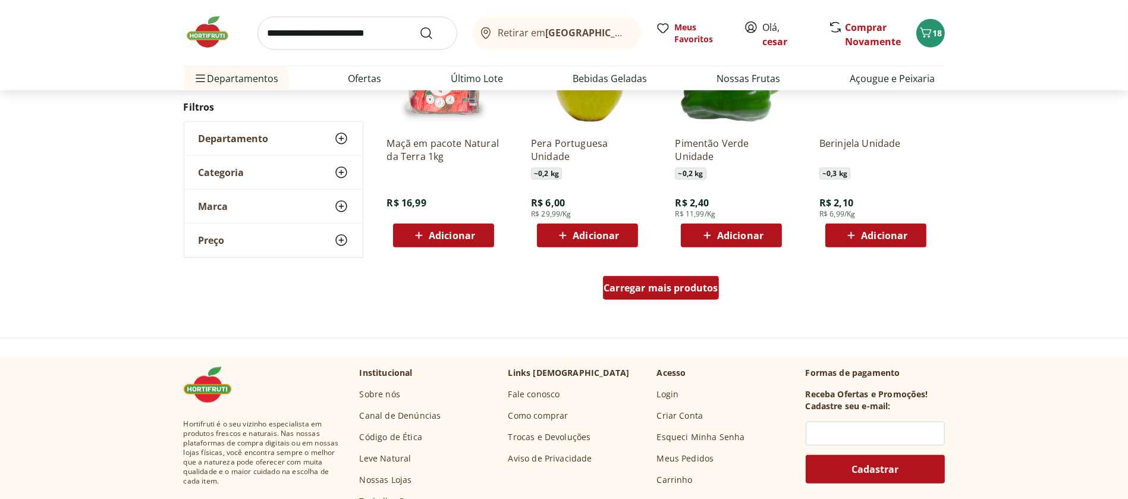
click at [682, 285] on span "Carregar mais produtos" at bounding box center [660, 288] width 115 height 10
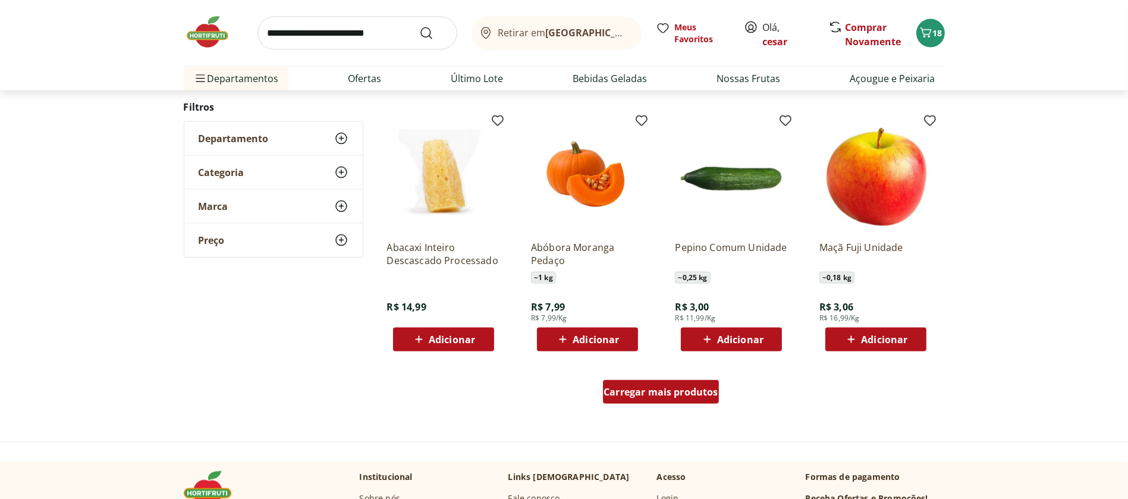
scroll to position [2164, 0]
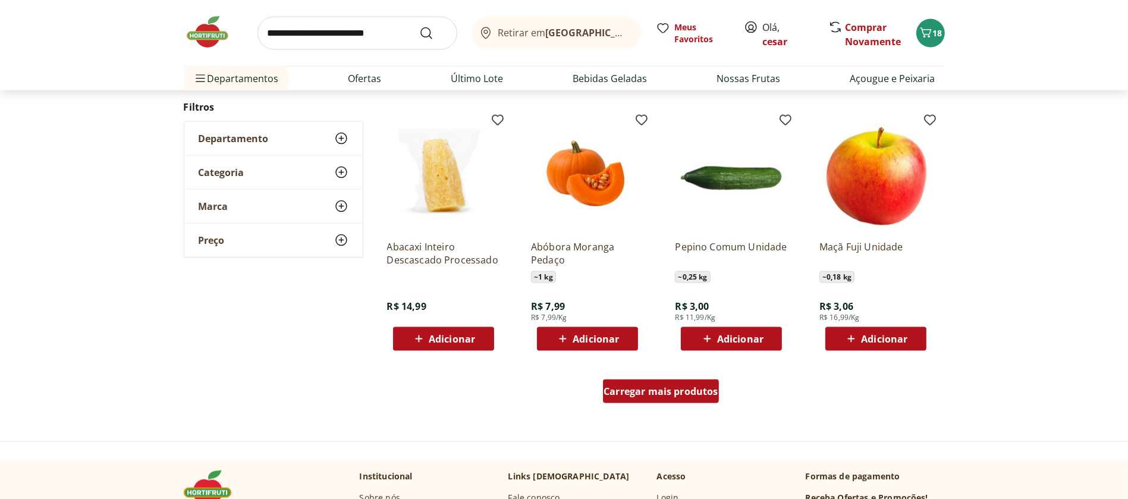
click at [688, 398] on div "Carregar mais produtos" at bounding box center [661, 391] width 116 height 24
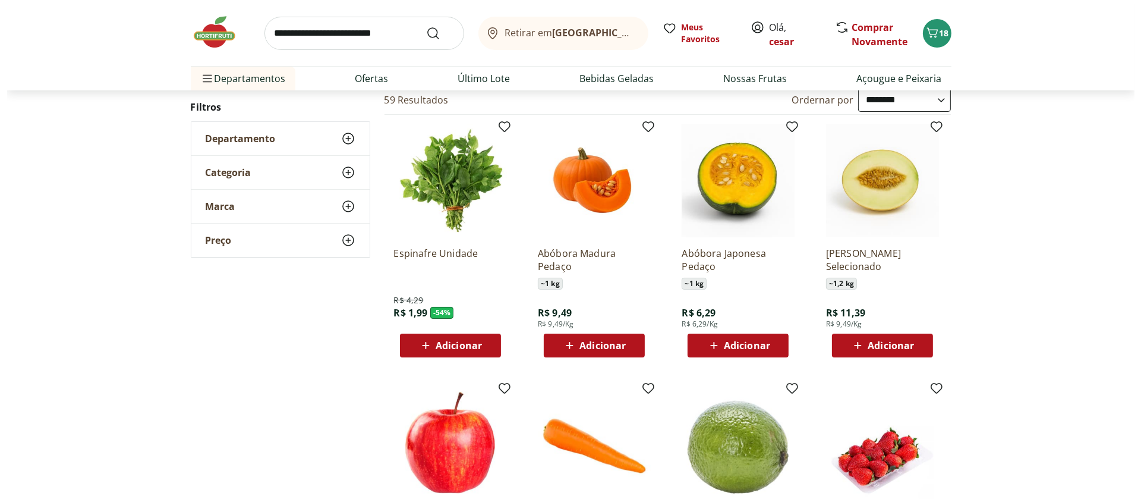
scroll to position [0, 0]
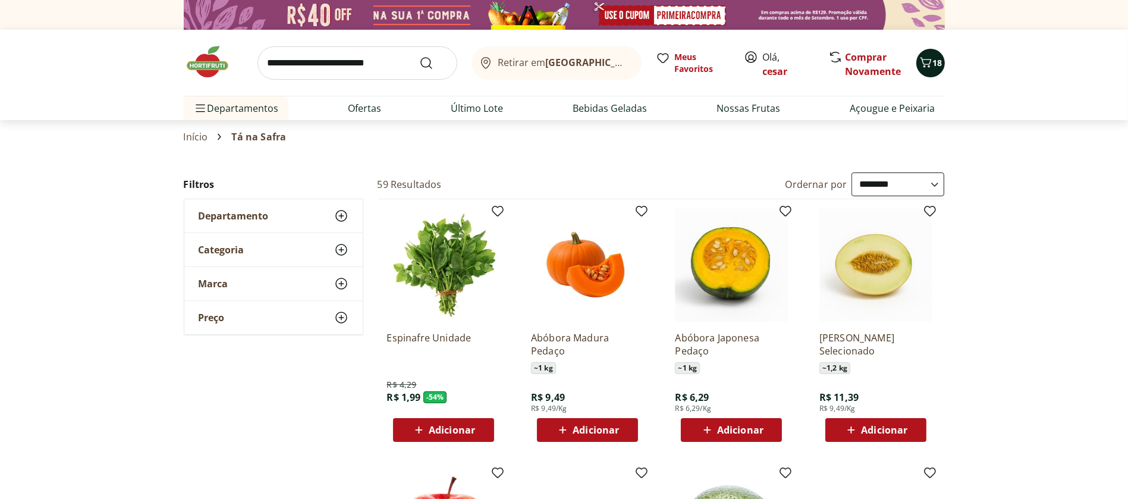
click at [928, 67] on icon "Carrinho" at bounding box center [925, 62] width 11 height 10
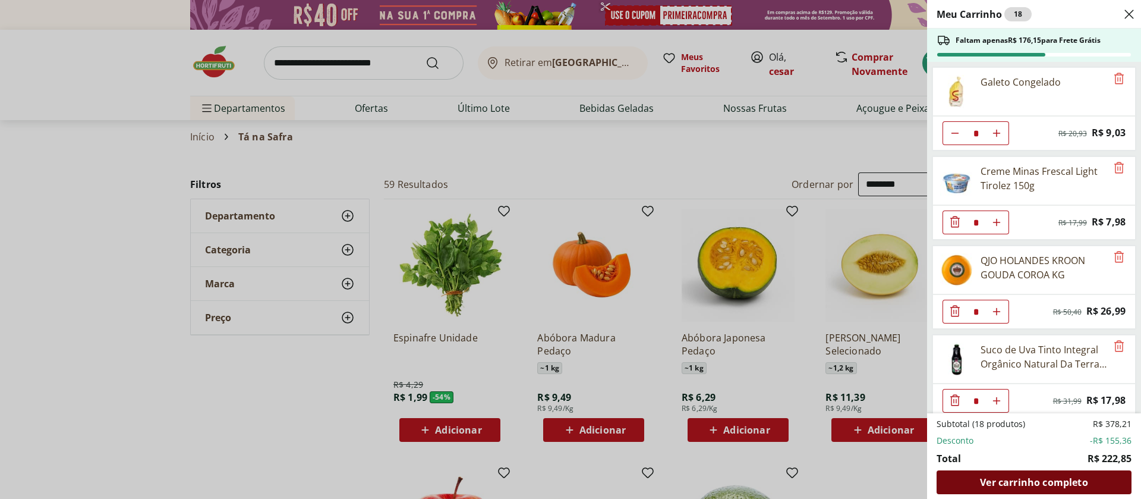
click at [1037, 481] on span "Ver carrinho completo" at bounding box center [1034, 482] width 108 height 10
